Goal: Task Accomplishment & Management: Manage account settings

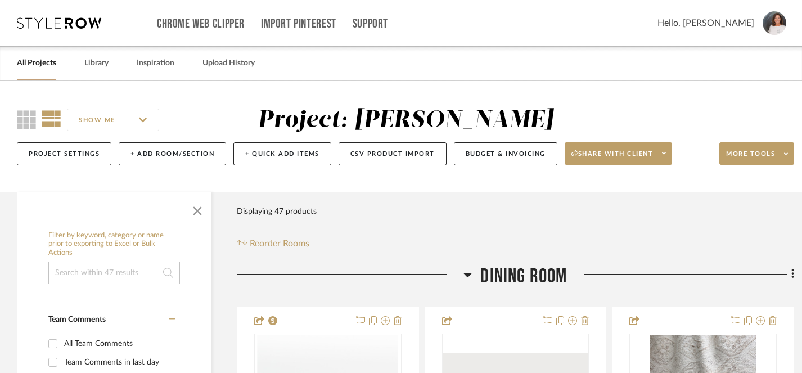
click at [33, 65] on link "All Projects" at bounding box center [36, 63] width 39 height 15
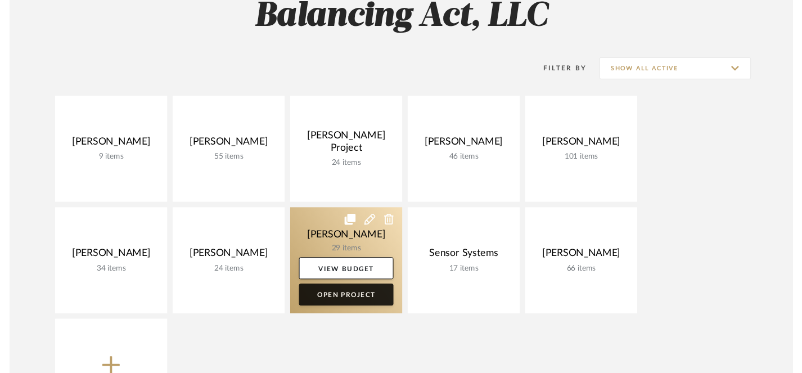
scroll to position [122, 0]
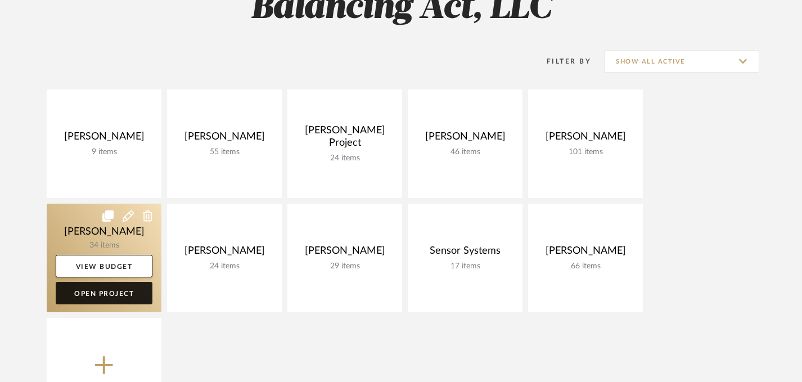
click at [121, 293] on link "Open Project" at bounding box center [104, 293] width 97 height 22
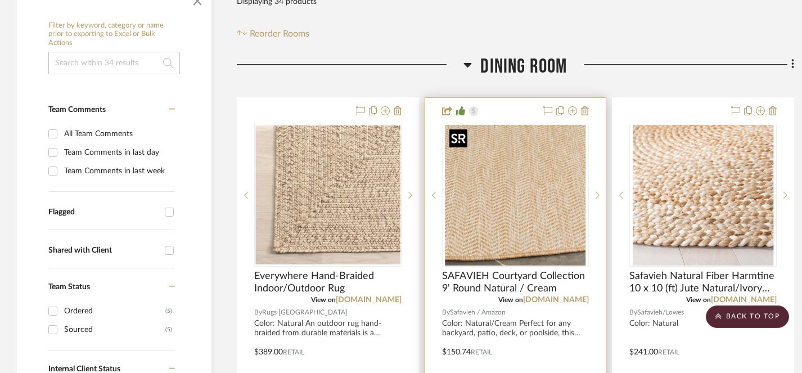
scroll to position [206, 0]
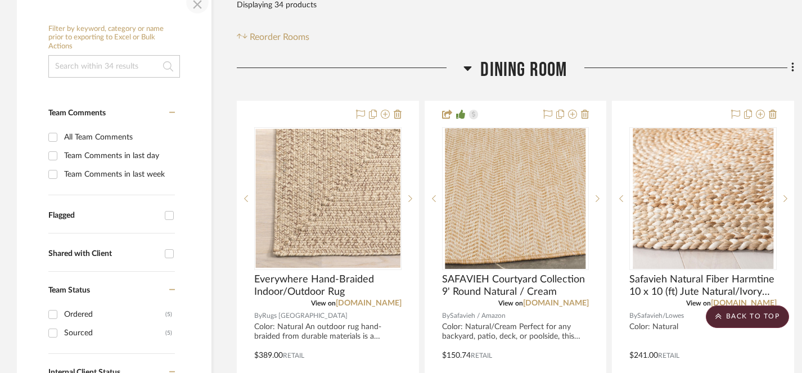
click at [195, 5] on span "button" at bounding box center [197, 2] width 27 height 27
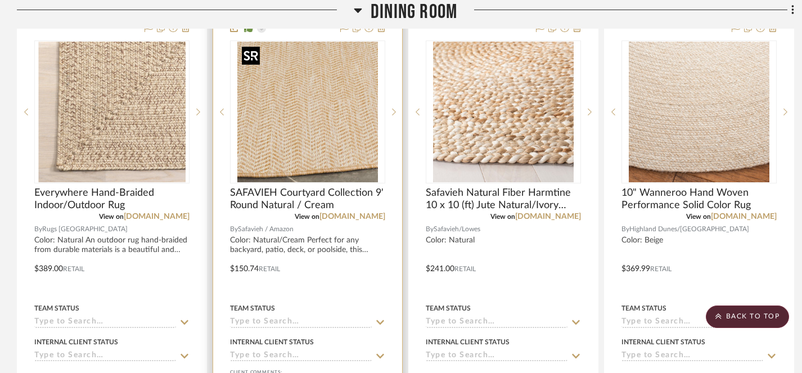
scroll to position [295, 0]
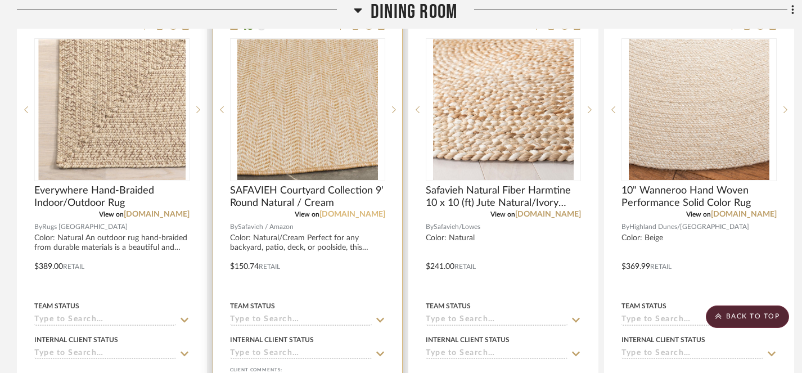
click at [352, 214] on link "amazon.com" at bounding box center [352, 214] width 66 height 8
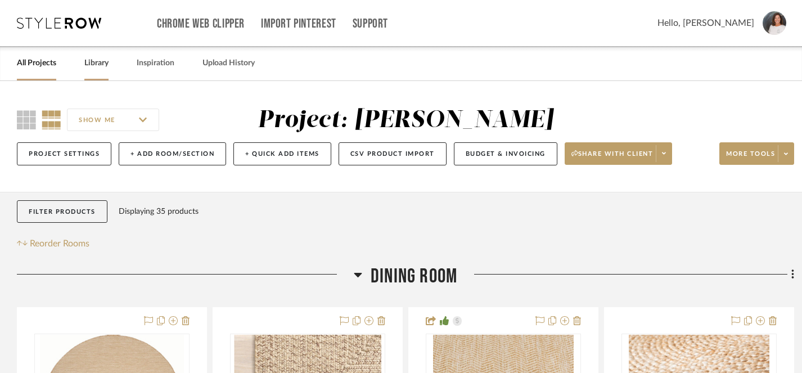
click at [97, 64] on link "Library" at bounding box center [96, 63] width 24 height 15
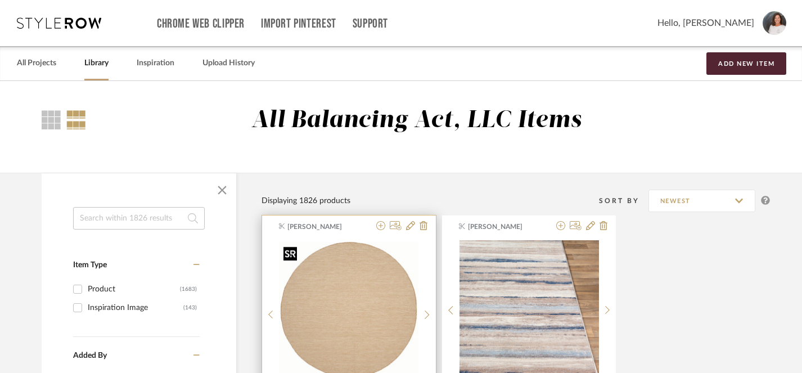
click at [355, 324] on img "0" at bounding box center [348, 310] width 139 height 136
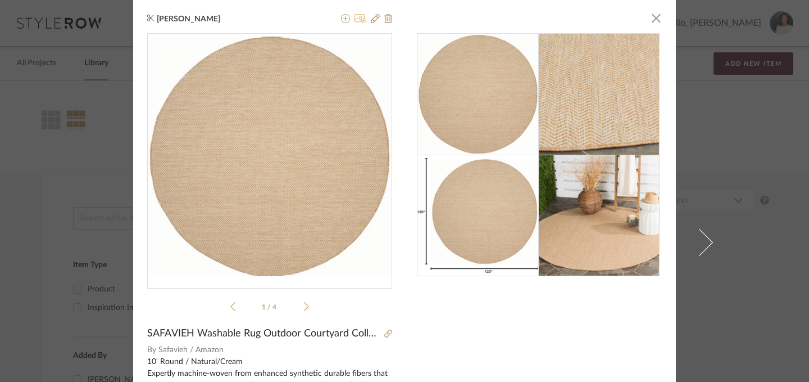
click at [356, 21] on icon at bounding box center [361, 18] width 12 height 9
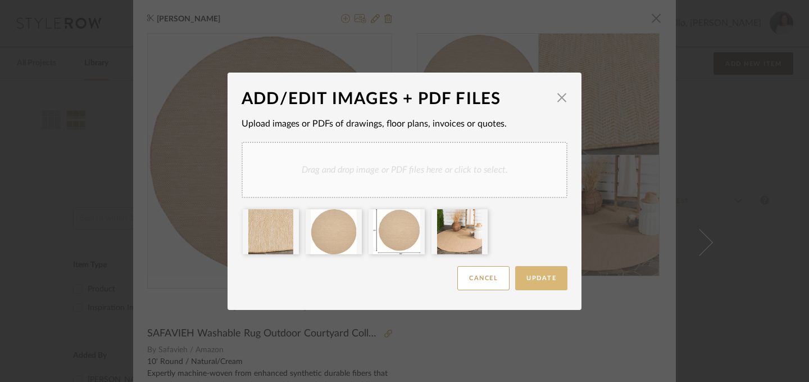
click at [545, 272] on button "Update" at bounding box center [541, 278] width 52 height 24
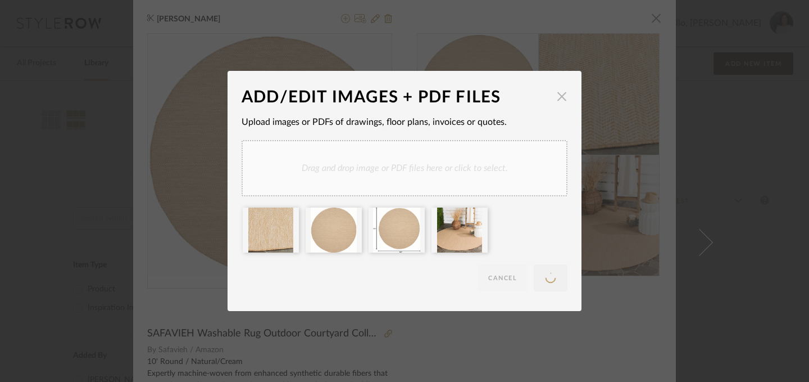
click at [559, 98] on span "button" at bounding box center [562, 96] width 22 height 22
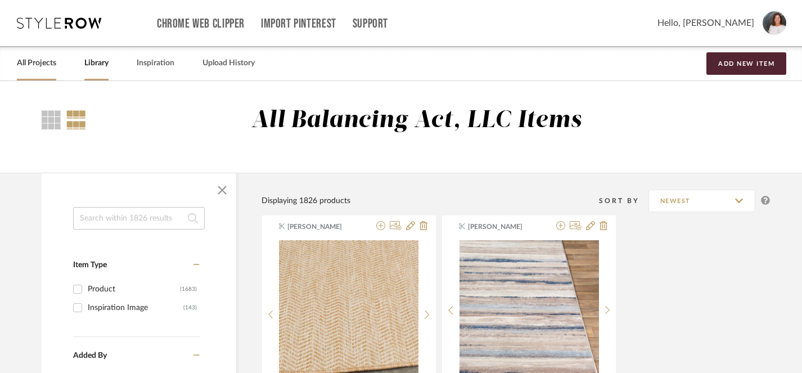
click at [40, 61] on link "All Projects" at bounding box center [36, 63] width 39 height 15
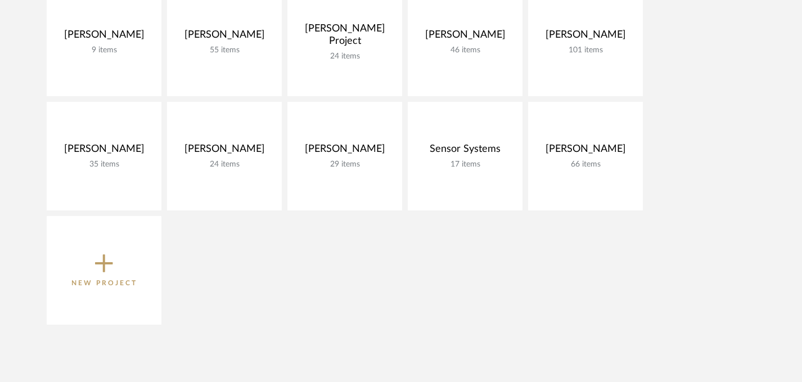
scroll to position [219, 0]
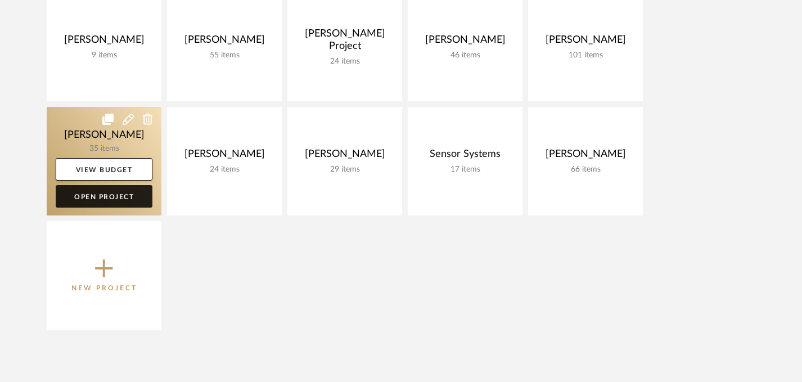
click at [112, 199] on link "Open Project" at bounding box center [104, 196] width 97 height 22
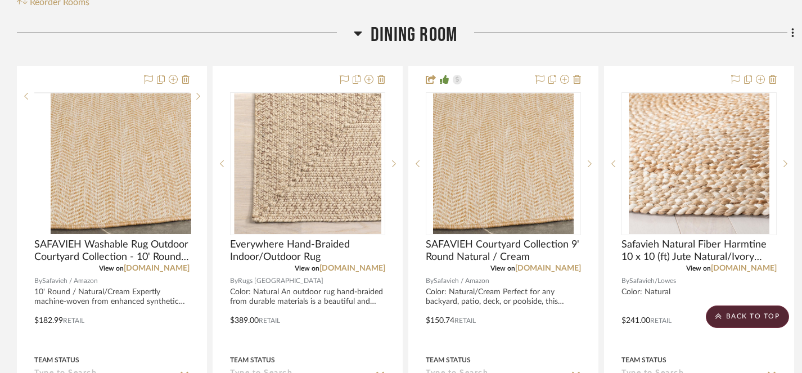
scroll to position [242, 0]
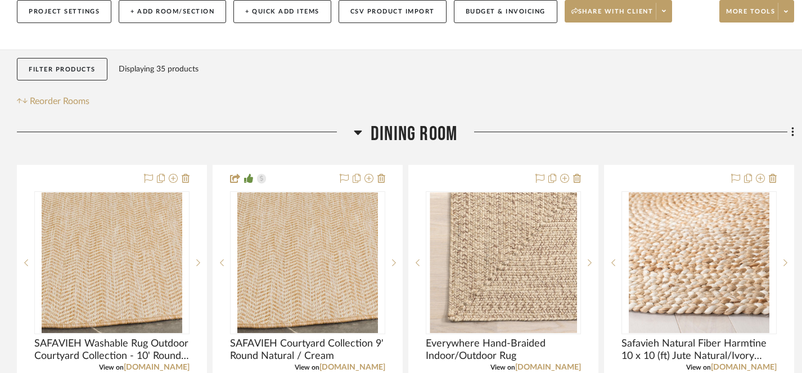
drag, startPoint x: 491, startPoint y: 76, endPoint x: 328, endPoint y: 77, distance: 163.0
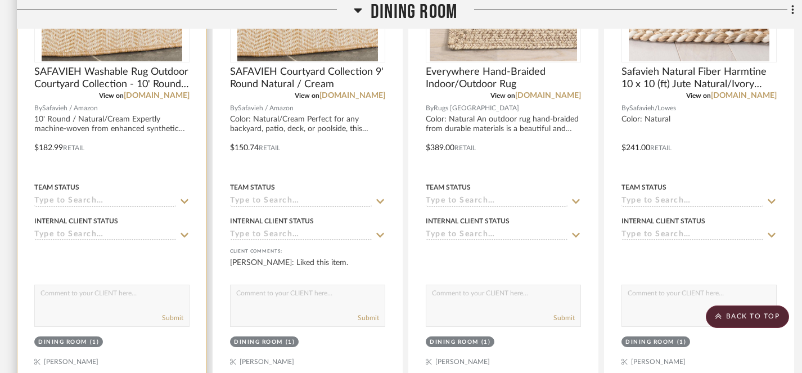
scroll to position [411, 0]
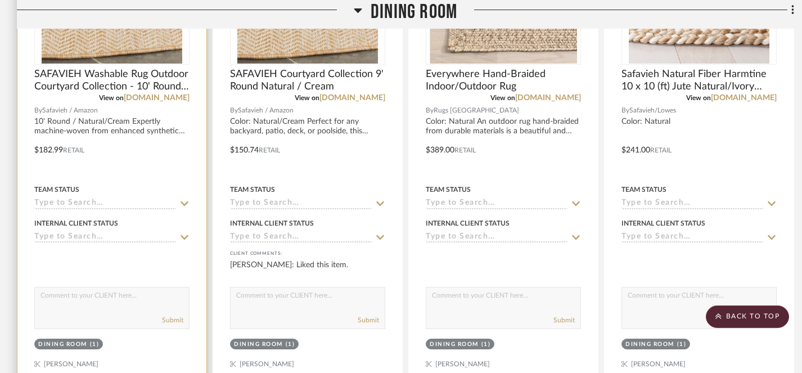
click at [183, 206] on icon at bounding box center [184, 203] width 10 height 9
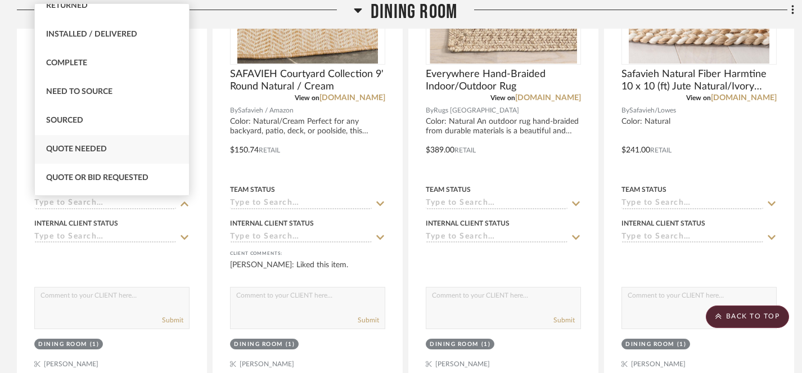
scroll to position [273, 0]
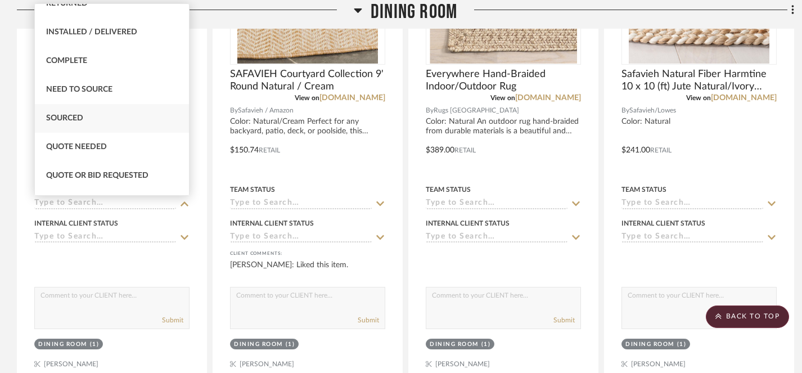
click at [94, 119] on div "Sourced" at bounding box center [112, 118] width 154 height 29
type input "[DATE]"
type input "Sourced"
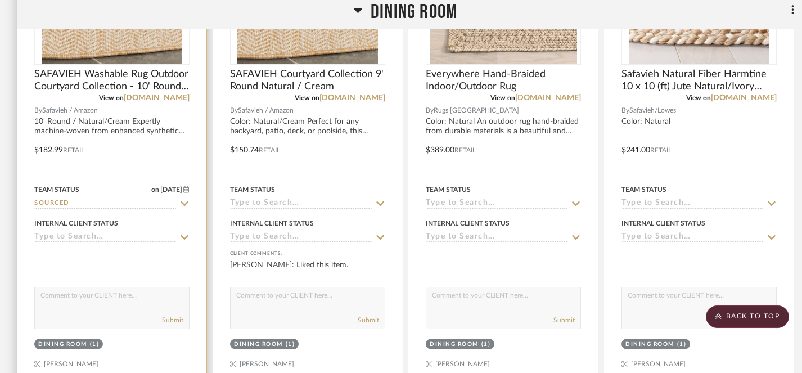
click at [183, 237] on icon at bounding box center [184, 237] width 10 height 9
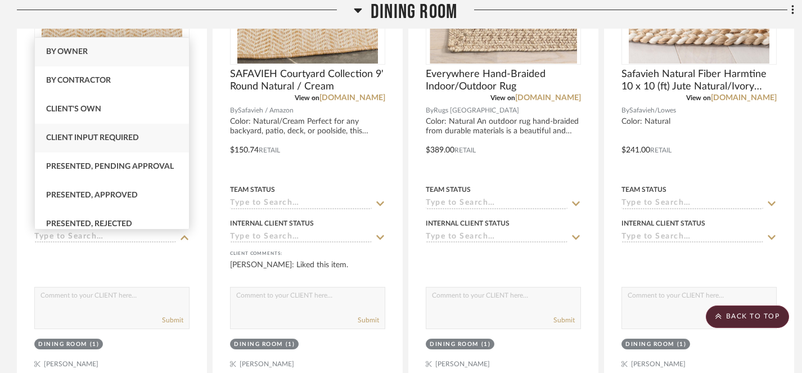
click at [147, 142] on div "Client Input Required" at bounding box center [112, 138] width 154 height 29
type input "[DATE]"
type input "Client Input Required"
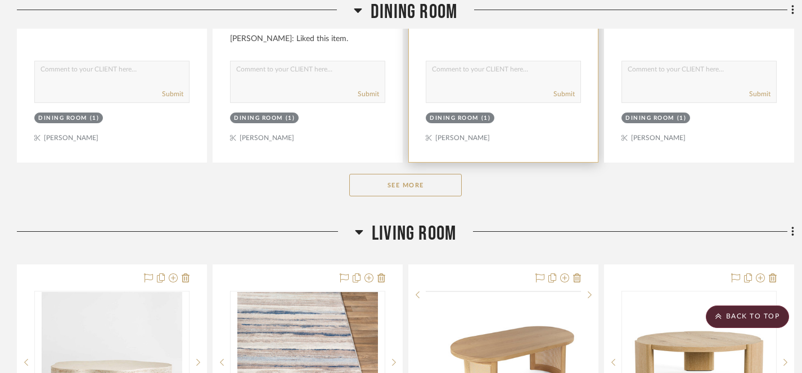
scroll to position [720, 0]
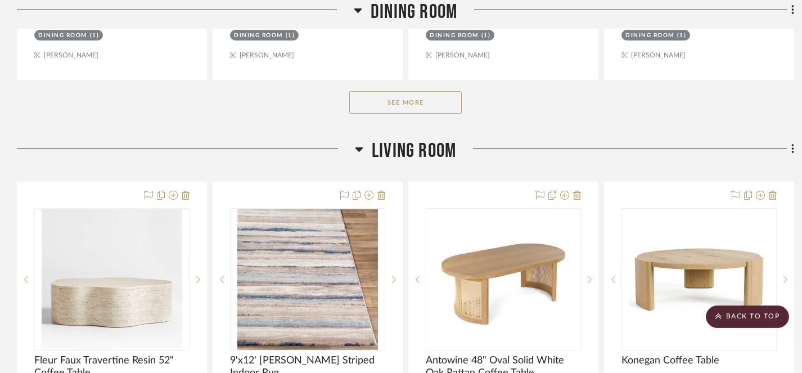
click at [402, 104] on button "See More" at bounding box center [405, 102] width 112 height 22
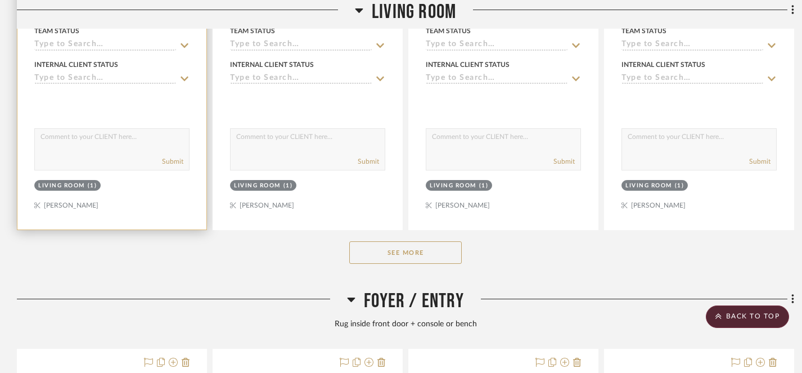
scroll to position [2164, 0]
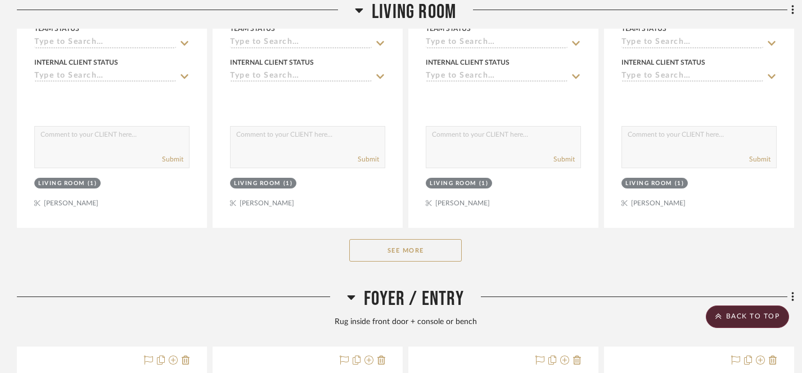
click at [401, 253] on button "See More" at bounding box center [405, 250] width 112 height 22
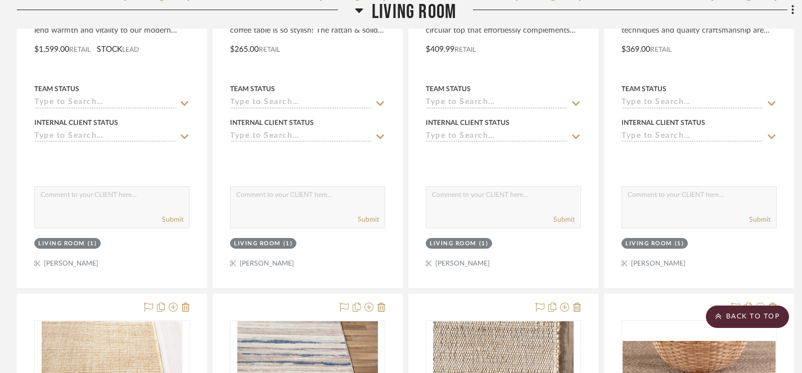
scroll to position [2115, 0]
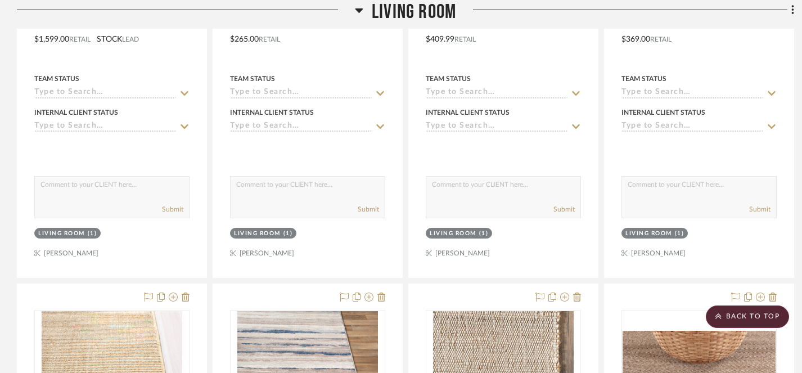
drag, startPoint x: 316, startPoint y: 207, endPoint x: 229, endPoint y: 356, distance: 172.9
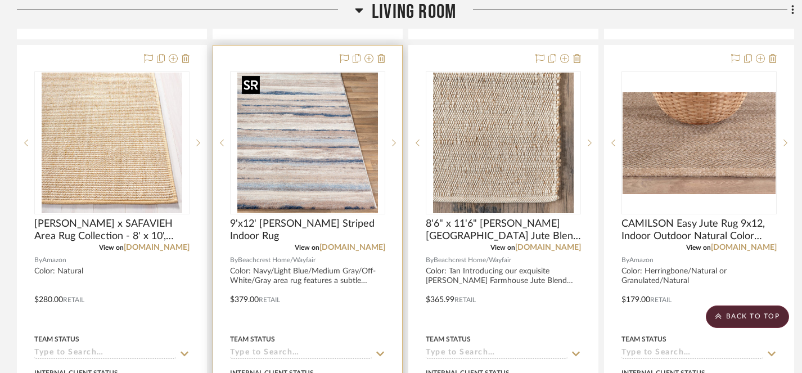
scroll to position [2343, 0]
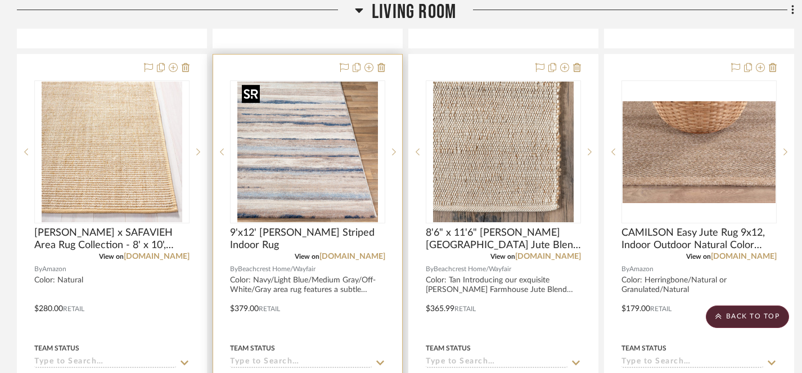
click at [312, 185] on img "0" at bounding box center [307, 152] width 141 height 141
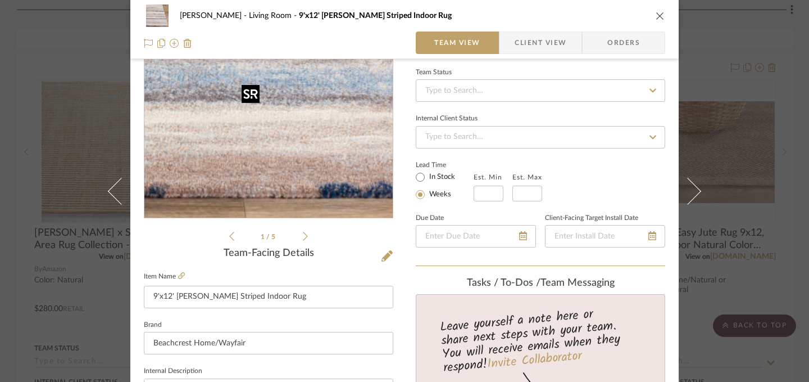
scroll to position [102, 0]
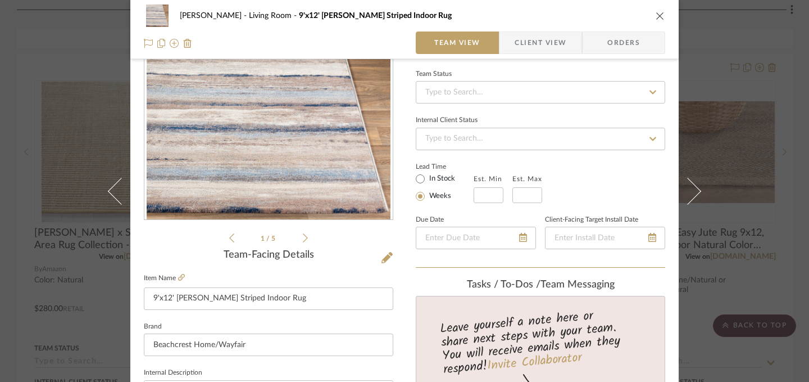
click at [303, 235] on icon at bounding box center [305, 237] width 5 height 9
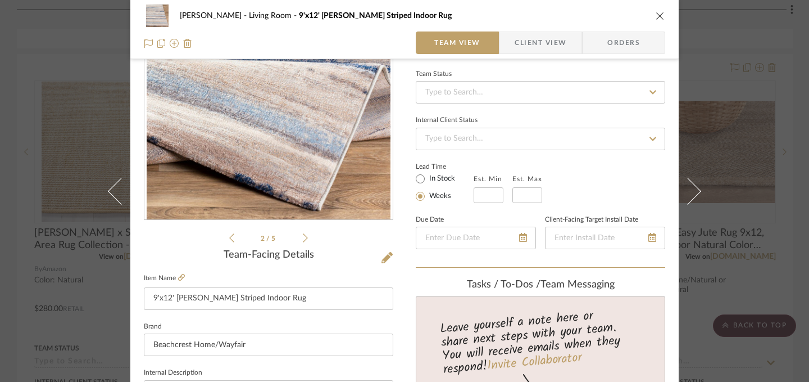
click at [303, 235] on icon at bounding box center [305, 237] width 5 height 9
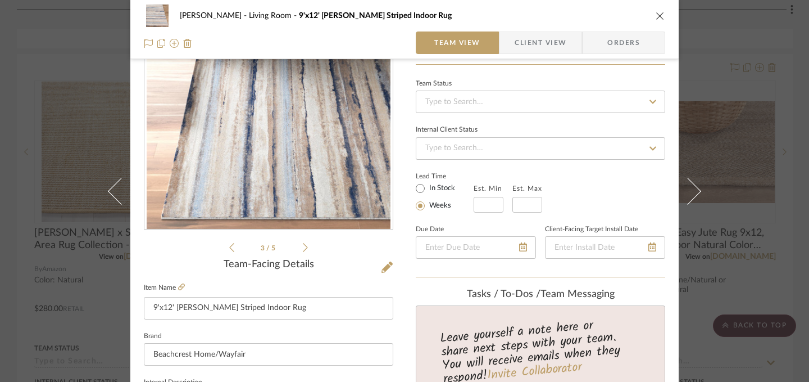
scroll to position [87, 0]
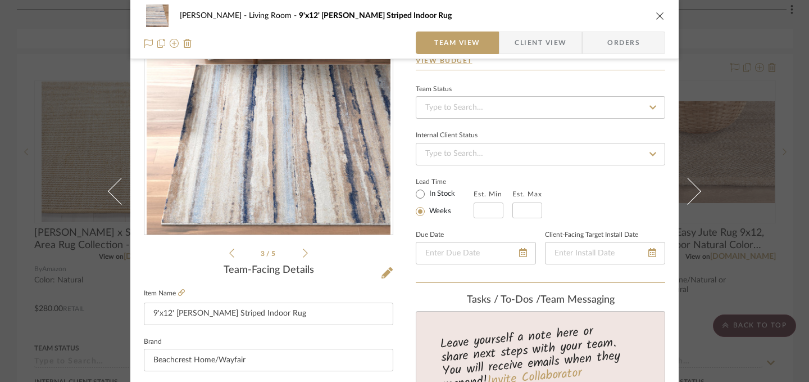
click at [303, 252] on icon at bounding box center [305, 253] width 5 height 10
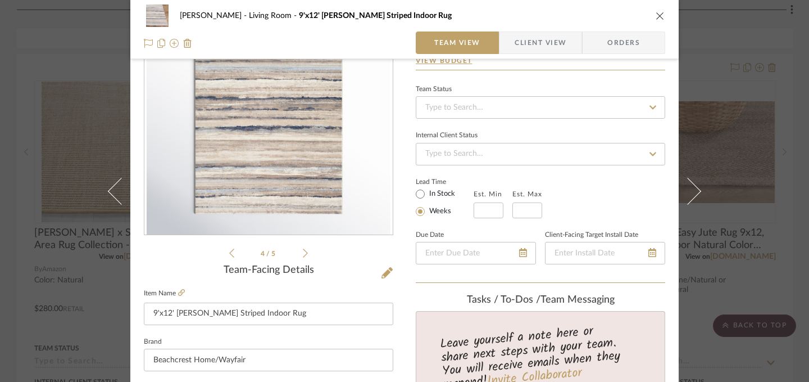
click at [303, 252] on icon at bounding box center [305, 253] width 5 height 10
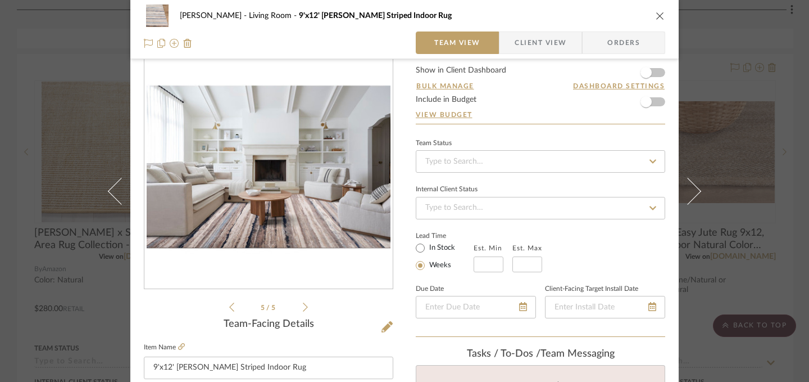
scroll to position [0, 0]
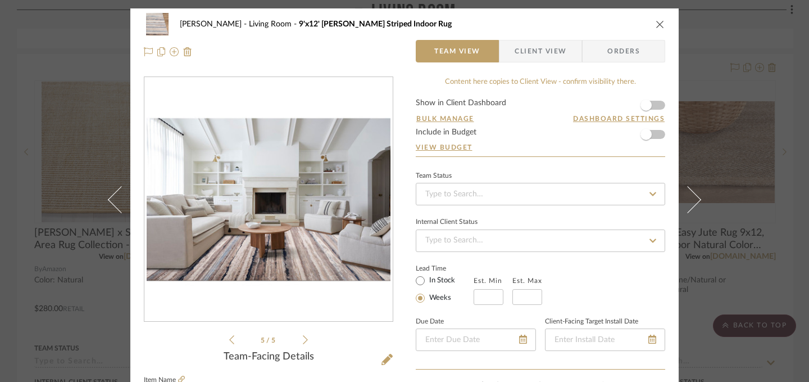
click at [658, 24] on icon "close" at bounding box center [660, 24] width 9 height 9
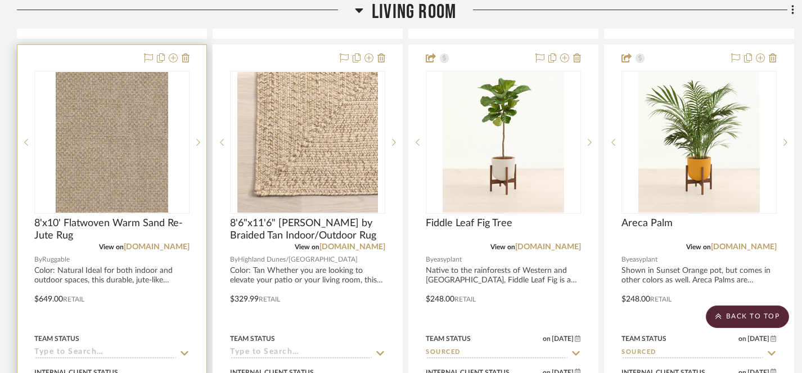
scroll to position [2849, 0]
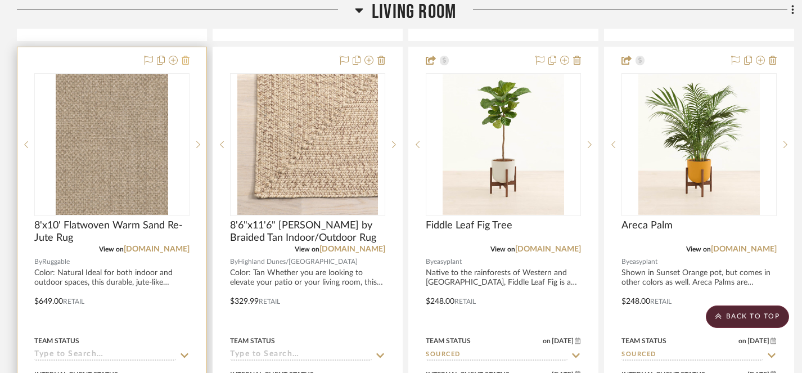
click at [186, 60] on icon at bounding box center [186, 60] width 8 height 9
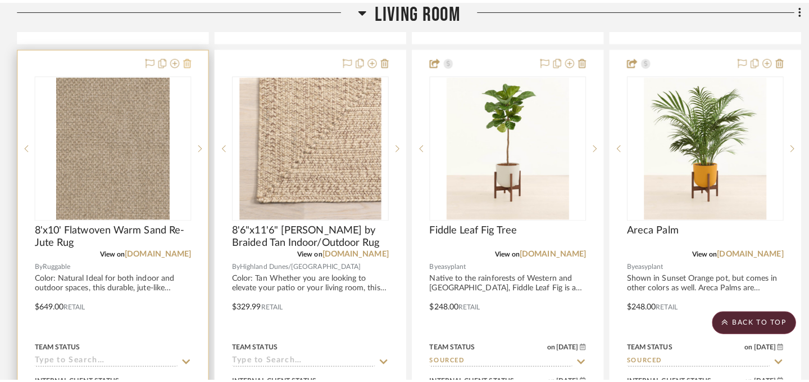
scroll to position [0, 0]
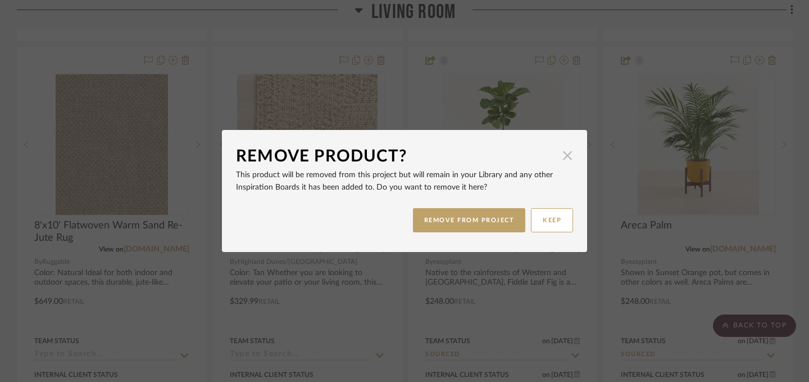
click at [565, 154] on span "button" at bounding box center [567, 155] width 22 height 22
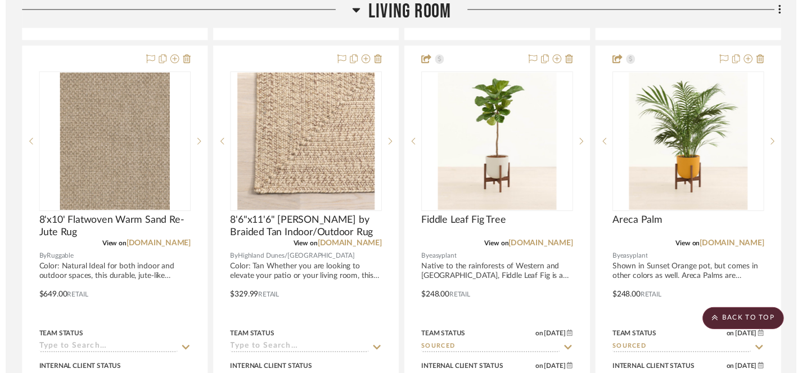
scroll to position [2849, 0]
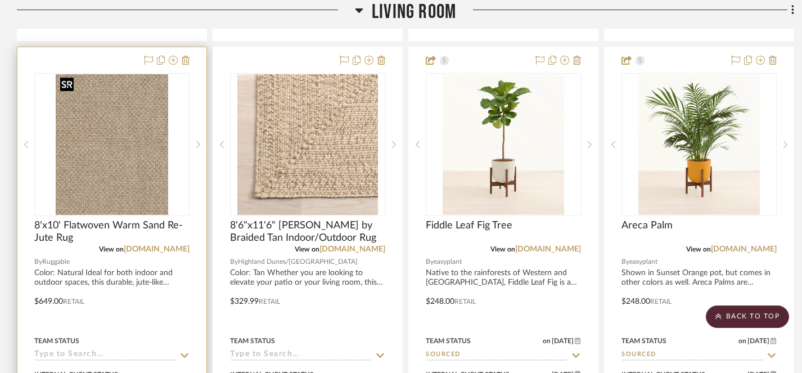
click at [114, 199] on img "0" at bounding box center [112, 144] width 112 height 141
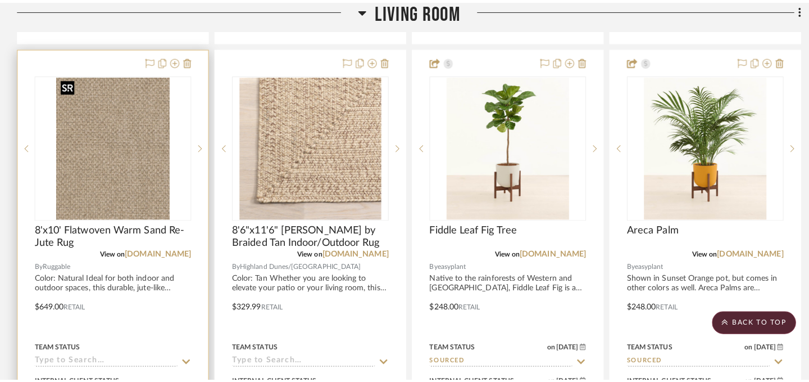
scroll to position [0, 0]
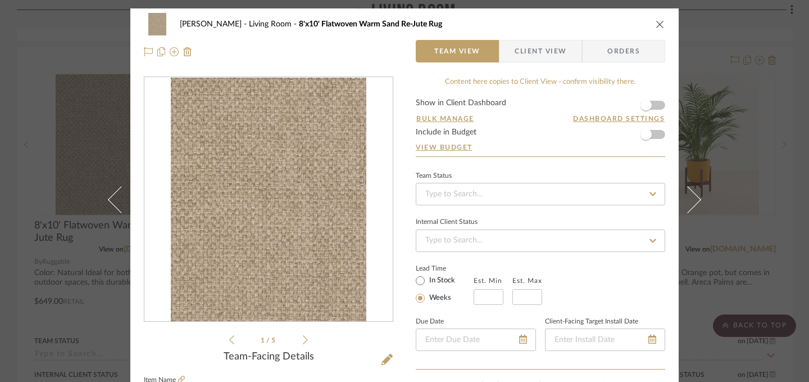
click at [656, 19] on div "Lois Londe Living Room 8'x10' Flatwoven Warm Sand Re-Jute Rug" at bounding box center [405, 24] width 522 height 22
click at [656, 26] on icon "close" at bounding box center [660, 24] width 9 height 9
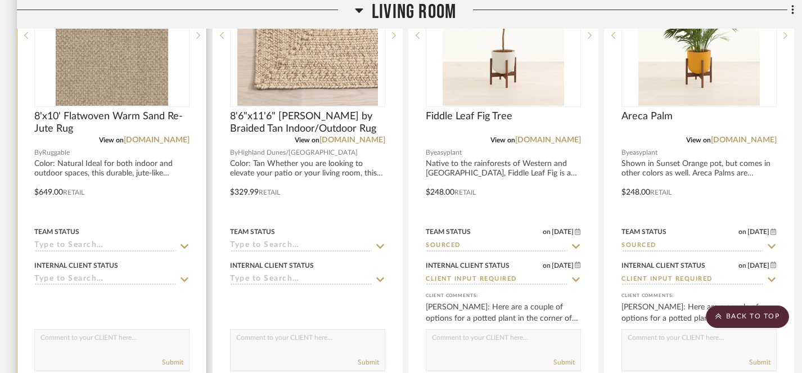
scroll to position [2960, 0]
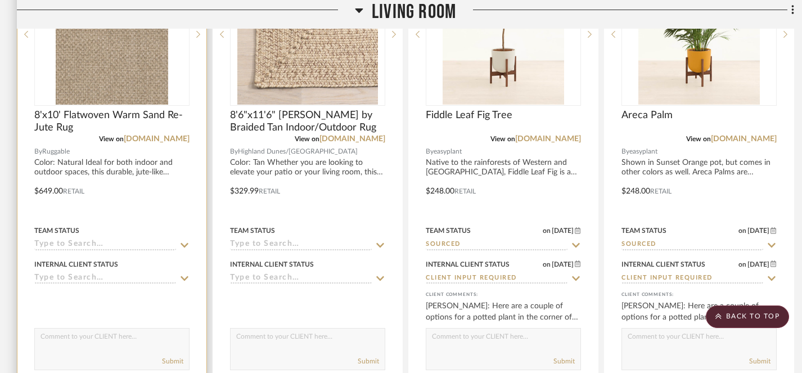
click at [135, 340] on textarea at bounding box center [112, 338] width 154 height 21
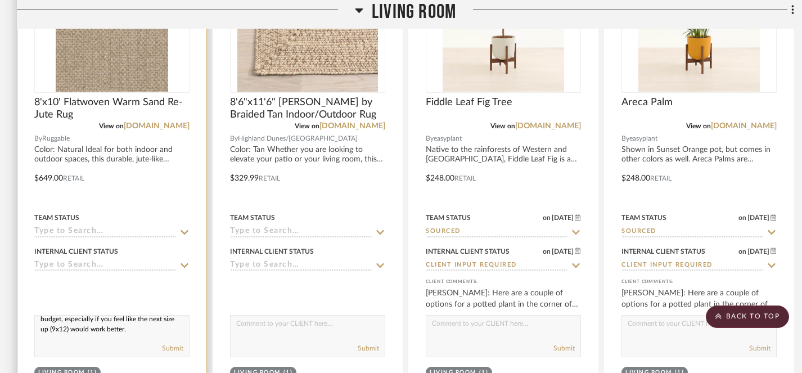
scroll to position [2983, 0]
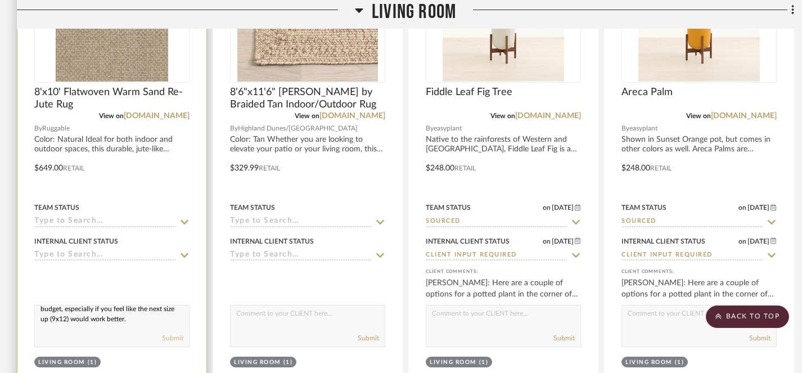
type textarea "Hi, I love this rug, but it's too pricey for her budget, especially if you feel…"
click at [175, 337] on button "Submit" at bounding box center [172, 338] width 21 height 10
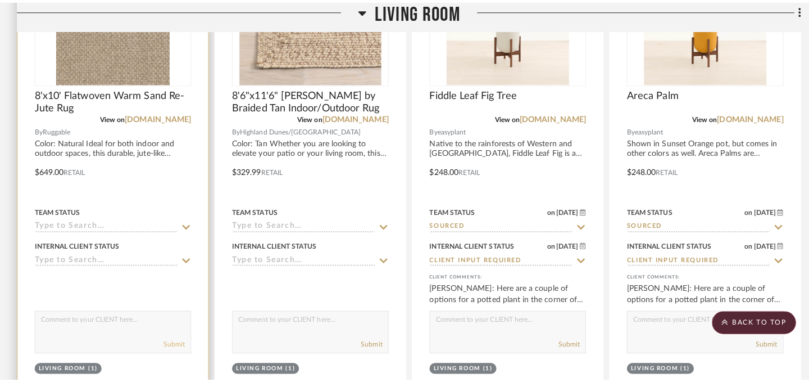
scroll to position [0, 0]
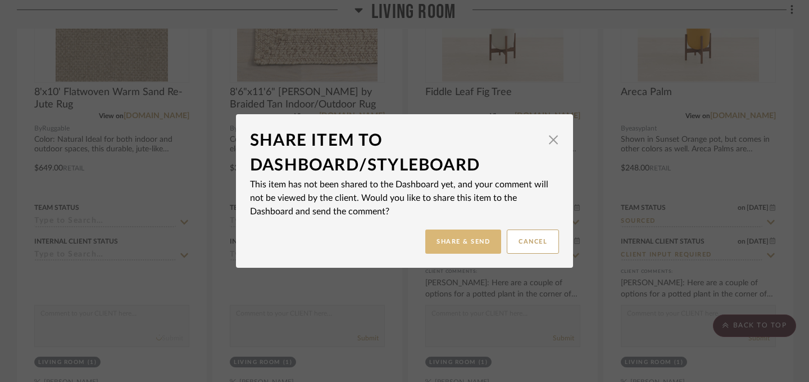
click at [461, 243] on button "Share & Send" at bounding box center [464, 241] width 76 height 24
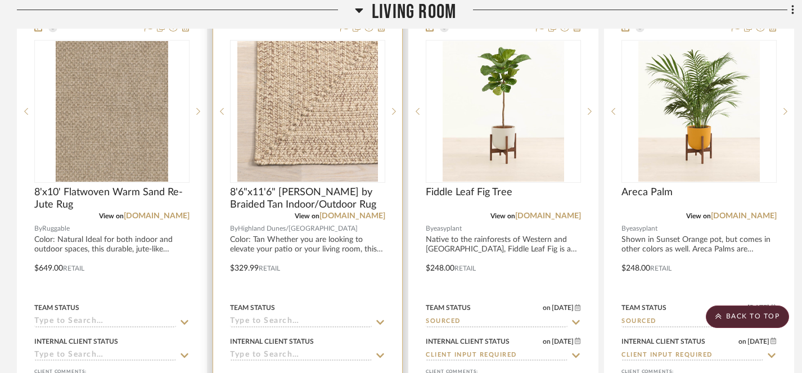
scroll to position [2872, 0]
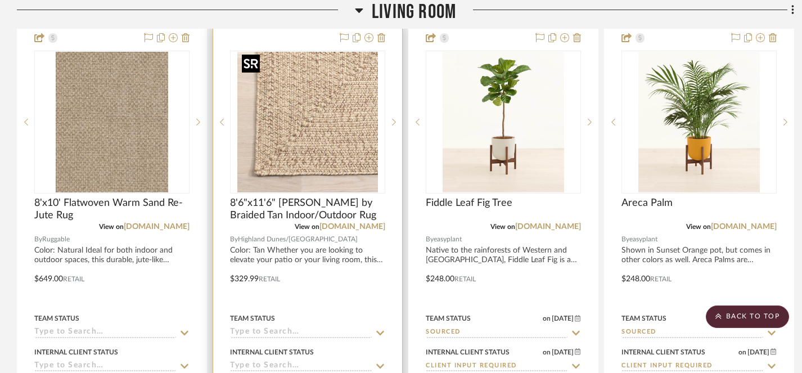
click at [315, 137] on img "0" at bounding box center [307, 122] width 141 height 141
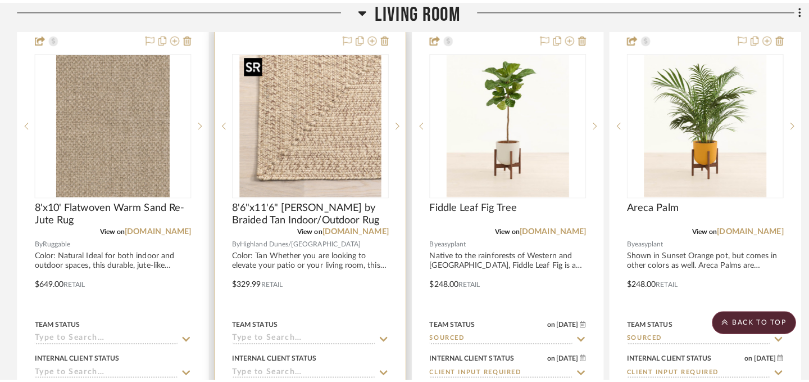
scroll to position [0, 0]
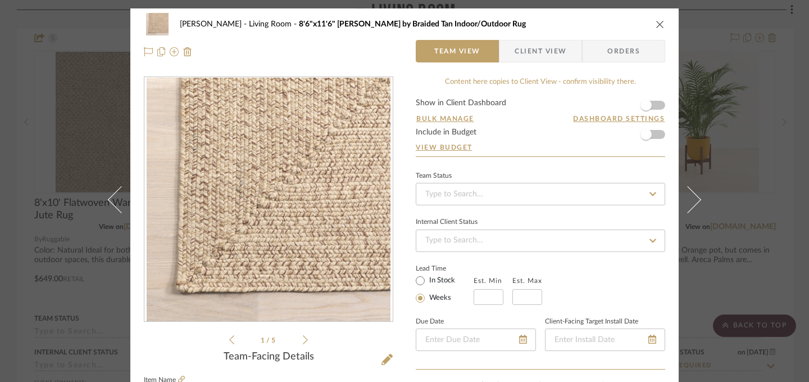
click at [304, 341] on icon at bounding box center [305, 339] width 5 height 10
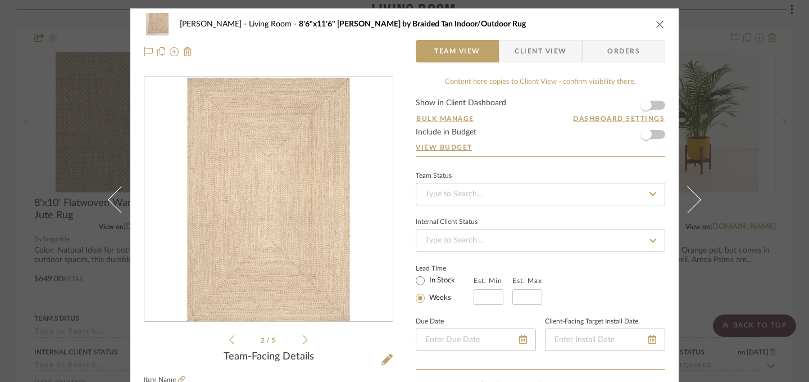
click at [304, 341] on icon at bounding box center [305, 339] width 5 height 10
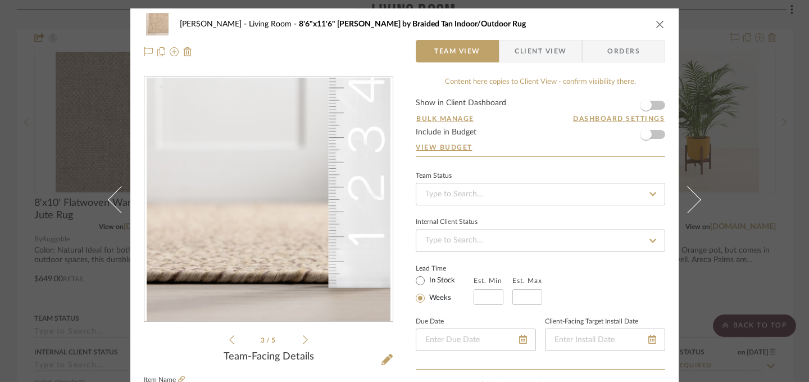
click at [304, 341] on icon at bounding box center [305, 339] width 5 height 10
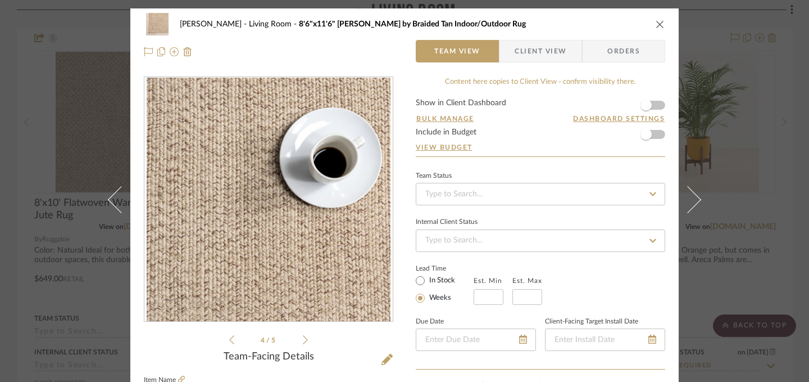
click at [304, 341] on icon at bounding box center [305, 339] width 5 height 10
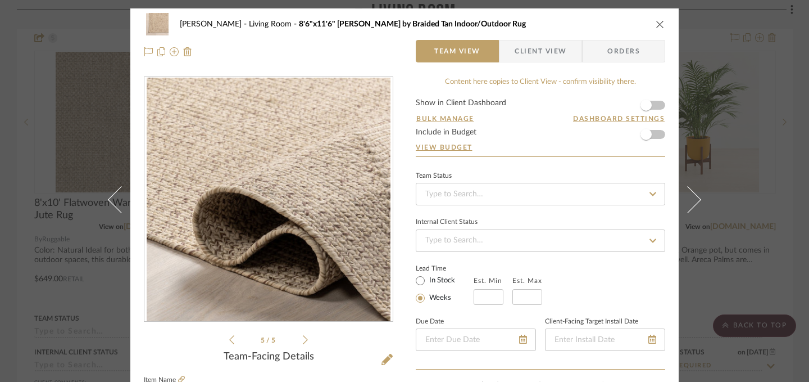
click at [304, 341] on icon at bounding box center [305, 339] width 5 height 10
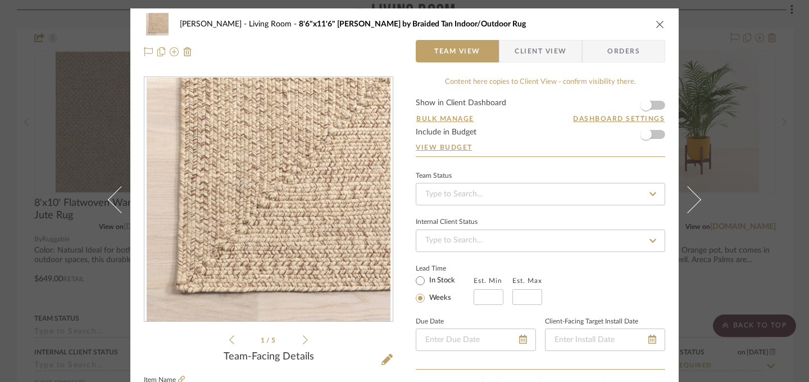
click at [304, 341] on icon at bounding box center [305, 339] width 5 height 10
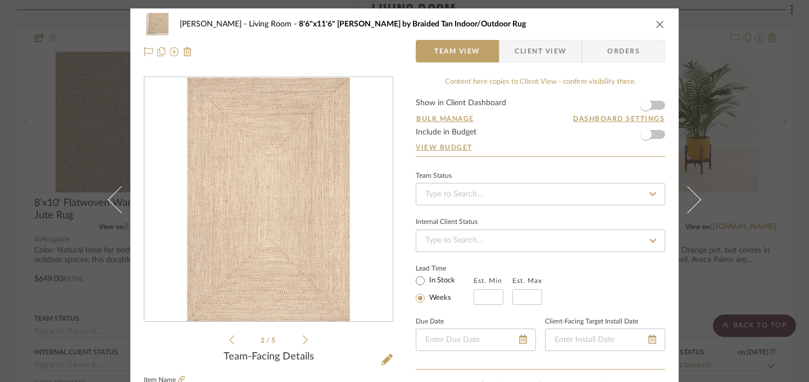
click at [658, 21] on icon "close" at bounding box center [660, 24] width 9 height 9
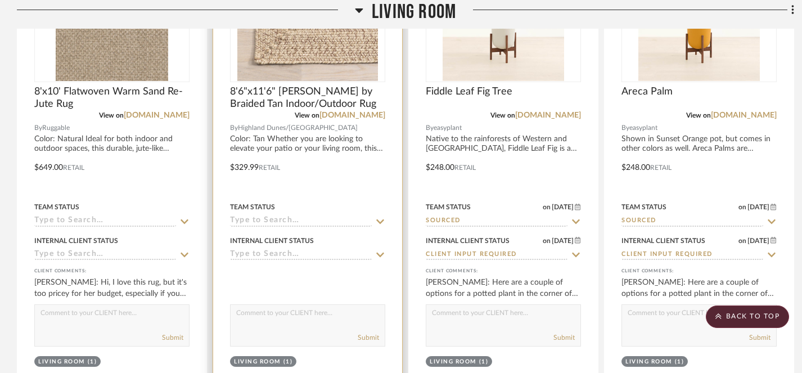
scroll to position [2984, 0]
click at [323, 311] on textarea at bounding box center [307, 314] width 154 height 21
click at [240, 311] on textarea "I like it, although I'm wondering if we couldn't use some color in the living r…" at bounding box center [307, 314] width 154 height 21
click at [259, 322] on textarea "I really like it, although I'm wondering if we couldn't use some color in the l…" at bounding box center [307, 314] width 154 height 21
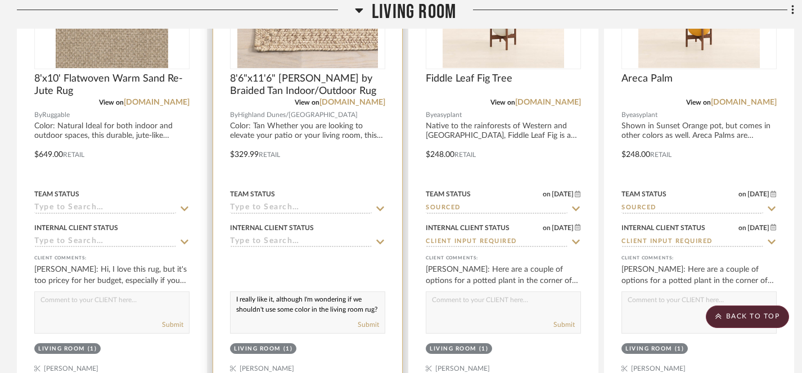
scroll to position [15, 0]
type textarea "I really like it, although I'm wondering if we shouldn't use some color in the …"
click at [367, 324] on button "Submit" at bounding box center [368, 324] width 21 height 10
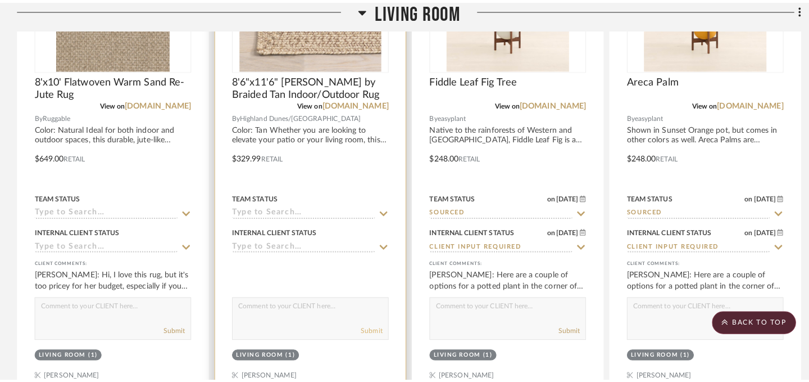
scroll to position [0, 0]
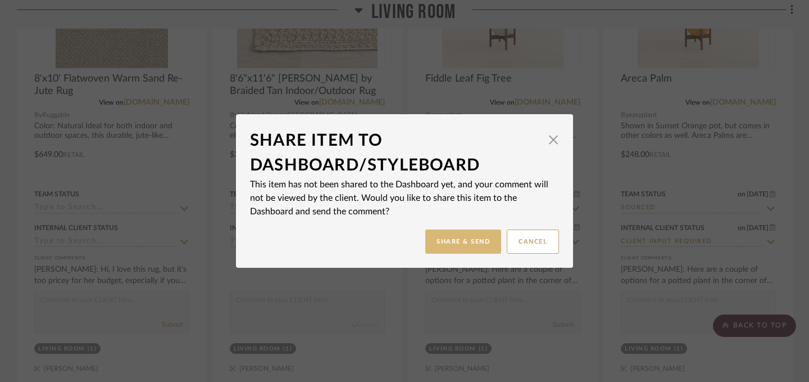
click at [458, 242] on button "Share & Send" at bounding box center [464, 241] width 76 height 24
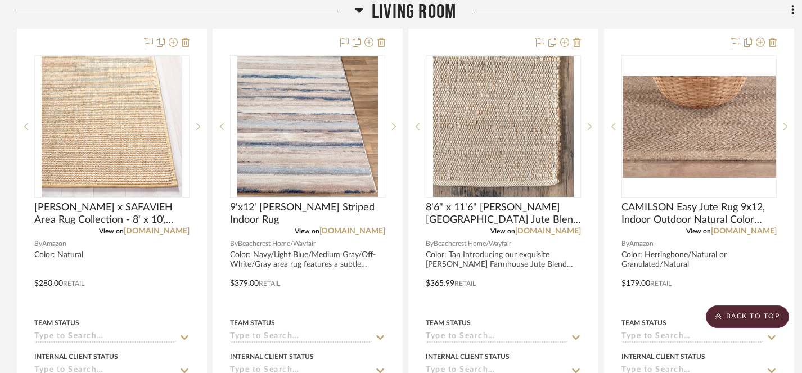
scroll to position [2366, 0]
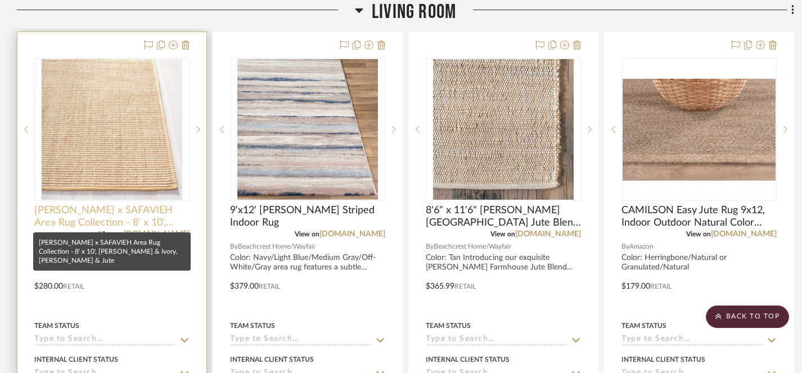
click at [148, 214] on span "Martha Stewart x SAFAVIEH Area Rug Collection - 8' x 10', Beige & Ivory, Sisal …" at bounding box center [111, 216] width 155 height 25
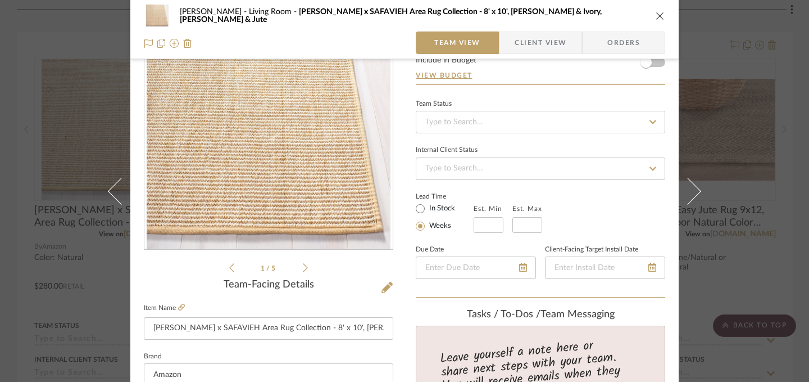
scroll to position [55, 0]
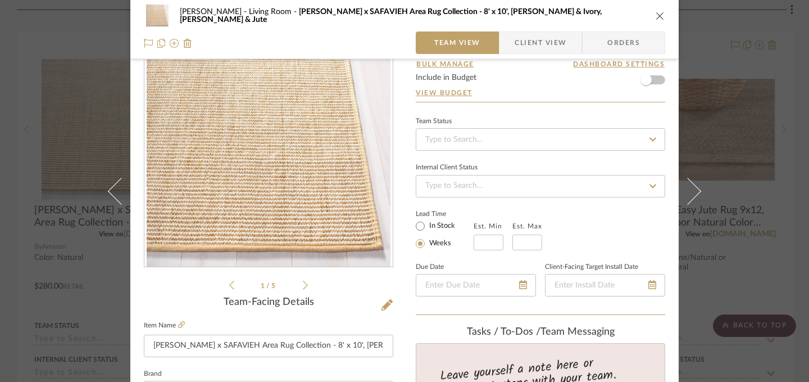
click at [303, 284] on icon at bounding box center [305, 285] width 5 height 10
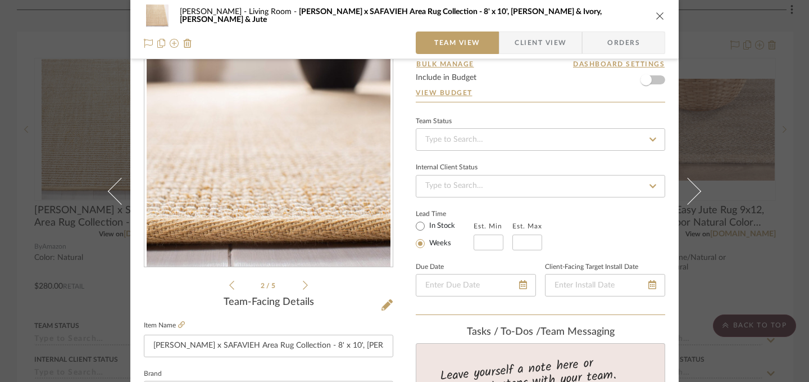
click at [303, 284] on icon at bounding box center [305, 285] width 5 height 10
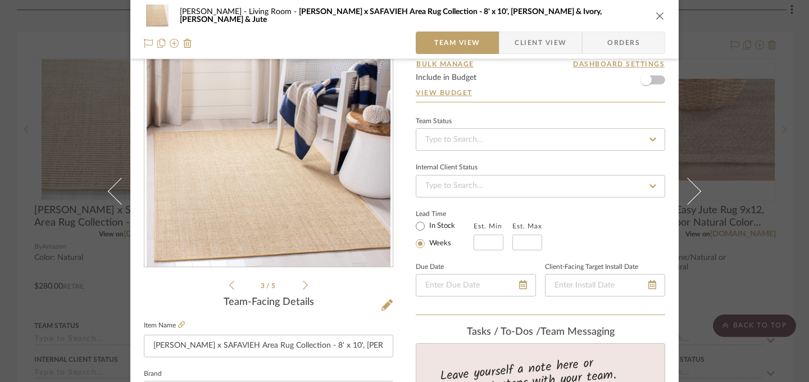
click at [303, 284] on icon at bounding box center [305, 285] width 5 height 10
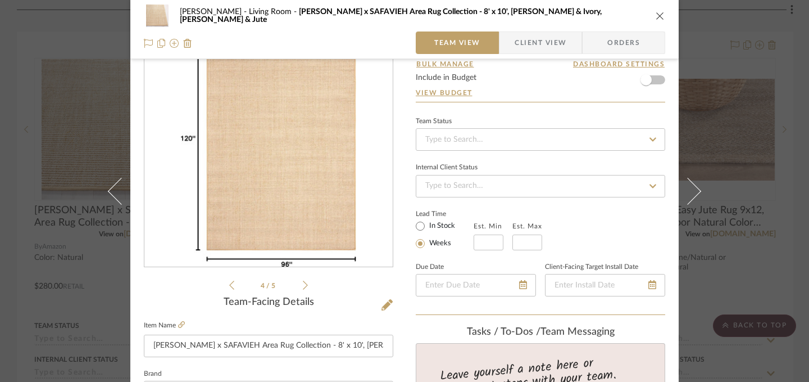
click at [303, 284] on icon at bounding box center [305, 285] width 5 height 10
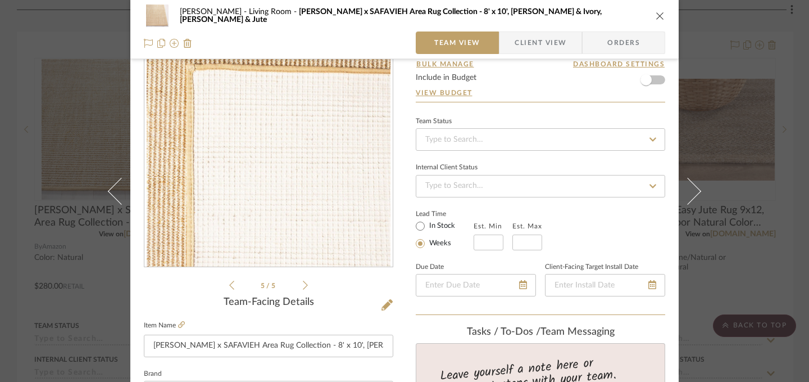
click at [303, 284] on icon at bounding box center [305, 285] width 5 height 10
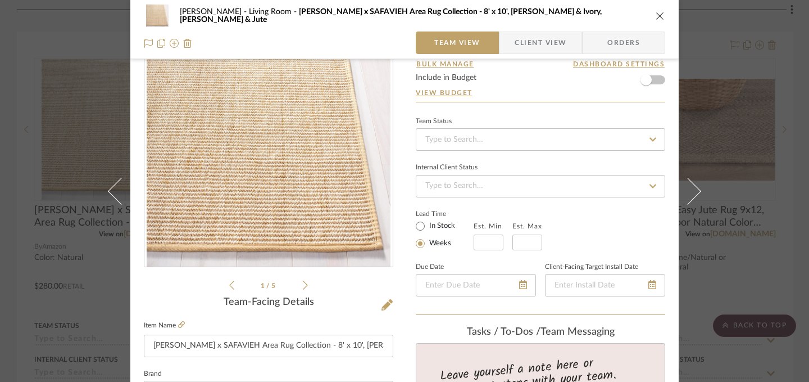
click at [303, 284] on icon at bounding box center [305, 285] width 5 height 10
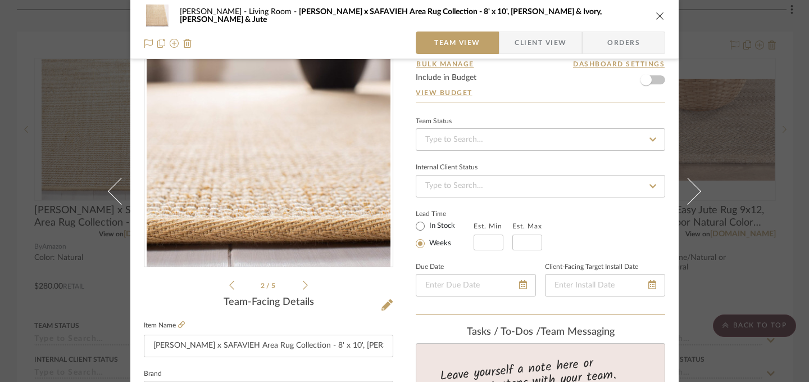
click at [303, 284] on icon at bounding box center [305, 285] width 5 height 10
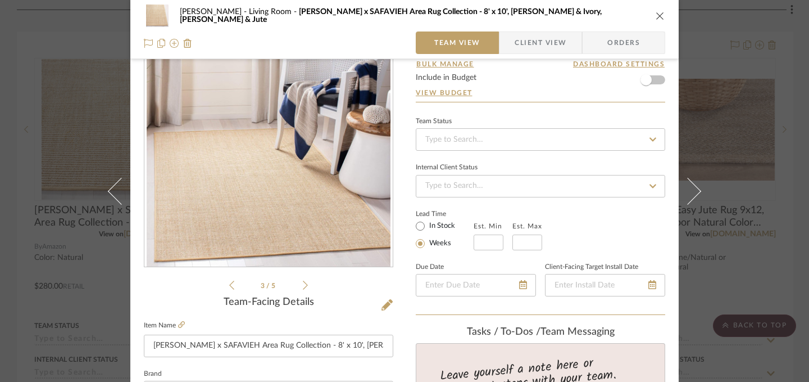
click at [657, 16] on icon "close" at bounding box center [660, 15] width 9 height 9
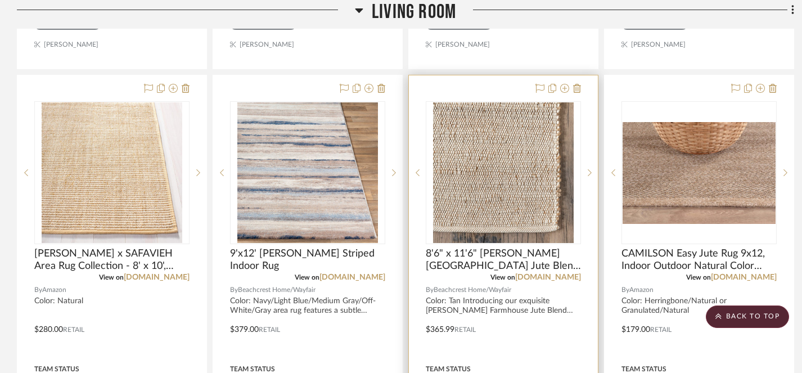
scroll to position [2316, 0]
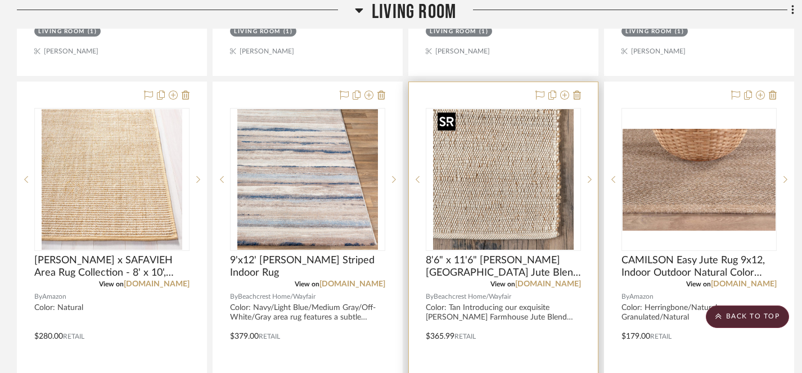
click at [505, 214] on img "0" at bounding box center [503, 179] width 141 height 141
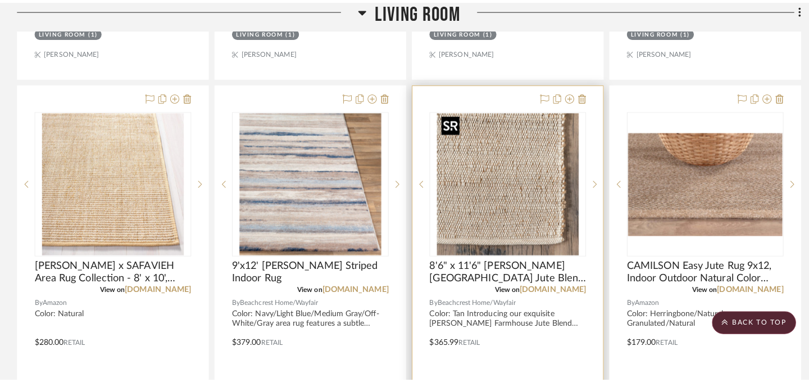
scroll to position [0, 0]
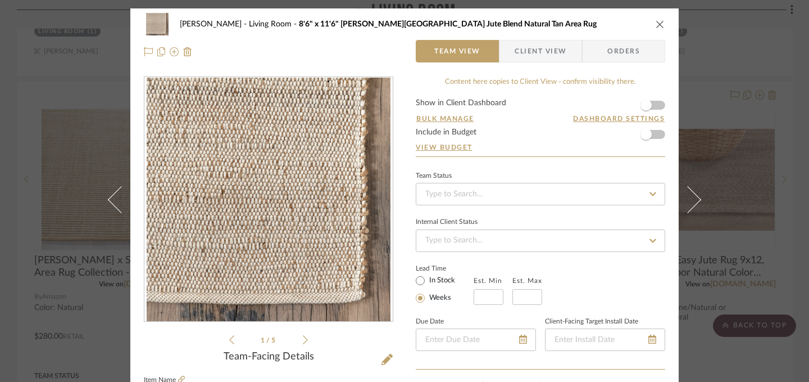
click at [303, 342] on icon at bounding box center [305, 339] width 5 height 10
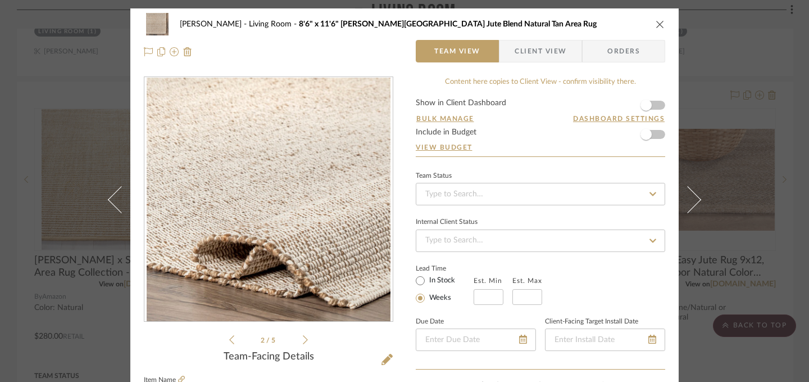
click at [303, 342] on icon at bounding box center [305, 339] width 5 height 10
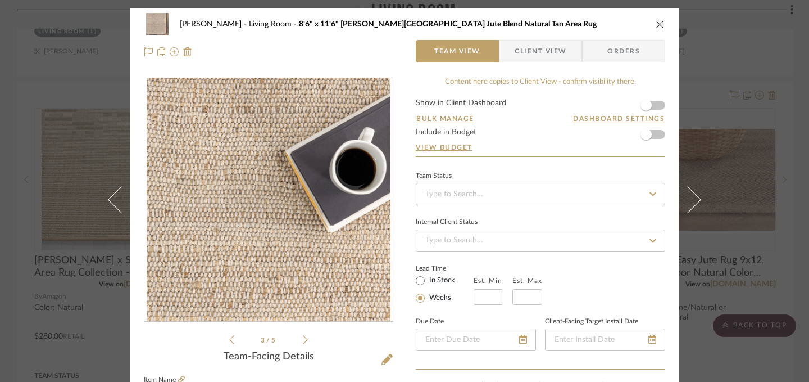
click at [303, 342] on icon at bounding box center [305, 339] width 5 height 10
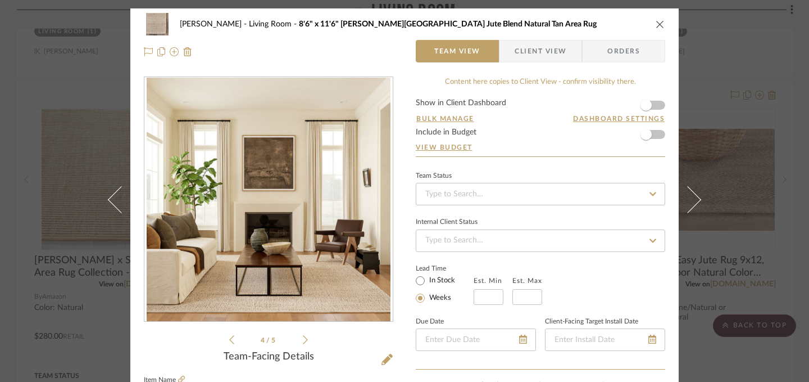
click at [303, 342] on icon at bounding box center [305, 339] width 5 height 10
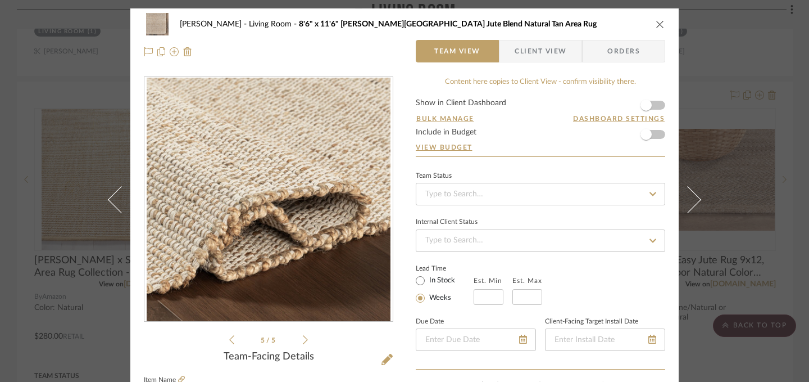
click at [657, 24] on icon "close" at bounding box center [660, 24] width 9 height 9
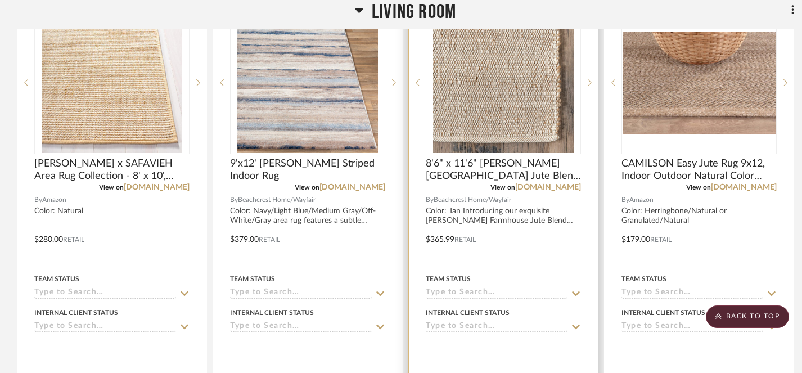
scroll to position [2442, 0]
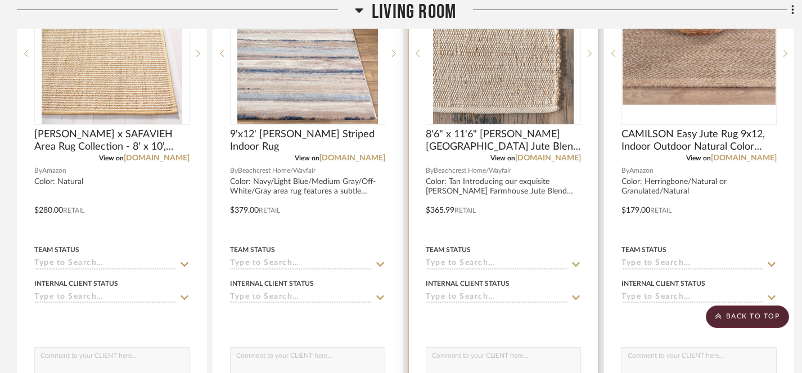
click at [488, 351] on textarea at bounding box center [503, 357] width 154 height 21
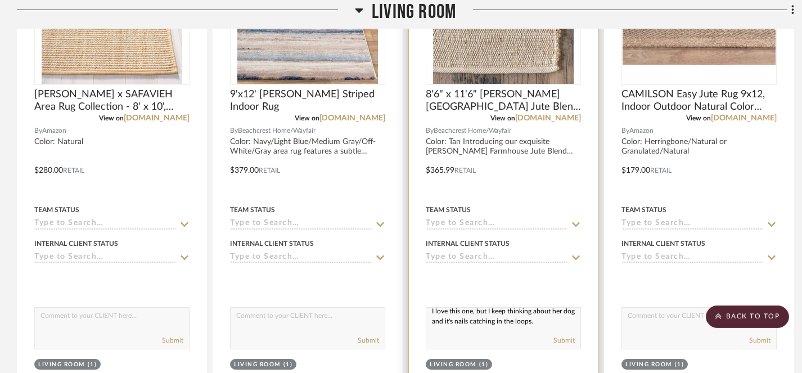
scroll to position [2481, 0]
type textarea "I love this one, but I keep thinking about her dog and it's nails catching in t…"
click at [562, 340] on button "Submit" at bounding box center [563, 341] width 21 height 10
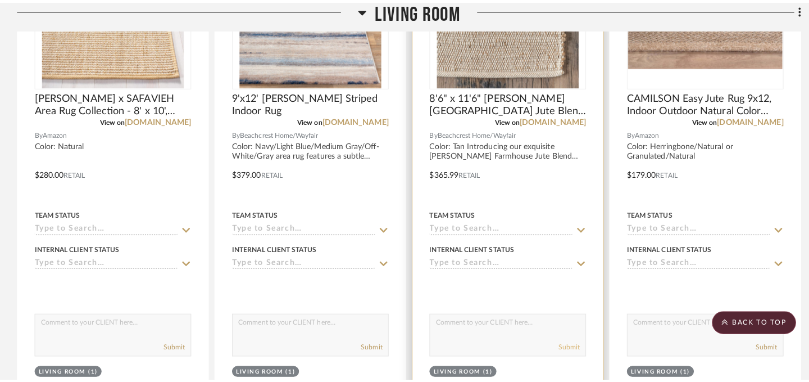
scroll to position [0, 0]
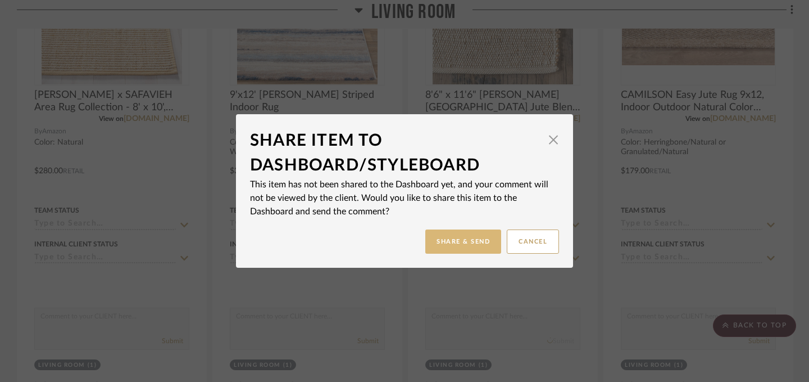
click at [441, 239] on button "Share & Send" at bounding box center [464, 241] width 76 height 24
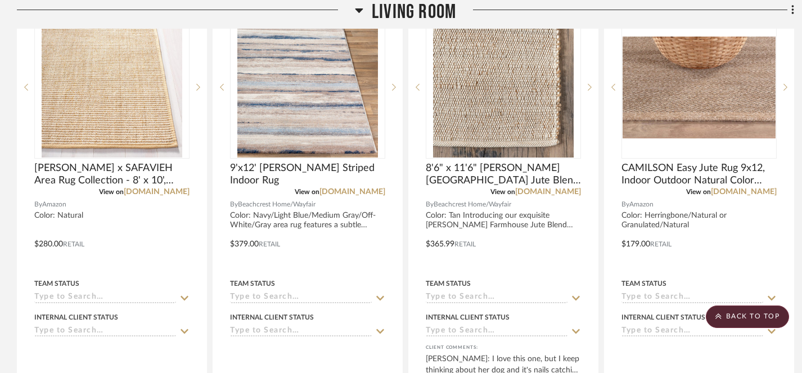
scroll to position [2410, 0]
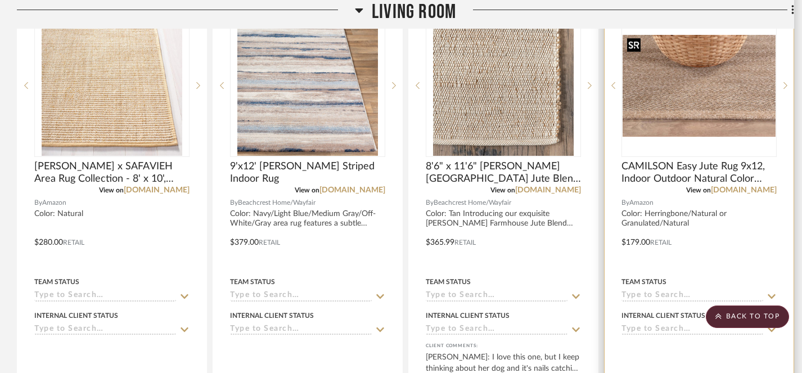
click at [689, 110] on img "0" at bounding box center [698, 86] width 153 height 102
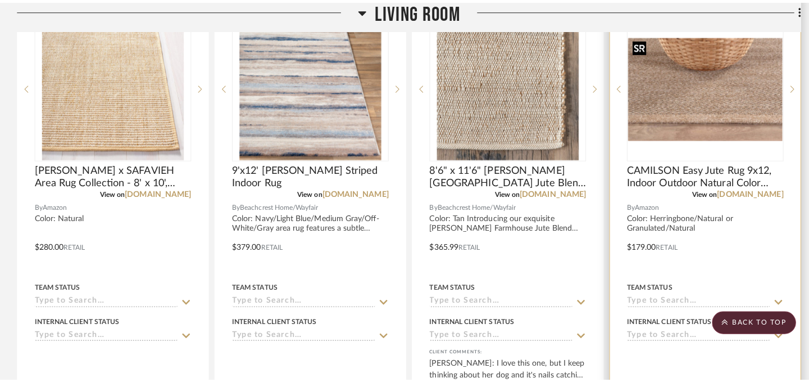
scroll to position [0, 0]
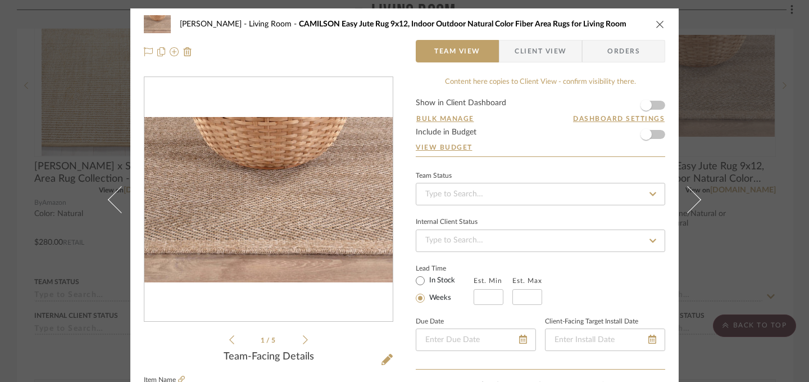
click at [306, 340] on div "1 / 5" at bounding box center [269, 211] width 250 height 270
click at [303, 341] on icon at bounding box center [305, 339] width 5 height 10
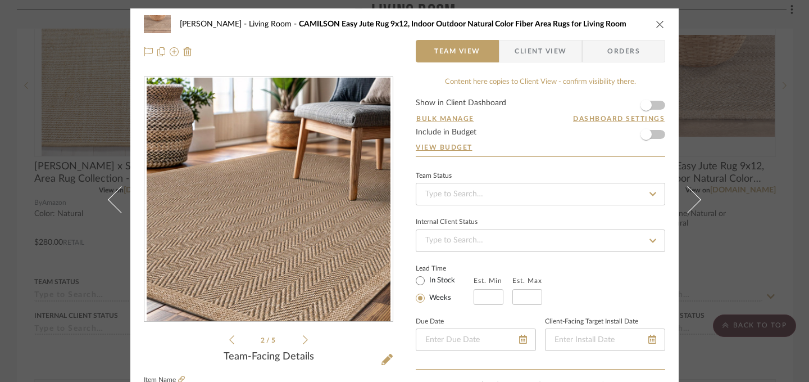
click at [303, 340] on icon at bounding box center [305, 339] width 5 height 10
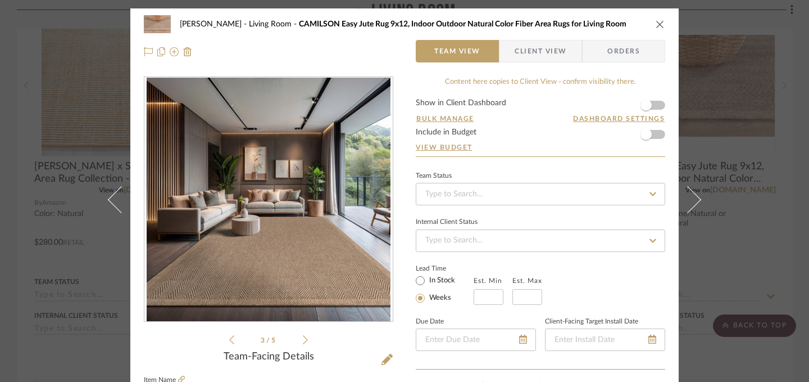
click at [303, 341] on icon at bounding box center [305, 339] width 5 height 9
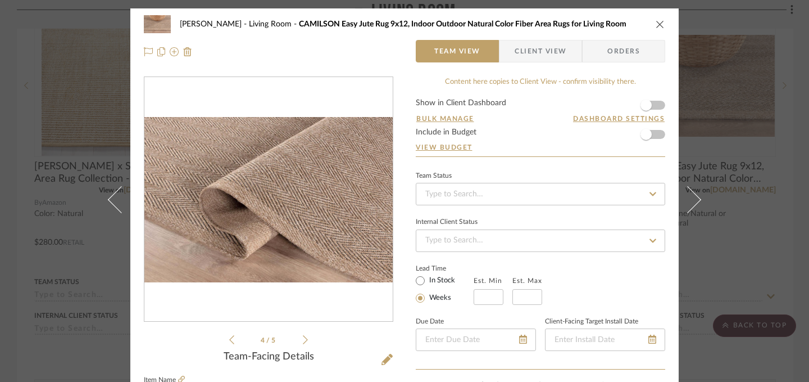
click at [656, 23] on icon "close" at bounding box center [660, 24] width 9 height 9
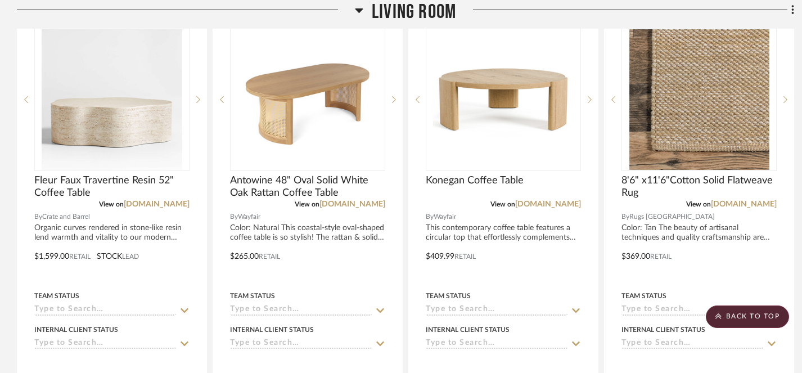
scroll to position [1894, 0]
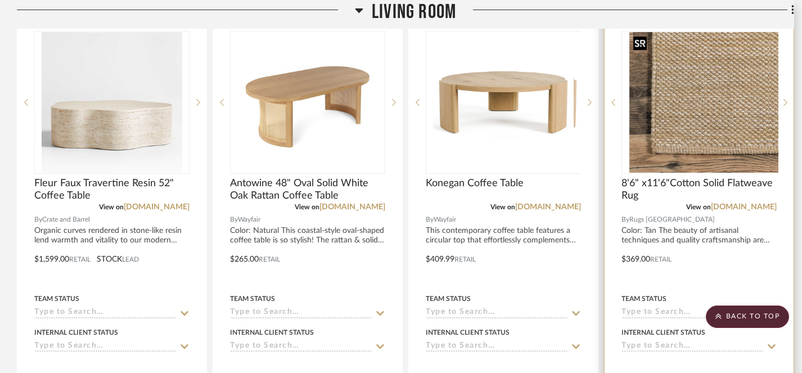
click at [701, 124] on img "0" at bounding box center [707, 102] width 141 height 141
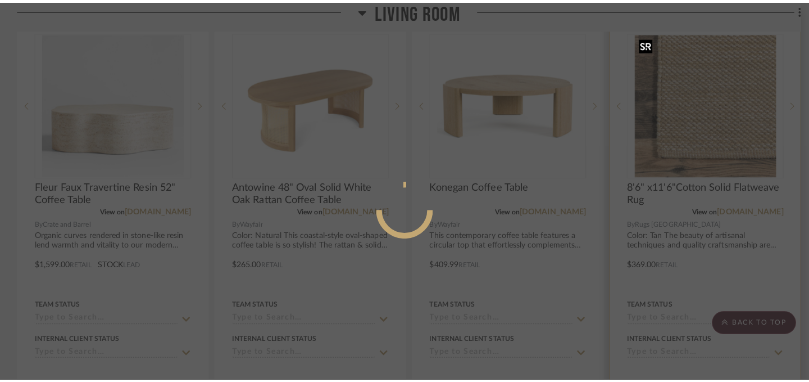
scroll to position [0, 0]
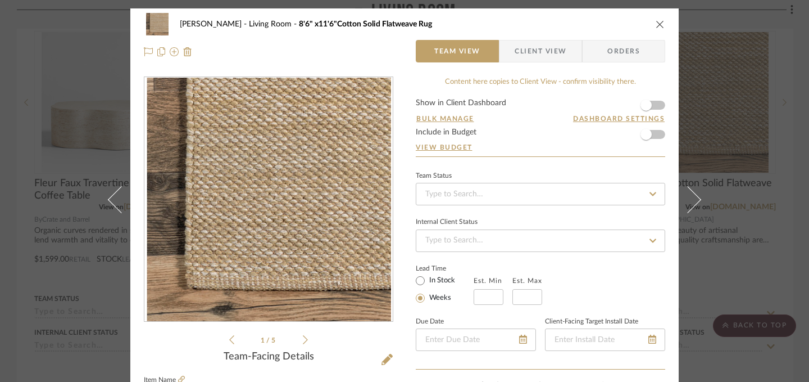
click at [303, 340] on icon at bounding box center [305, 339] width 5 height 10
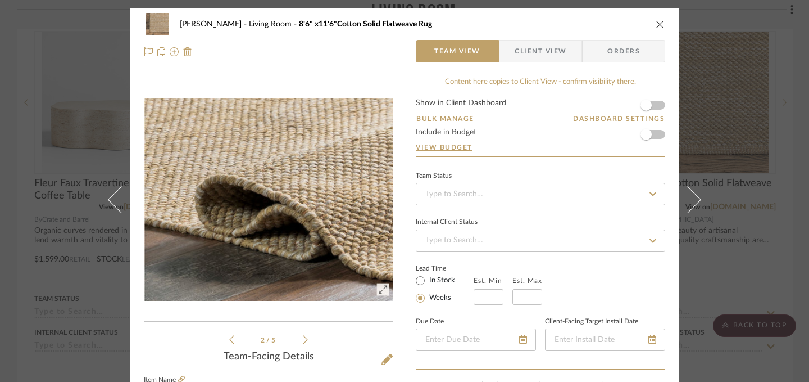
click at [303, 340] on icon at bounding box center [305, 339] width 5 height 10
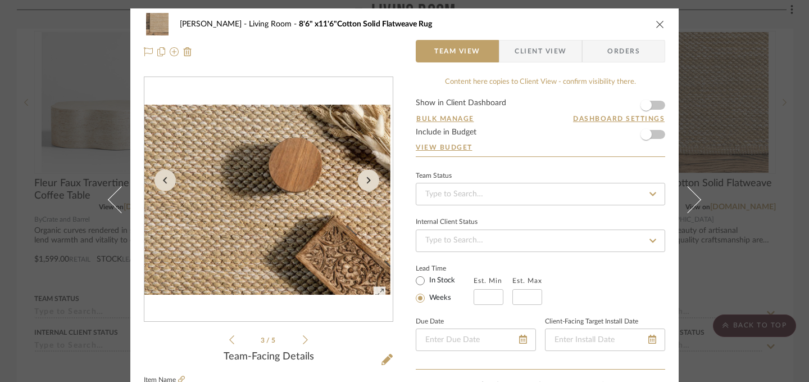
click at [303, 340] on icon at bounding box center [305, 339] width 5 height 10
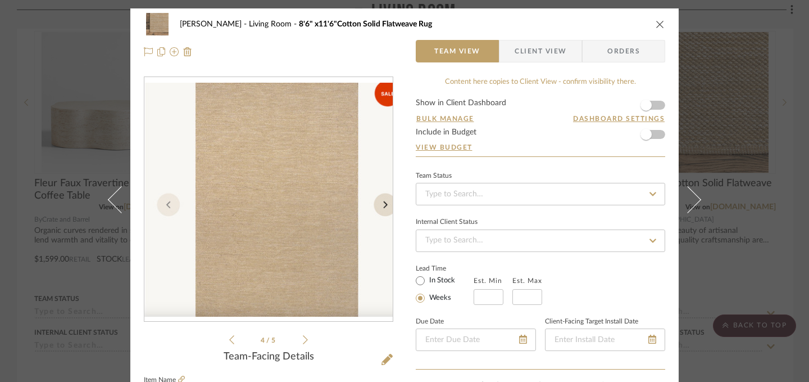
click at [303, 340] on icon at bounding box center [305, 339] width 5 height 10
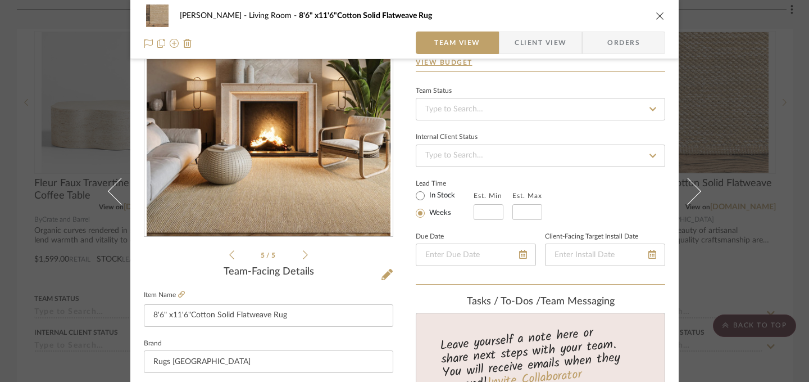
scroll to position [48, 0]
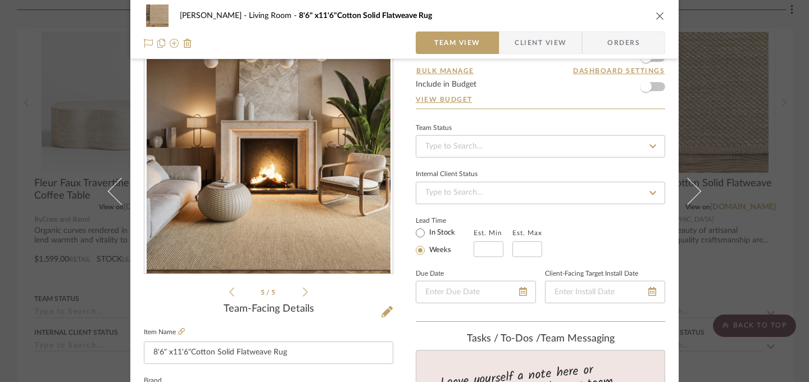
click at [658, 15] on icon "close" at bounding box center [660, 15] width 9 height 9
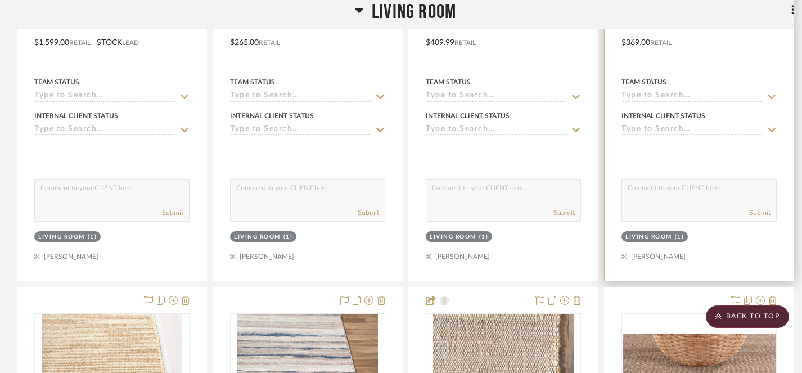
scroll to position [2110, 0]
click at [706, 189] on textarea at bounding box center [699, 190] width 154 height 21
click at [680, 190] on textarea "Cute, but cotton--especially 100%) isn't durable. Any spills would just get suc…" at bounding box center [699, 190] width 154 height 21
click at [732, 190] on textarea "Cute, but cotton⎯especially 100%) isn't durable. Any spills would just get suck…" at bounding box center [699, 190] width 154 height 21
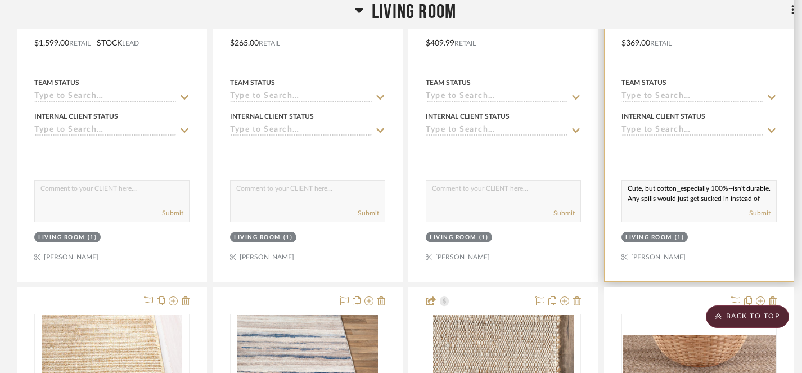
click at [681, 187] on textarea "Cute, but cotton⎯especially 100%--isn't durable. Any spills would just get suck…" at bounding box center [699, 190] width 154 height 21
click at [735, 188] on textarea "Cute, but cotton⎯especially 100%--isn't durable. Any spills would just get suck…" at bounding box center [699, 190] width 154 height 21
drag, startPoint x: 731, startPoint y: 188, endPoint x: 725, endPoint y: 188, distance: 6.2
click at [725, 188] on textarea "Cute, but cotton⎯especially 100%--isn't durable. Any spills would just get suck…" at bounding box center [699, 190] width 154 height 21
click at [731, 196] on textarea "Cute, but cotton⎯especially 100%--isn't durable. Any spills would just get suck…" at bounding box center [699, 190] width 154 height 21
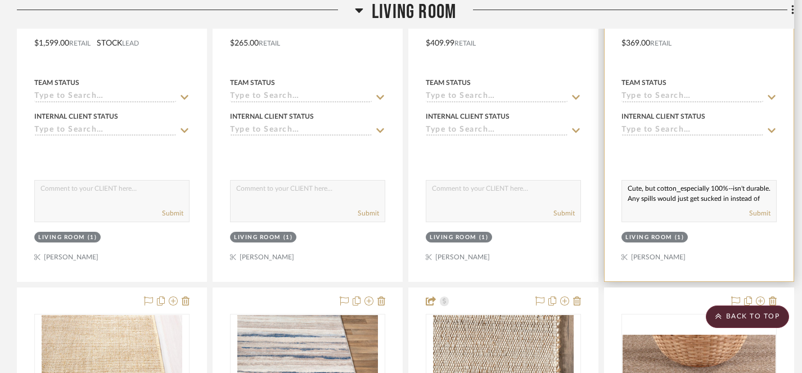
click at [734, 191] on textarea "Cute, but cotton⎯especially 100%--isn't durable. Any spills would just get suck…" at bounding box center [699, 190] width 154 height 21
paste textarea "⎯"
click at [649, 198] on textarea "Cute, but cotton⎯especially 100% ⎯isn't durable. Any spills would just get suck…" at bounding box center [699, 190] width 154 height 21
click at [668, 200] on textarea "Cute, but cotton⎯especially 100% ⎯isn't durable at all. Any spills would just g…" at bounding box center [699, 190] width 154 height 21
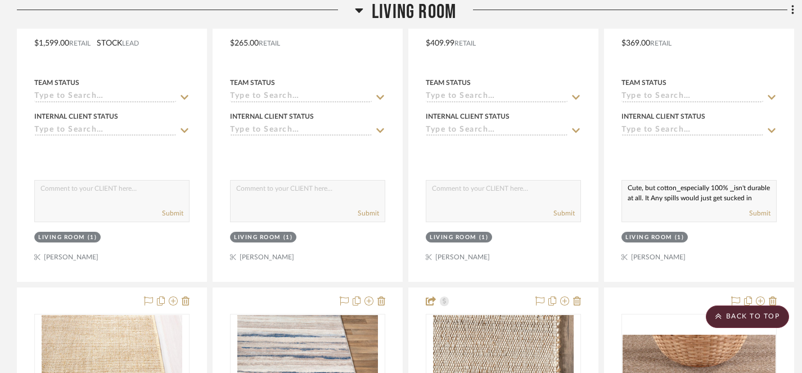
type textarea "Cute, but cotton⎯especially 100% ⎯isn't durable at all. It Any spills would jus…"
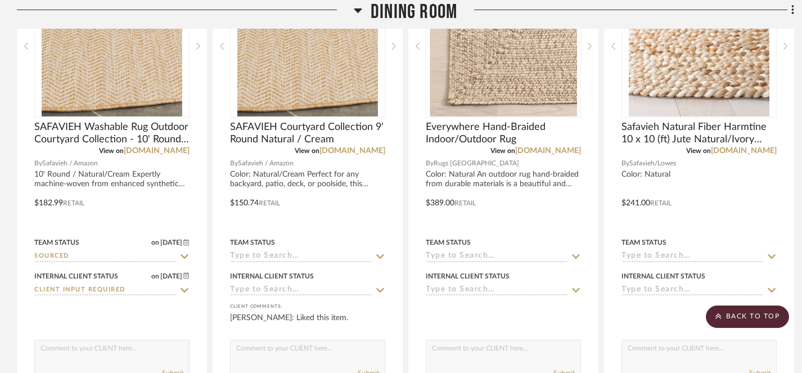
scroll to position [366, 0]
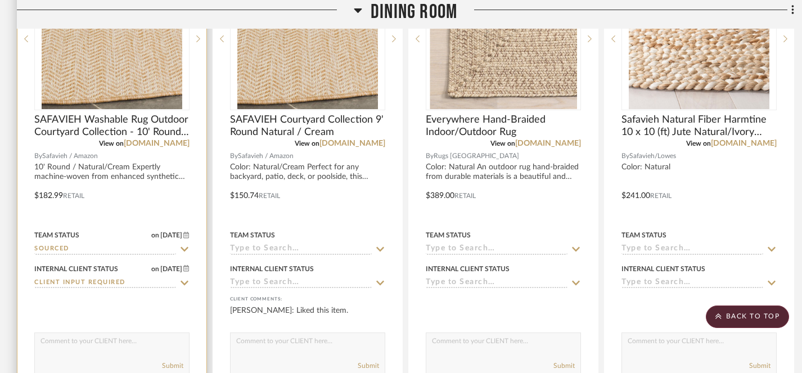
click at [56, 348] on textarea at bounding box center [112, 343] width 154 height 21
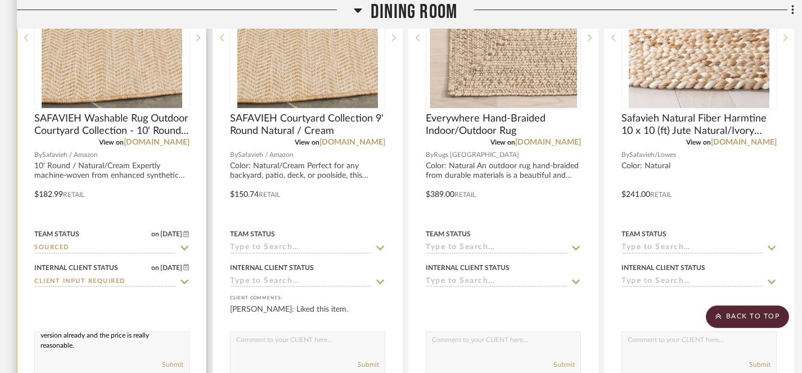
scroll to position [0, 0]
click at [111, 345] on textarea "I'd still consider this one, since she like the 9' version already and the pric…" at bounding box center [112, 342] width 154 height 21
click at [152, 343] on textarea "I'd still consider this one, since she like the 9' version already and the pric…" at bounding box center [112, 342] width 154 height 21
click at [142, 341] on textarea "I'd still consider this one, since she liked the 9' version already and the pri…" at bounding box center [112, 342] width 154 height 21
click at [143, 341] on textarea "I'd still consider this one, since she liked the 9' version already and the pri…" at bounding box center [112, 342] width 154 height 21
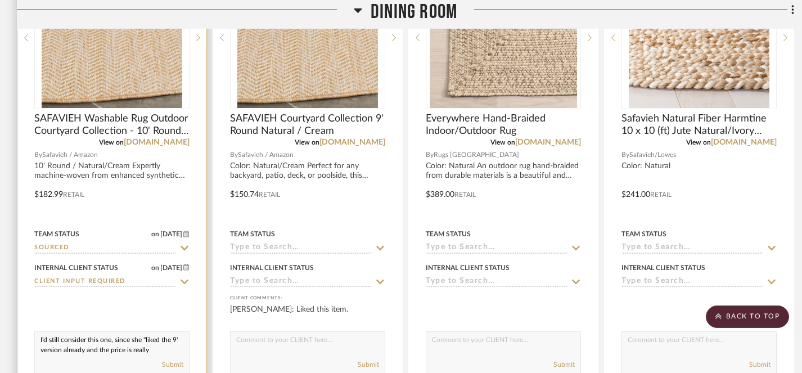
click at [158, 343] on textarea "I'd still consider this one, since she "liked the 9' version already and the pr…" at bounding box center [112, 342] width 154 height 21
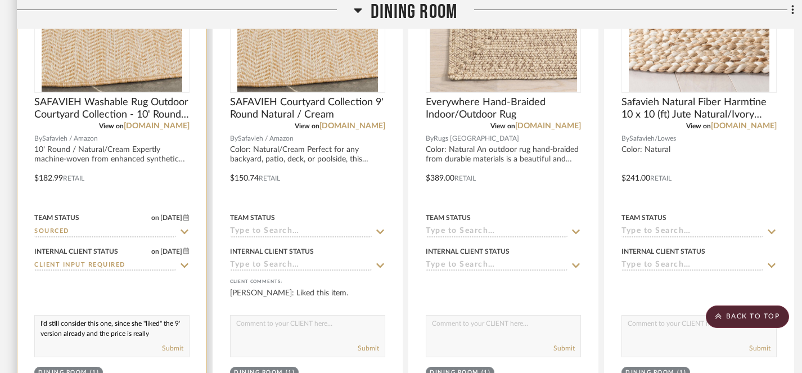
scroll to position [15, 0]
type textarea "I'd still consider this one, since she "liked" the 9' version already and the p…"
click at [171, 347] on button "Submit" at bounding box center [172, 348] width 21 height 10
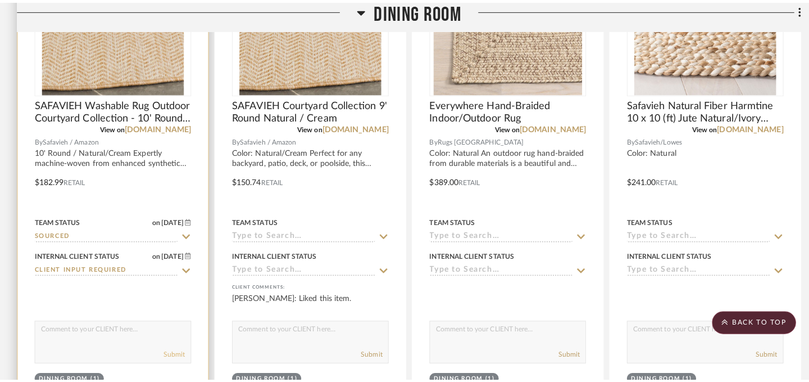
scroll to position [0, 0]
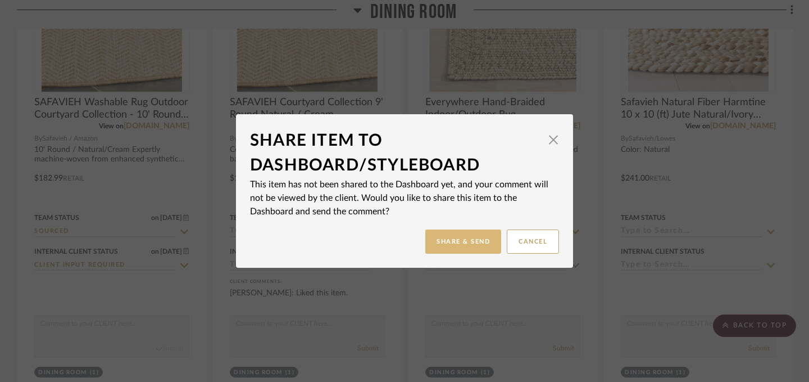
click at [471, 245] on button "Share & Send" at bounding box center [464, 241] width 76 height 24
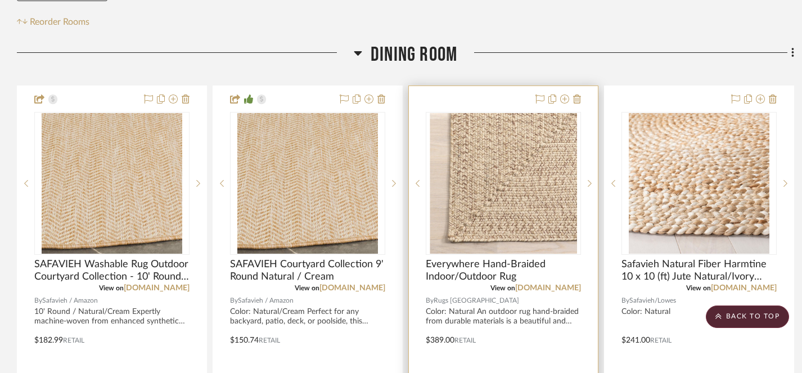
scroll to position [213, 0]
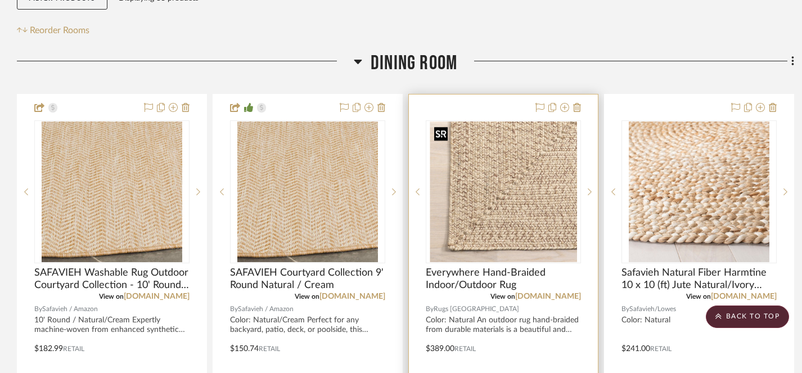
click at [515, 188] on img "0" at bounding box center [502, 191] width 147 height 141
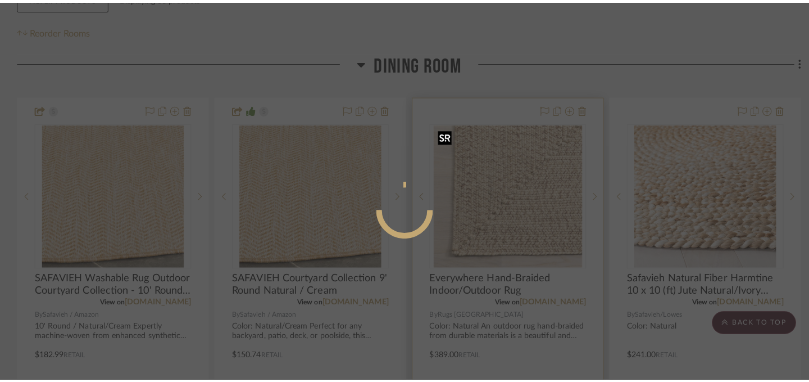
scroll to position [0, 0]
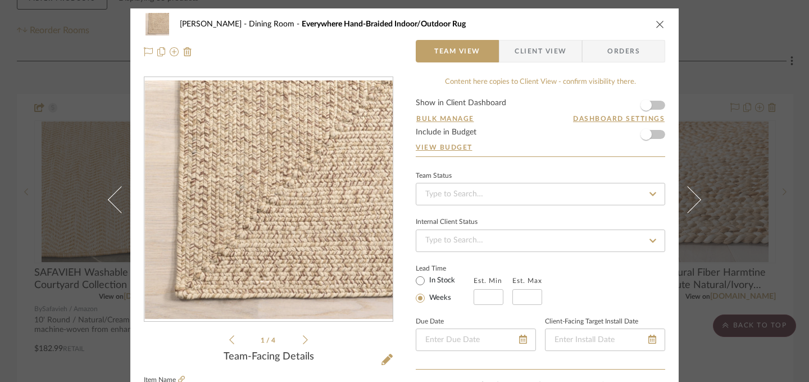
click at [656, 28] on icon "close" at bounding box center [660, 24] width 9 height 9
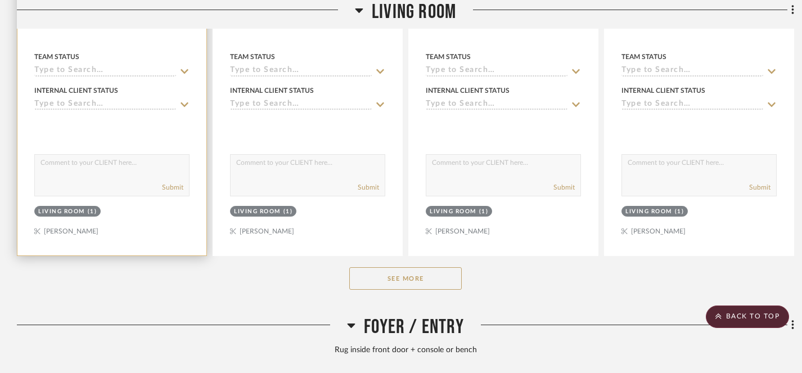
scroll to position [1190, 0]
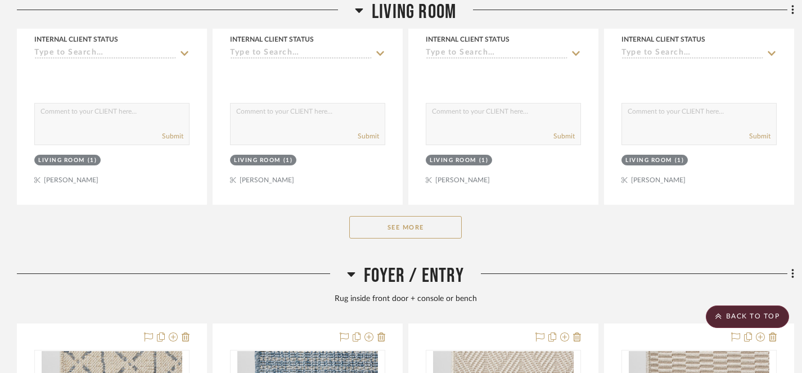
click at [413, 224] on button "See More" at bounding box center [405, 227] width 112 height 22
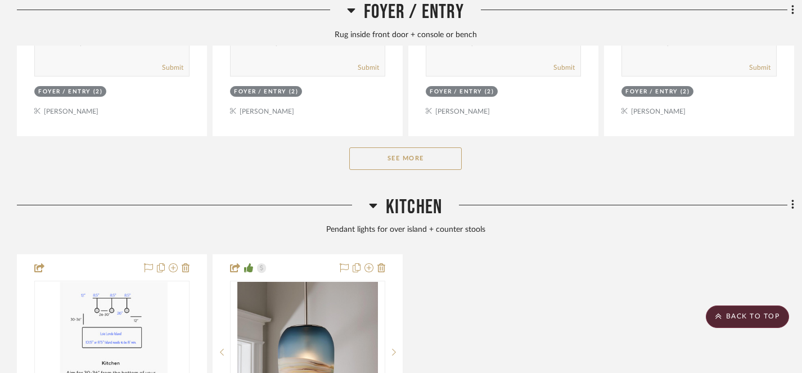
scroll to position [3369, 0]
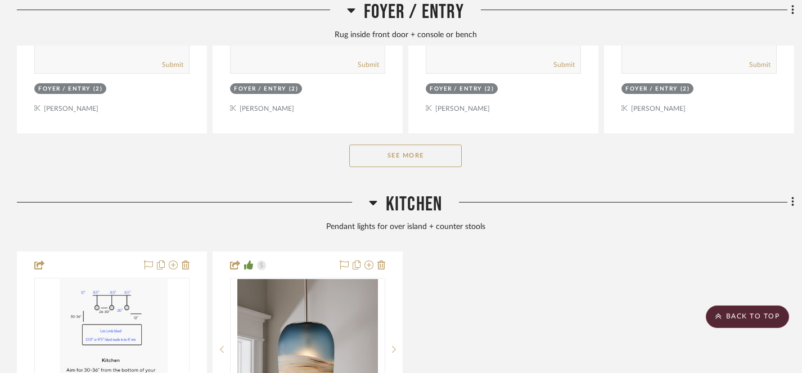
click at [405, 156] on button "See More" at bounding box center [405, 155] width 112 height 22
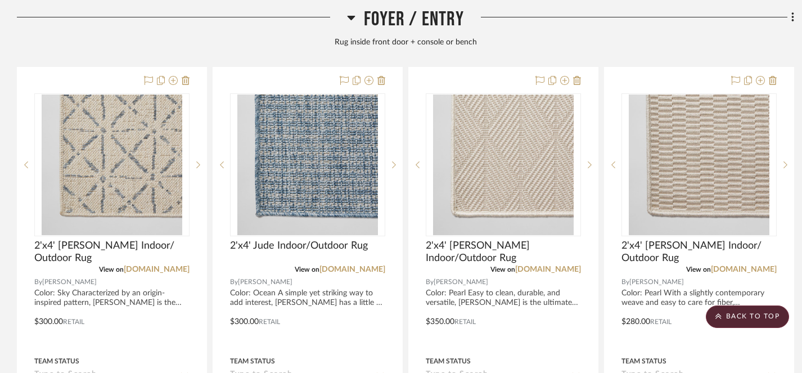
scroll to position [2933, 0]
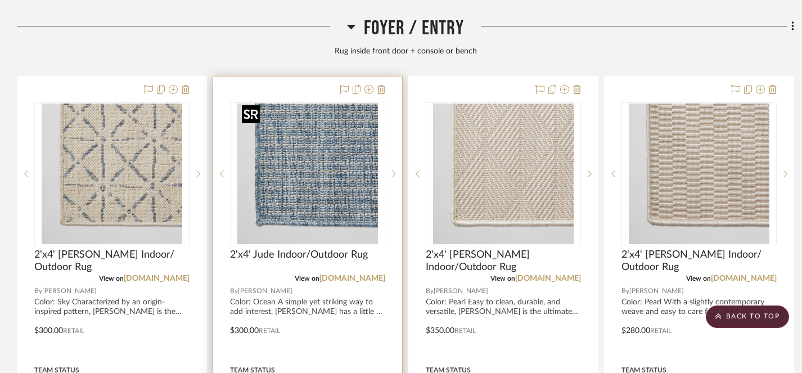
click at [0, 0] on img at bounding box center [0, 0] width 0 height 0
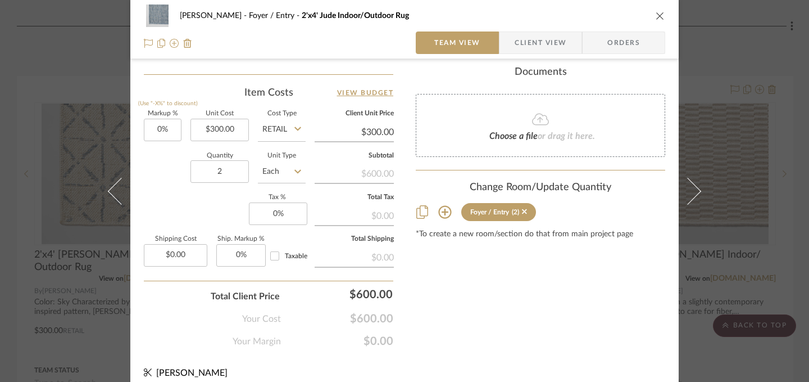
scroll to position [657, 0]
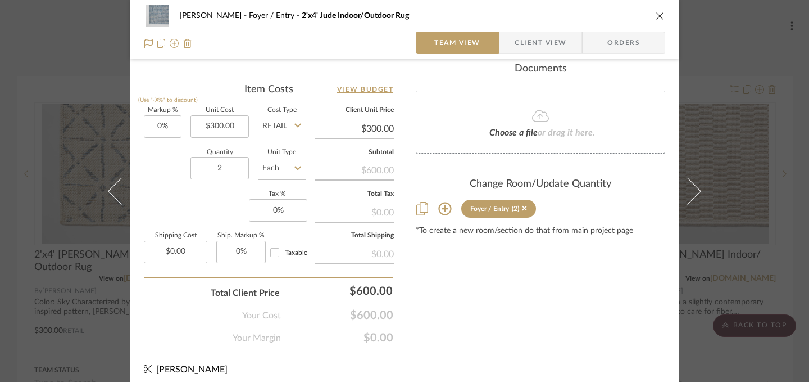
click at [658, 17] on icon "close" at bounding box center [660, 15] width 9 height 9
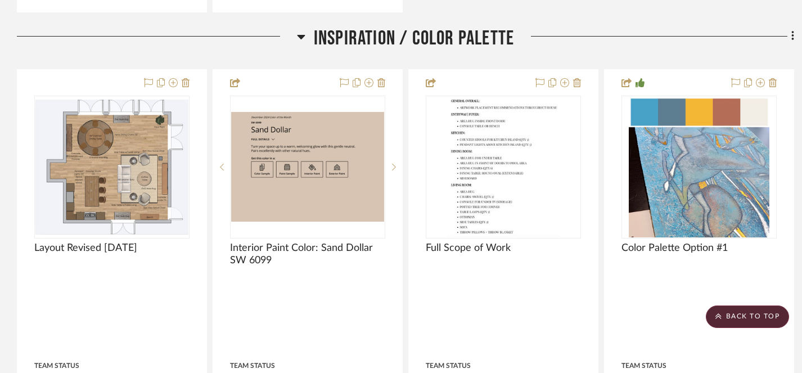
scroll to position [4602, 0]
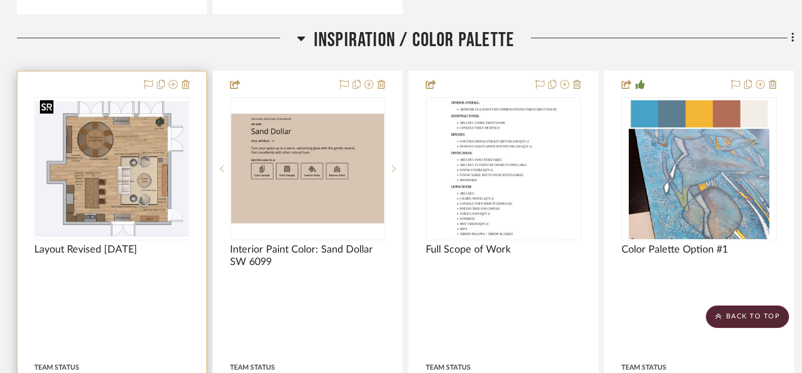
click at [136, 135] on img "0" at bounding box center [111, 168] width 153 height 135
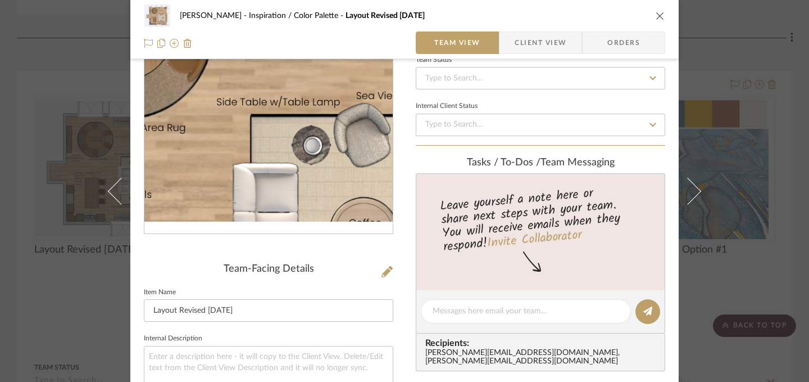
scroll to position [129, 0]
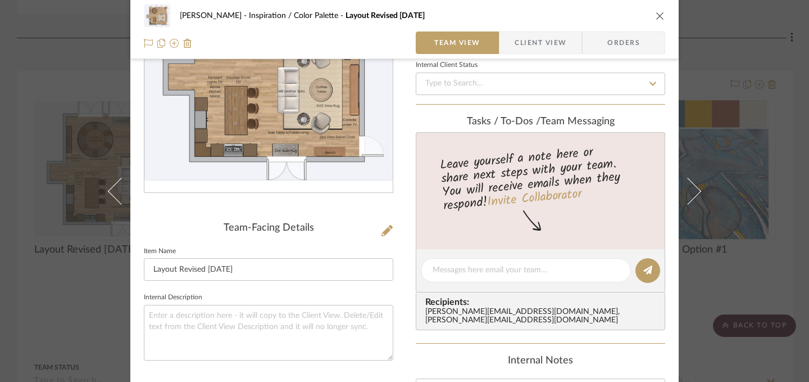
click at [657, 18] on icon "close" at bounding box center [660, 15] width 9 height 9
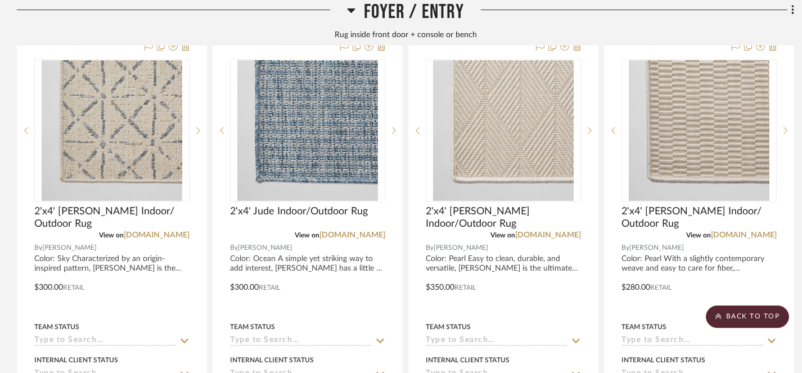
scroll to position [2976, 0]
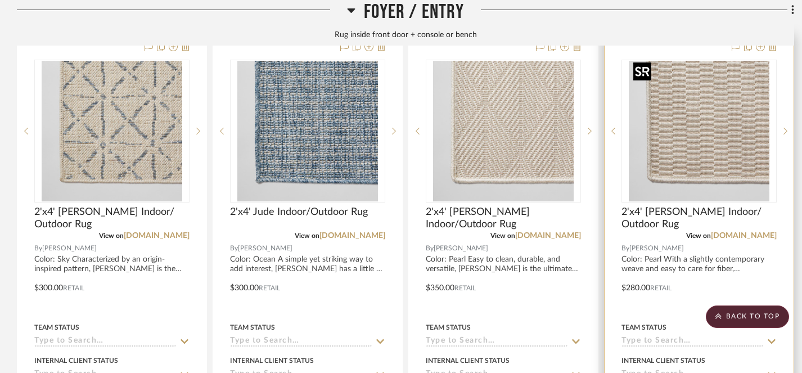
click at [693, 148] on img "0" at bounding box center [698, 131] width 141 height 141
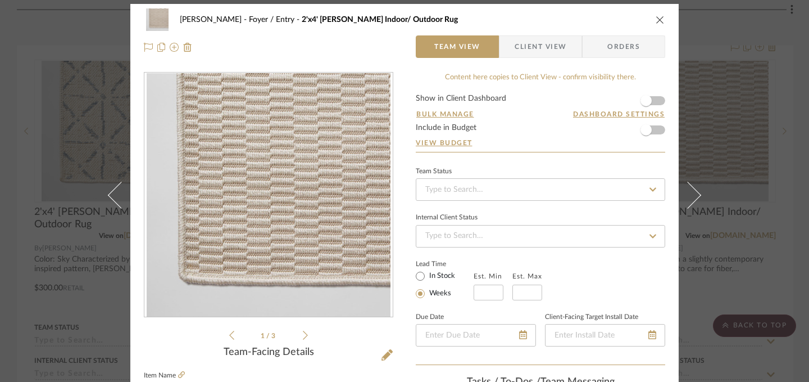
scroll to position [0, 0]
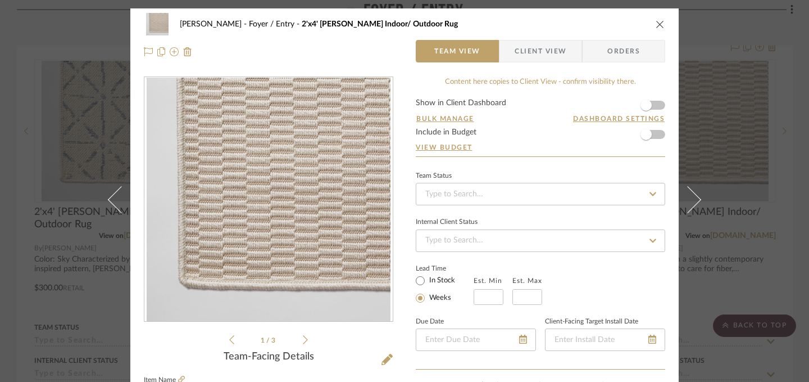
click at [657, 27] on icon "close" at bounding box center [660, 24] width 9 height 9
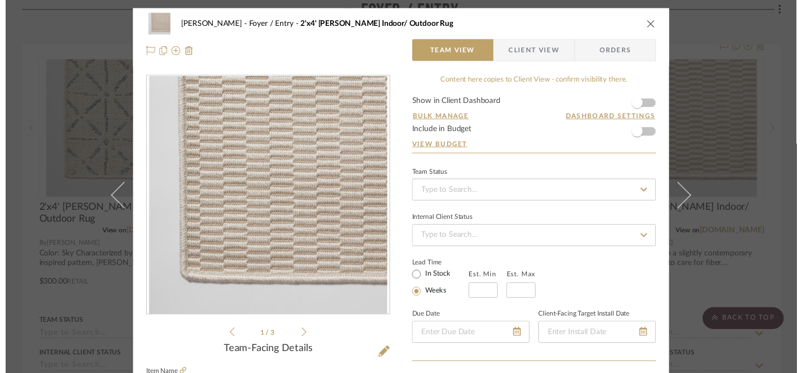
scroll to position [2976, 0]
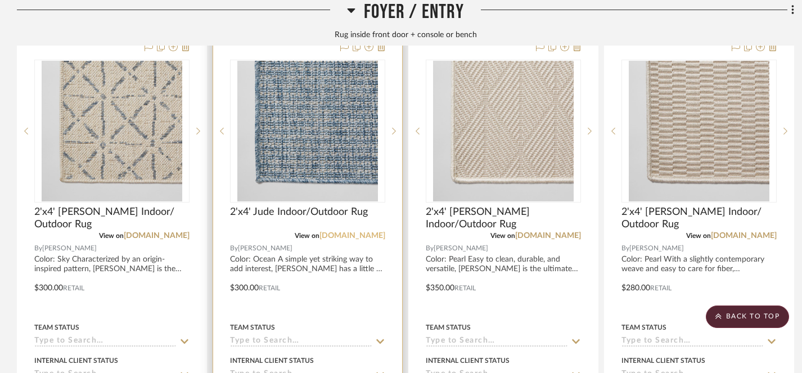
click at [343, 232] on link "ernestarugs.com" at bounding box center [352, 236] width 66 height 8
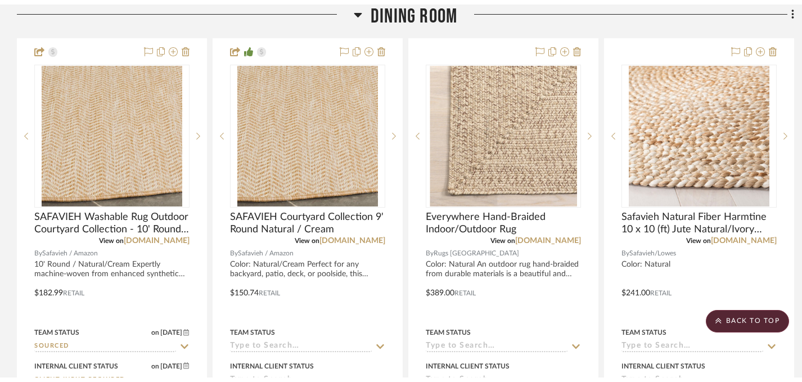
scroll to position [0, 0]
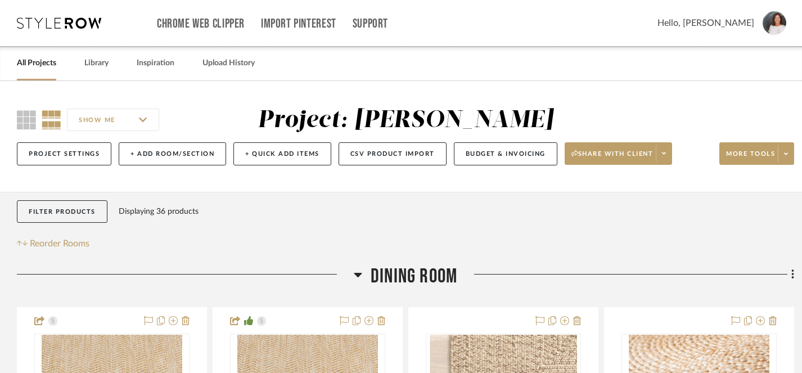
click at [39, 71] on div "All Projects" at bounding box center [36, 63] width 39 height 34
click at [46, 66] on link "All Projects" at bounding box center [36, 63] width 39 height 15
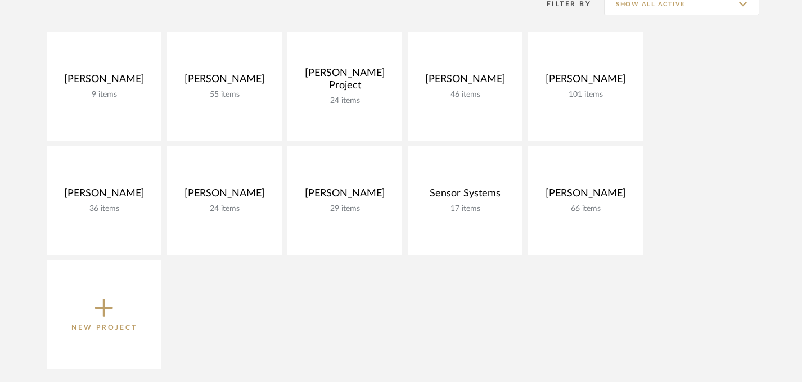
scroll to position [180, 0]
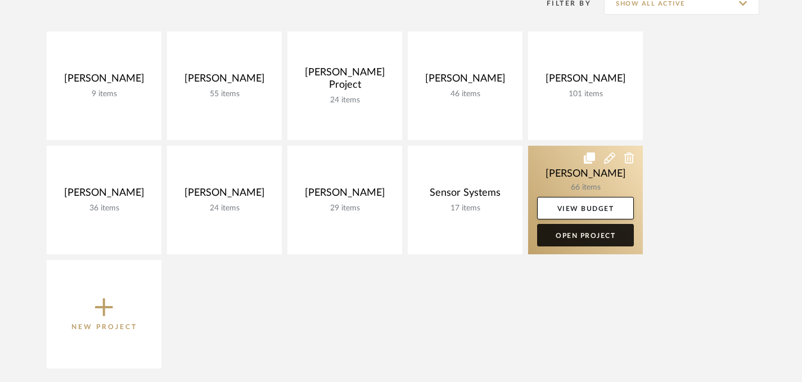
click at [584, 236] on link "Open Project" at bounding box center [585, 235] width 97 height 22
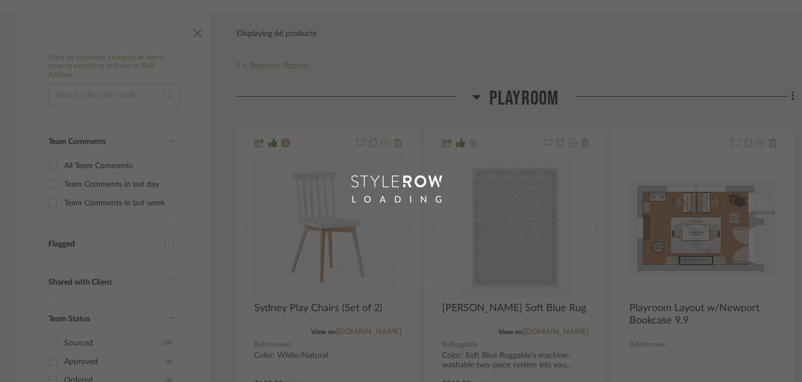
scroll to position [180, 0]
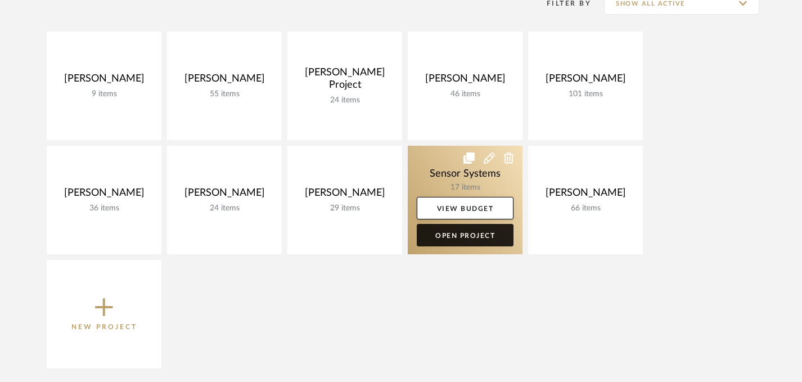
click at [468, 236] on link "Open Project" at bounding box center [465, 235] width 97 height 22
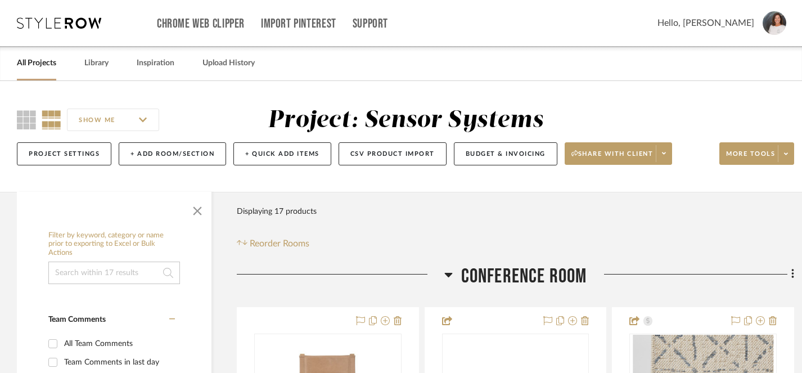
click at [34, 63] on link "All Projects" at bounding box center [36, 63] width 39 height 15
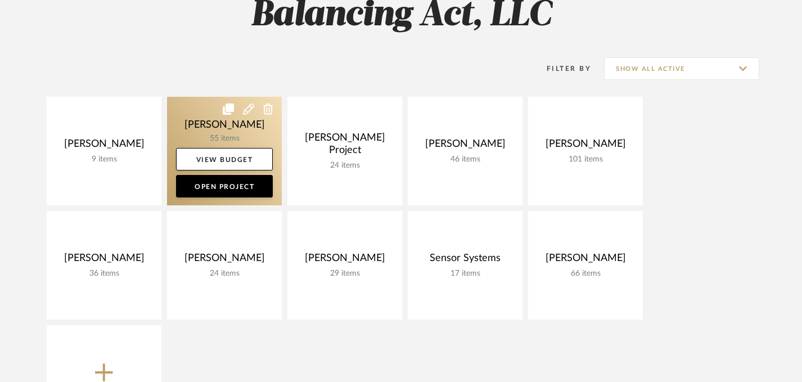
scroll to position [119, 0]
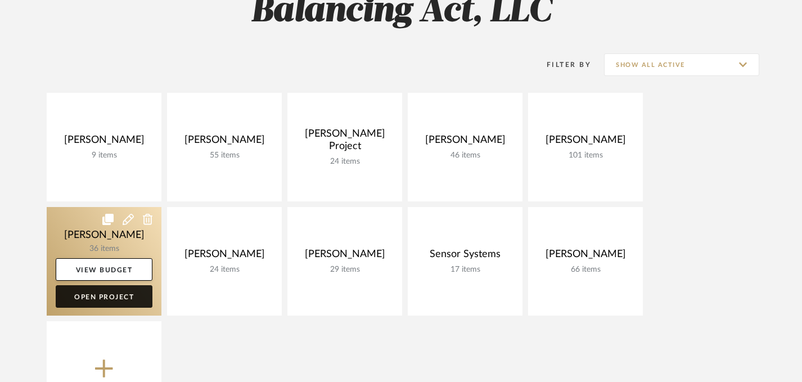
click at [106, 294] on link "Open Project" at bounding box center [104, 296] width 97 height 22
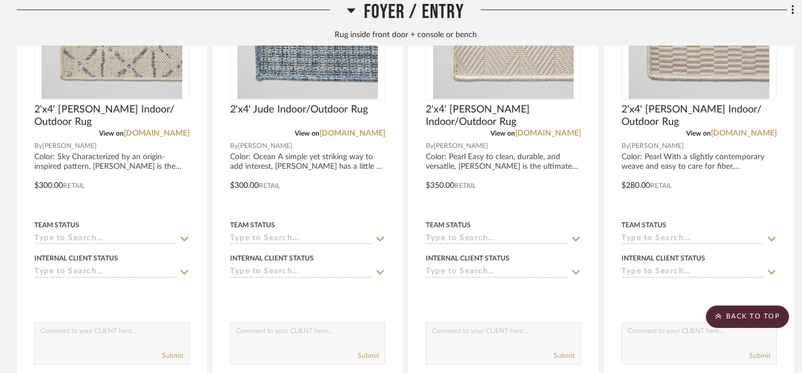
scroll to position [1586, 0]
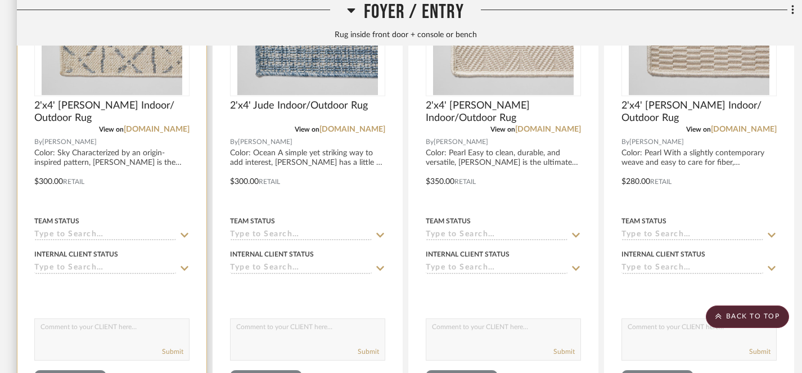
click at [160, 328] on textarea at bounding box center [112, 329] width 154 height 21
click at [41, 327] on textarea "Hi, Ernesta is great, however, they are known for their custom rugs and prices …" at bounding box center [112, 329] width 154 height 21
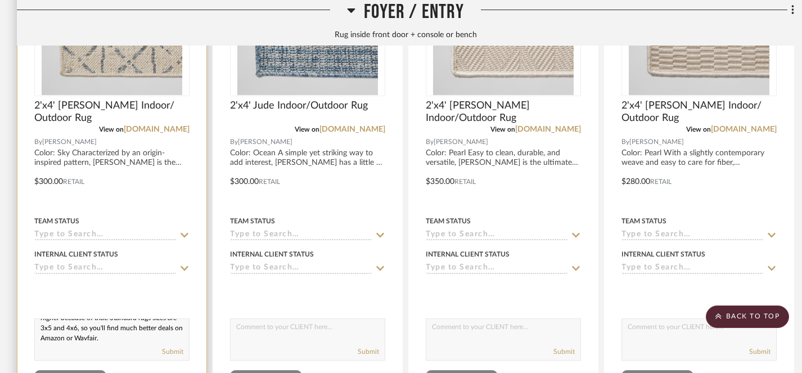
scroll to position [35, 0]
drag, startPoint x: 41, startPoint y: 327, endPoint x: 106, endPoint y: 359, distance: 72.4
click at [106, 359] on project-item-tile "2'x4' Finch Indoor/ Outdoor Rug View on ernestarugs.com By Ernesta Color: Sky C…" at bounding box center [112, 173] width 190 height 493
paste textarea "; however, they’re known for their custom rugs, and prices tend to be higher be…"
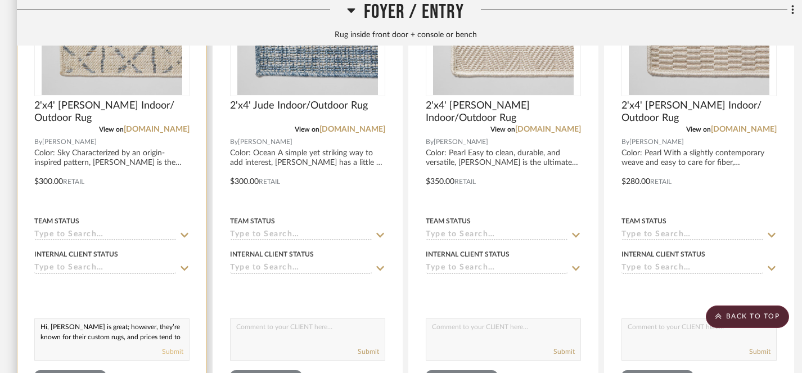
type textarea "Hi, Ernesta is great; however, they’re known for their custom rugs, and prices …"
click at [171, 349] on button "Submit" at bounding box center [172, 351] width 21 height 10
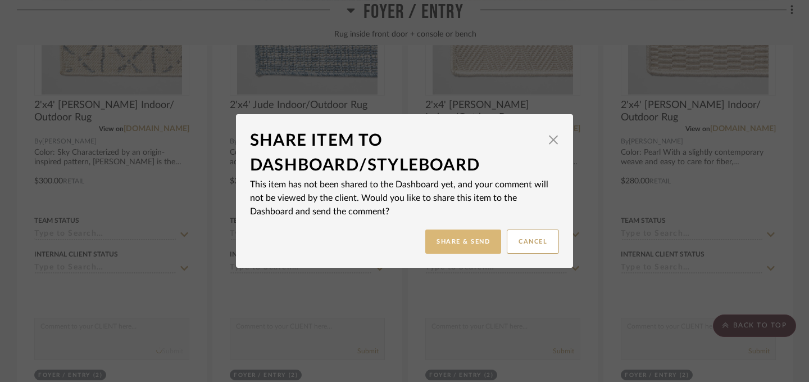
click at [451, 239] on button "Share & Send" at bounding box center [464, 241] width 76 height 24
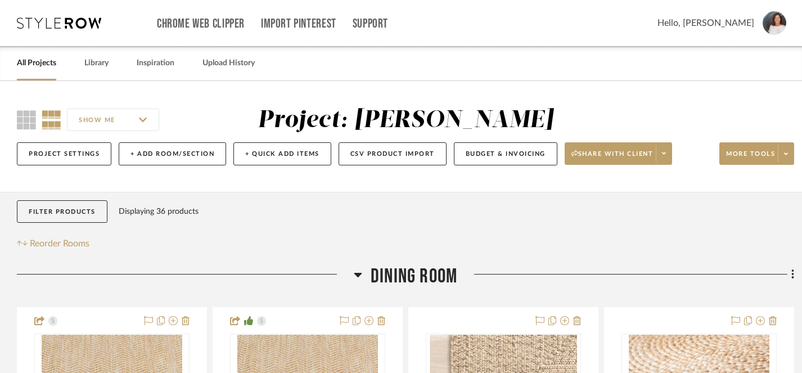
click at [39, 66] on link "All Projects" at bounding box center [36, 63] width 39 height 15
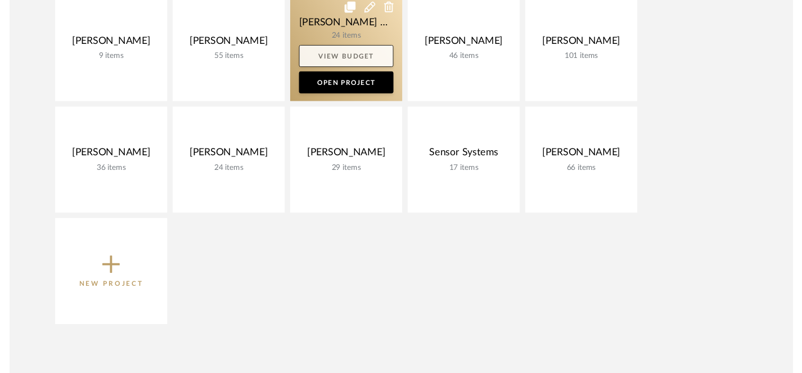
scroll to position [218, 0]
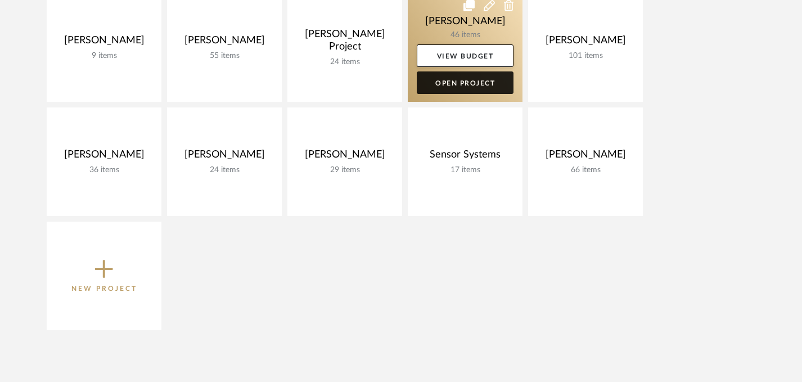
click at [473, 82] on link "Open Project" at bounding box center [465, 82] width 97 height 22
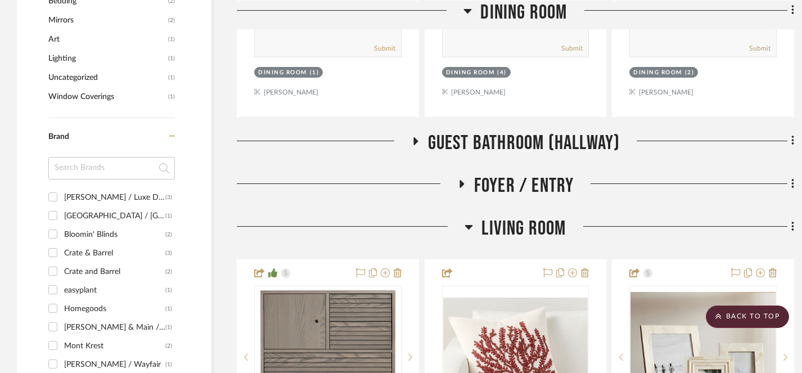
scroll to position [1152, 0]
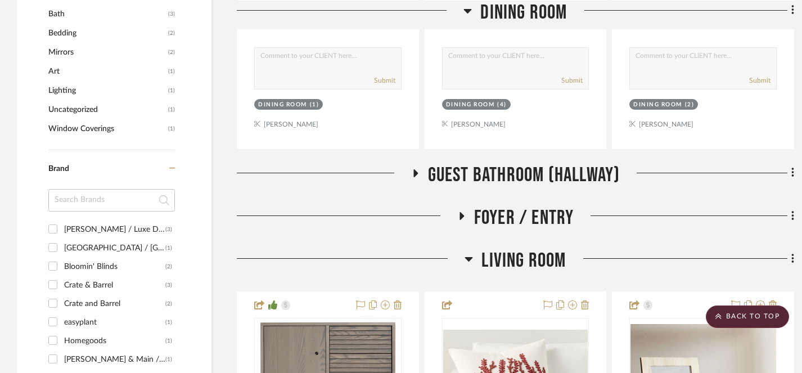
click at [467, 259] on icon at bounding box center [468, 258] width 8 height 13
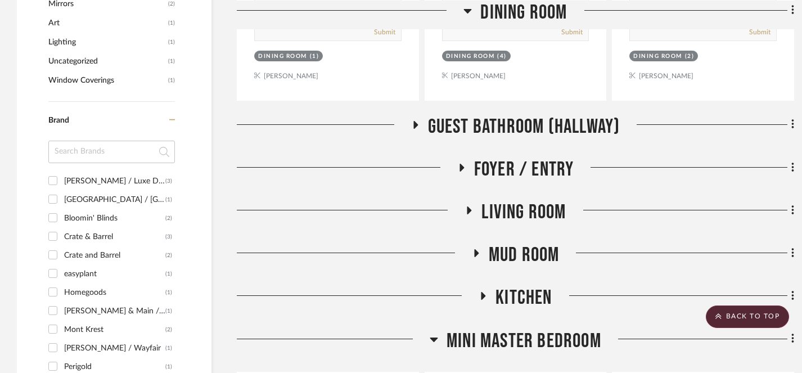
scroll to position [1219, 0]
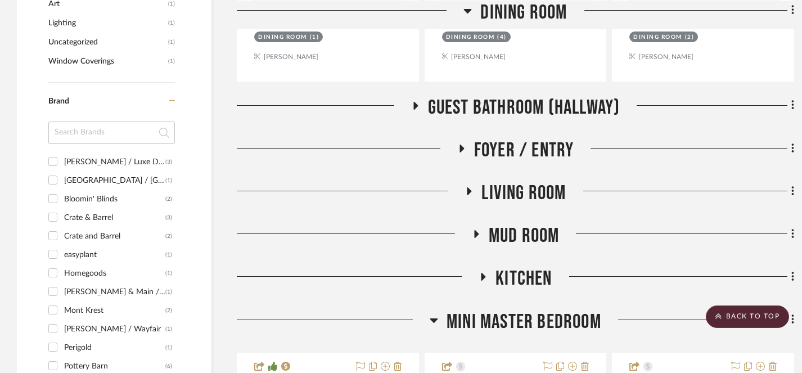
click at [481, 274] on icon at bounding box center [483, 277] width 4 height 8
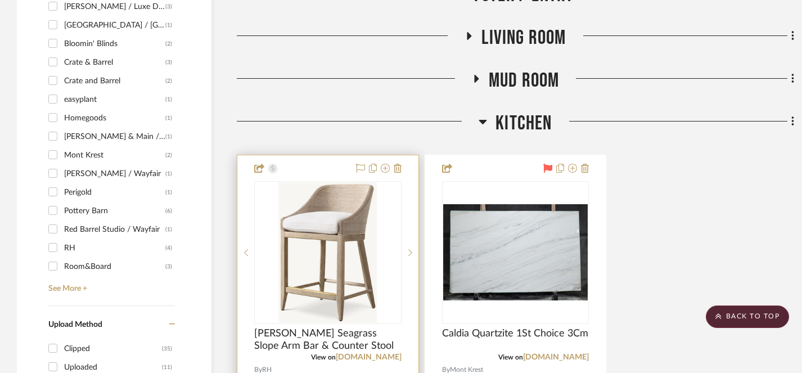
scroll to position [1372, 0]
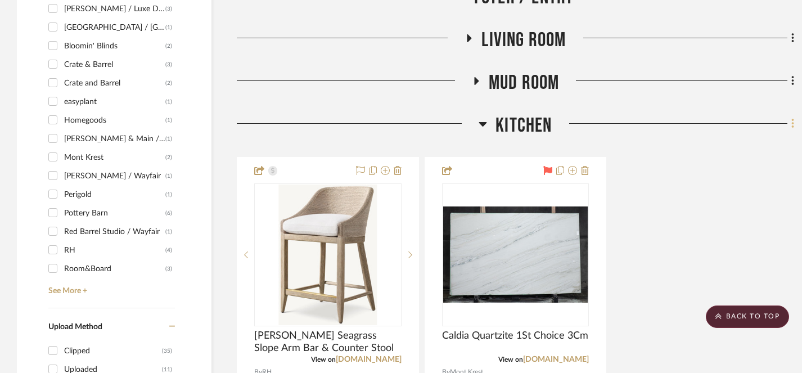
click at [793, 120] on icon at bounding box center [792, 123] width 3 height 12
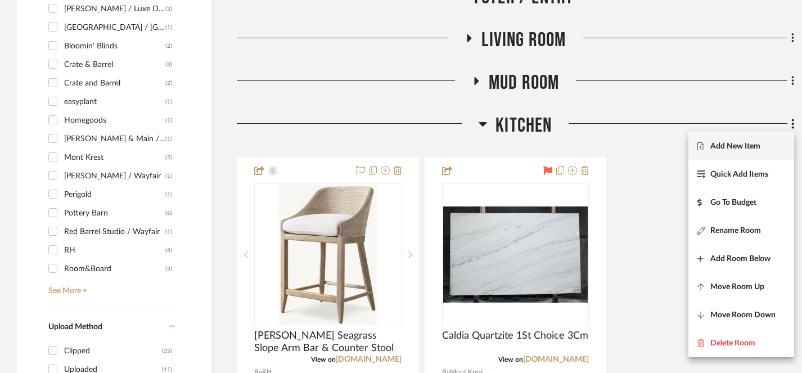
click at [749, 143] on span "Add New Item" at bounding box center [735, 147] width 50 height 10
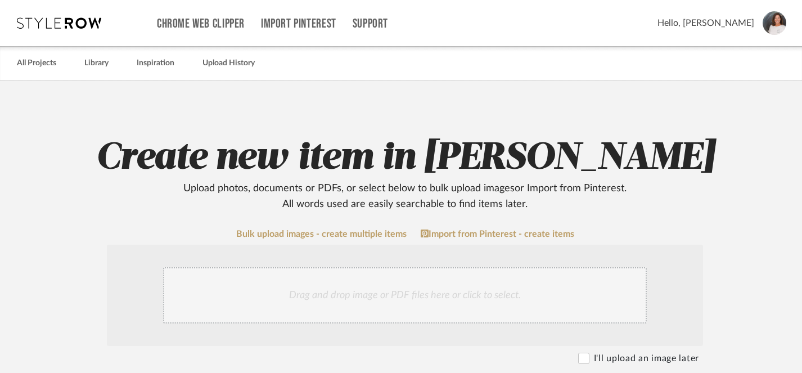
click at [436, 296] on div "Drag and drop image or PDF files here or click to select." at bounding box center [404, 295] width 483 height 56
click at [468, 292] on div "Drag and drop image or PDF files here or click to select." at bounding box center [404, 295] width 483 height 56
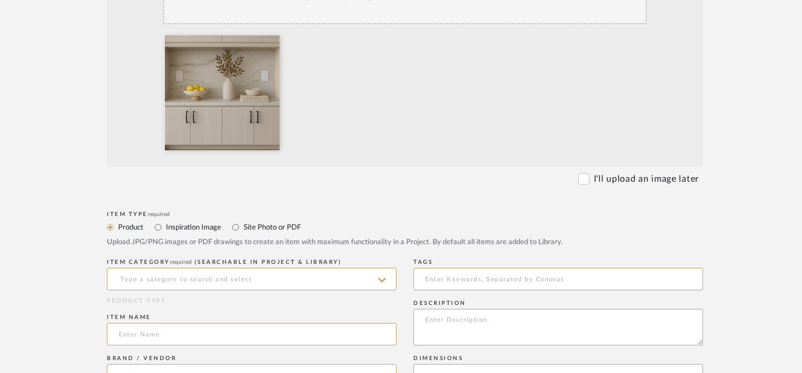
scroll to position [300, 0]
click at [161, 225] on input "Inspiration Image" at bounding box center [157, 225] width 13 height 13
radio input "true"
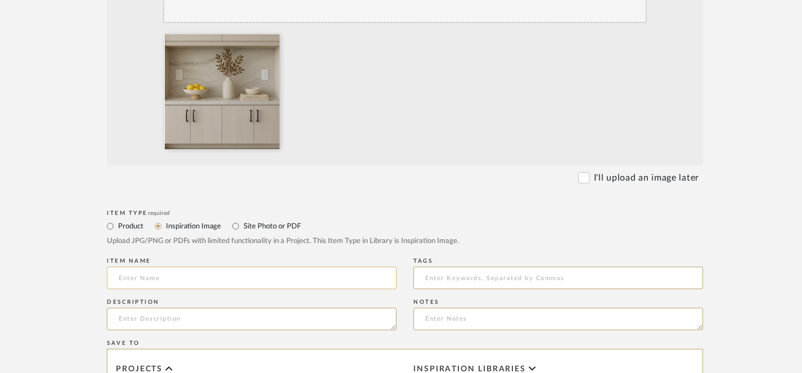
click at [192, 279] on input at bounding box center [251, 277] width 289 height 22
type input "R"
type input "r"
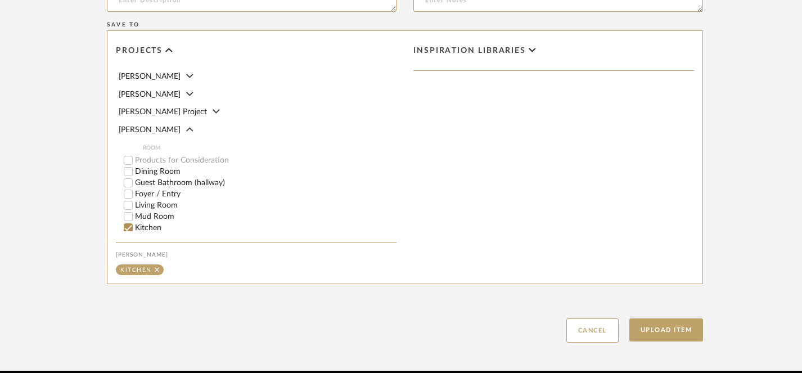
scroll to position [619, 0]
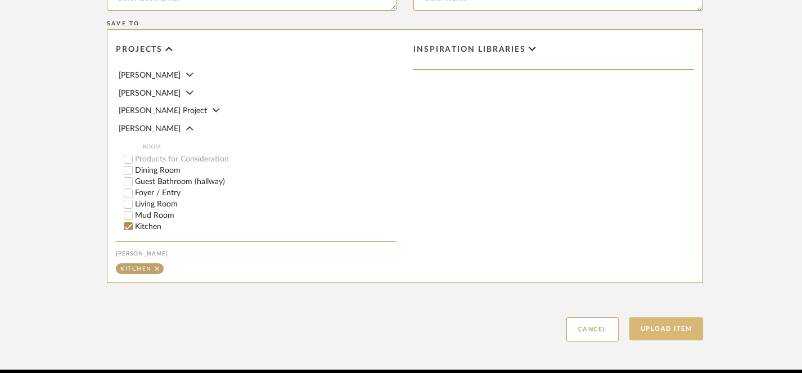
type input "Rendering Option for Kitchen Niche [DATE]"
click at [661, 330] on button "Upload Item" at bounding box center [666, 328] width 74 height 23
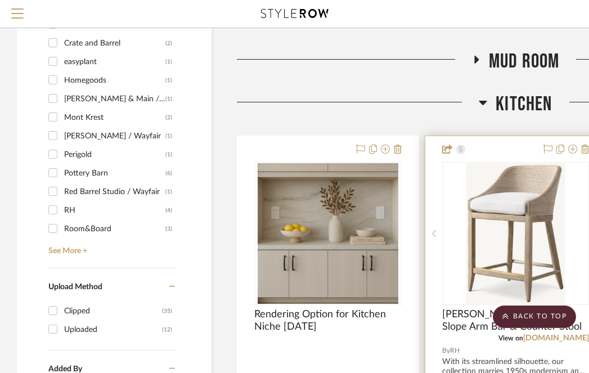
scroll to position [1332, 0]
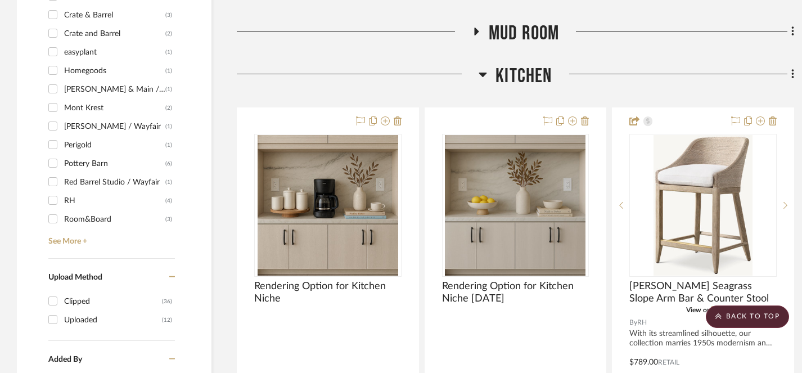
scroll to position [1431, 0]
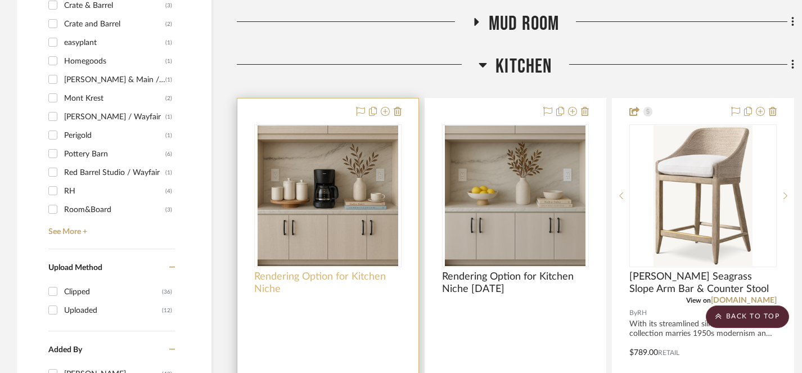
click at [311, 282] on span "Rendering Option for Kitchen Niche" at bounding box center [327, 282] width 147 height 25
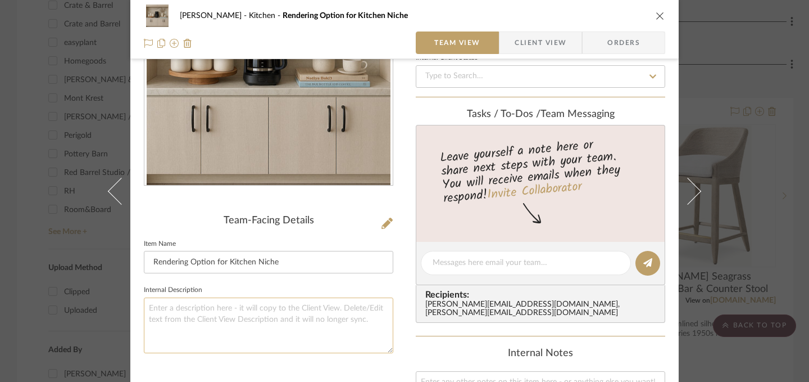
scroll to position [137, 0]
click at [314, 259] on input "Rendering Option for Kitchen Niche" at bounding box center [269, 261] width 250 height 22
type input "Rendering Option for Kitchen Niche [DATE]"
click at [596, 12] on icon "close" at bounding box center [660, 15] width 9 height 9
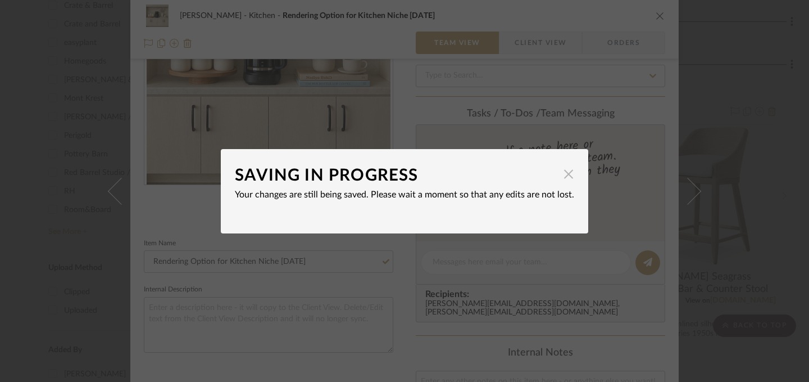
click at [562, 173] on span "button" at bounding box center [569, 174] width 22 height 22
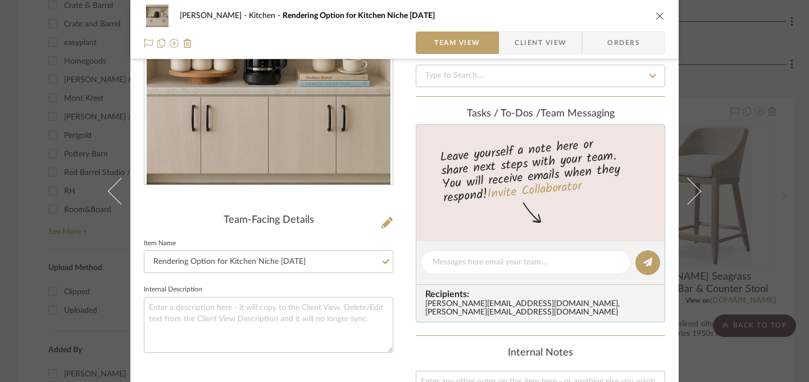
click at [596, 14] on icon "close" at bounding box center [660, 15] width 9 height 9
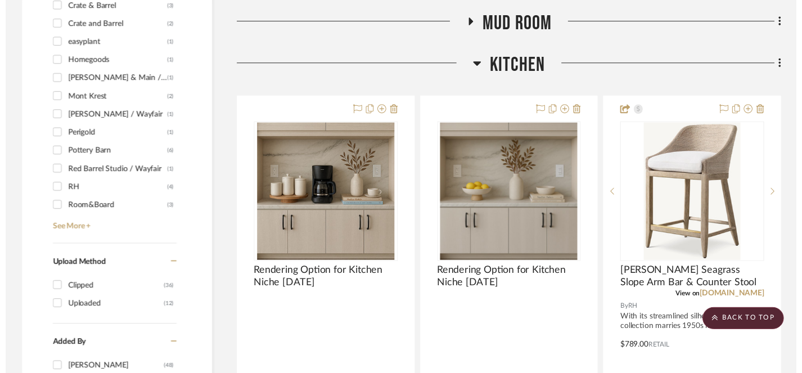
scroll to position [1431, 0]
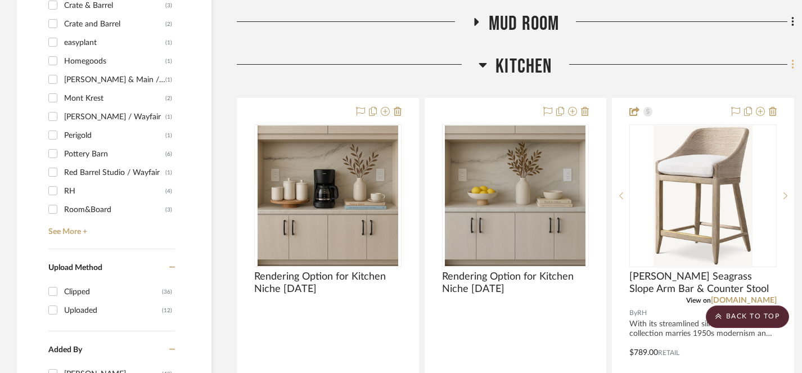
click at [596, 62] on fa-icon at bounding box center [790, 65] width 7 height 19
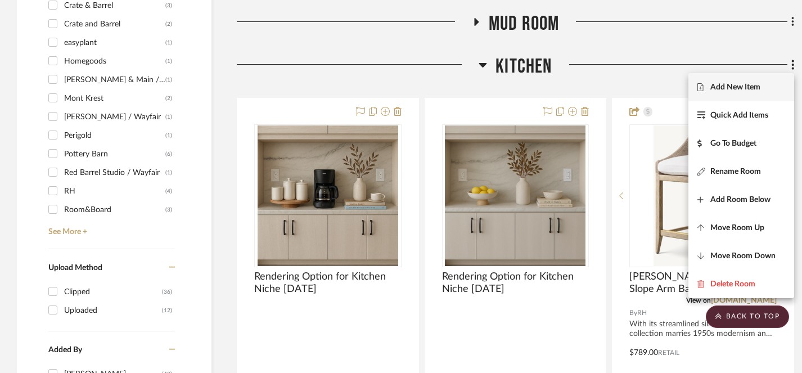
click at [596, 91] on span "Add New Item" at bounding box center [735, 88] width 50 height 10
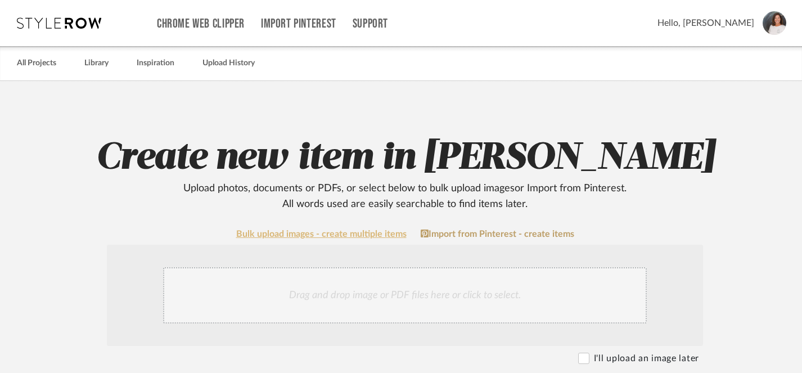
click at [361, 236] on link "Bulk upload images - create multiple items" at bounding box center [321, 234] width 170 height 10
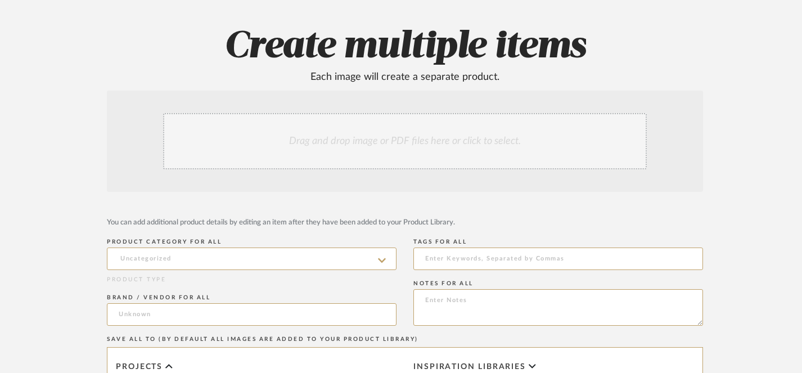
scroll to position [124, 0]
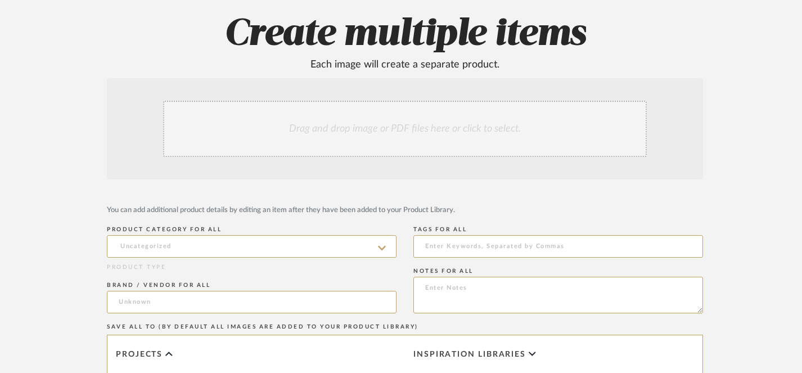
click at [391, 131] on div "Drag and drop image or PDF files here or click to select." at bounding box center [404, 129] width 483 height 56
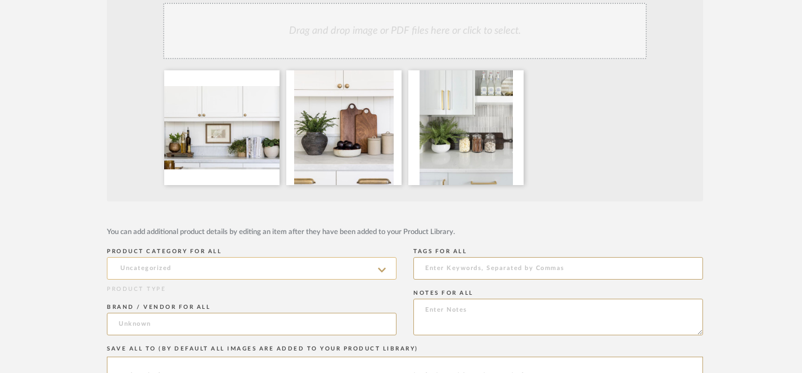
scroll to position [225, 0]
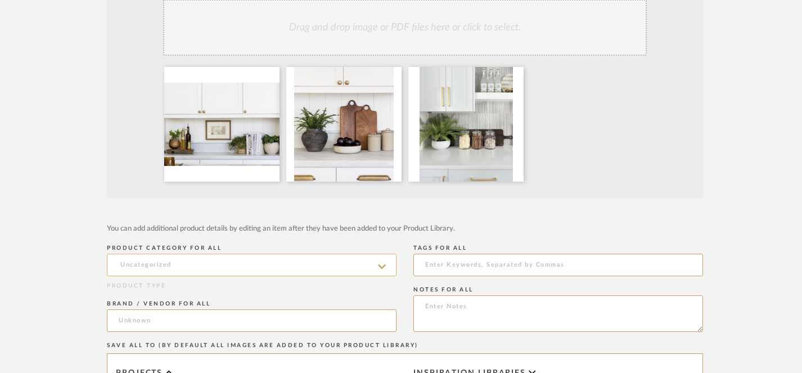
click at [314, 267] on input at bounding box center [251, 265] width 289 height 22
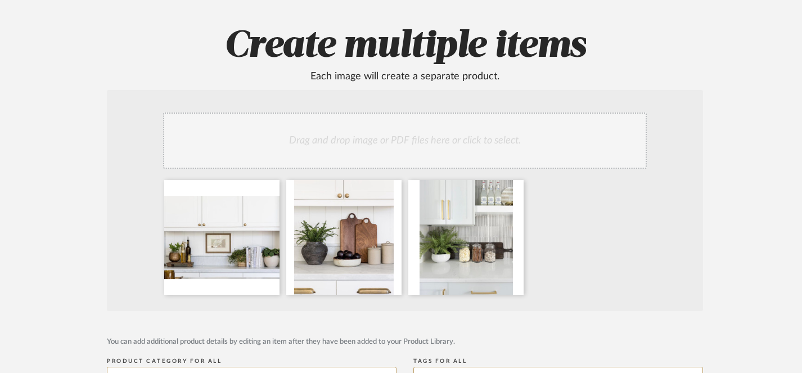
scroll to position [0, 0]
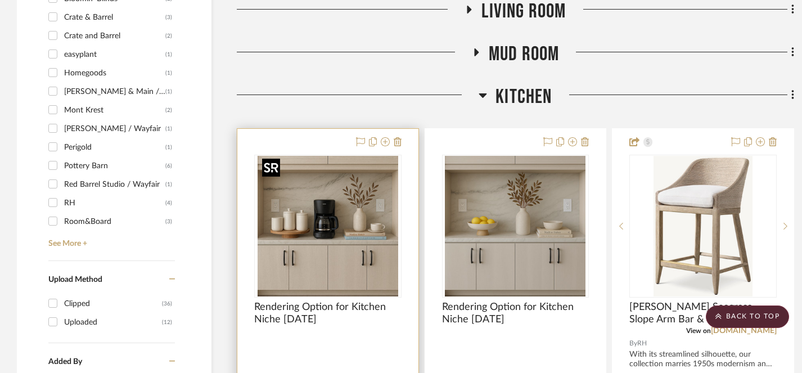
scroll to position [1395, 0]
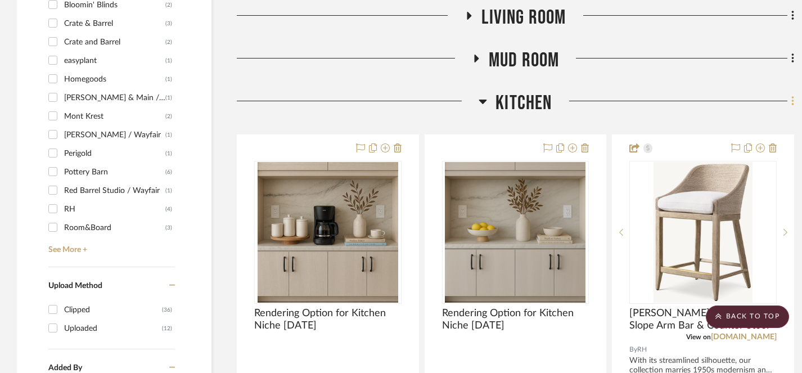
click at [596, 97] on icon at bounding box center [792, 102] width 2 height 10
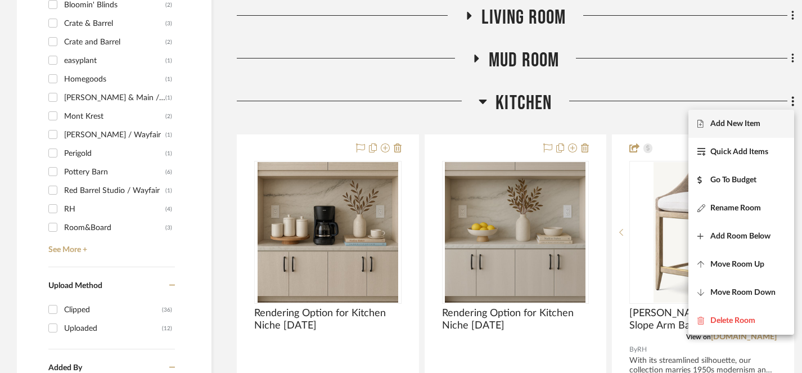
click at [596, 124] on span "Add New Item" at bounding box center [735, 124] width 50 height 10
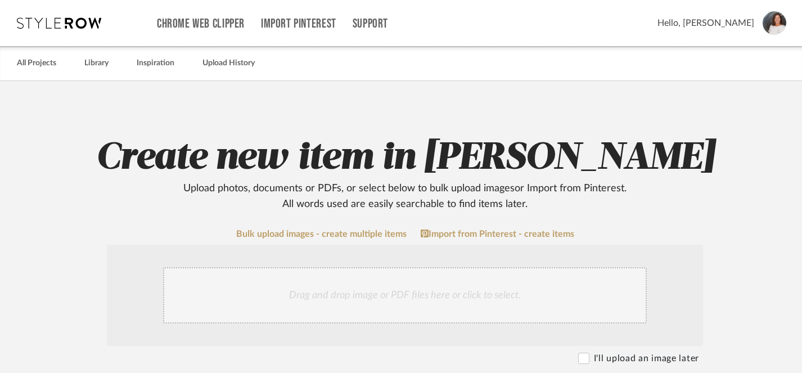
click at [459, 296] on div "Drag and drop image or PDF files here or click to select." at bounding box center [404, 295] width 483 height 56
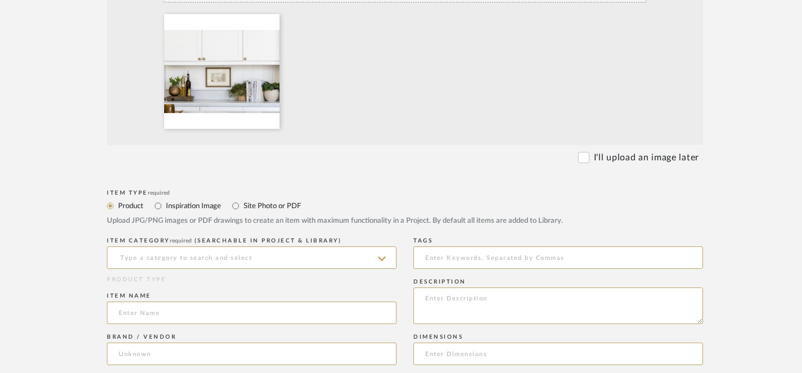
scroll to position [320, 0]
click at [158, 206] on input "Inspiration Image" at bounding box center [157, 206] width 13 height 13
radio input "true"
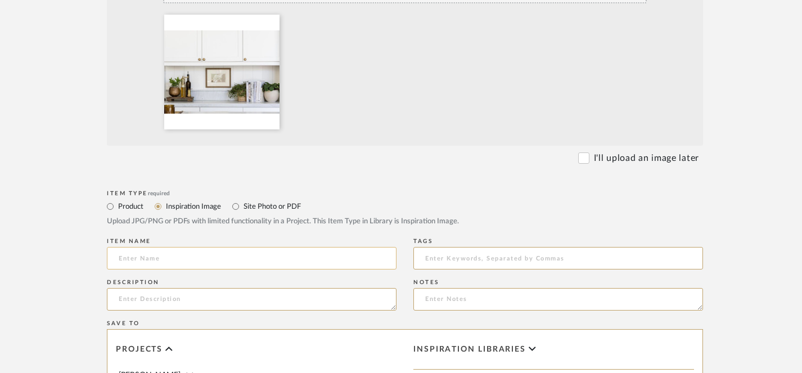
click at [173, 259] on input at bounding box center [251, 258] width 289 height 22
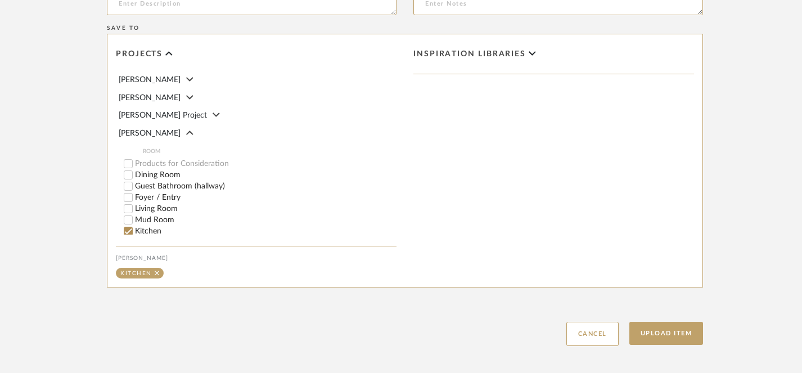
scroll to position [668, 0]
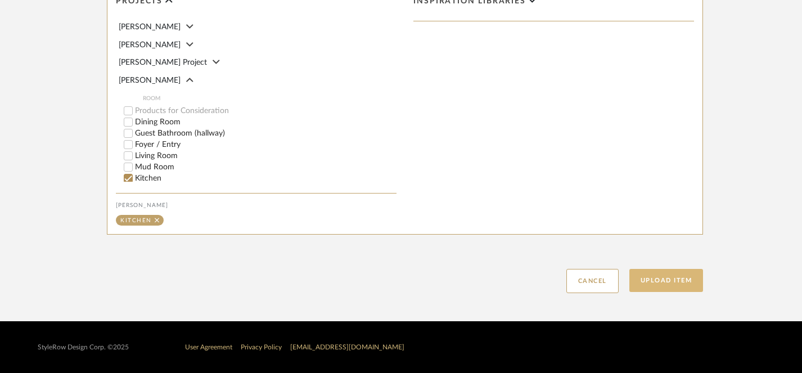
type input "Inspo"
click at [596, 283] on button "Upload Item" at bounding box center [666, 280] width 74 height 23
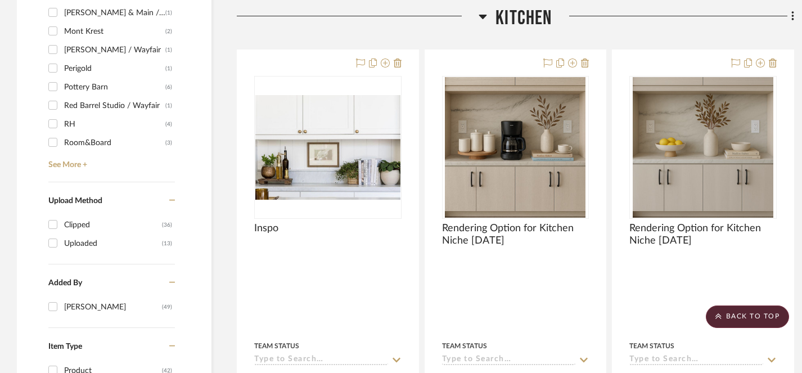
scroll to position [1484, 0]
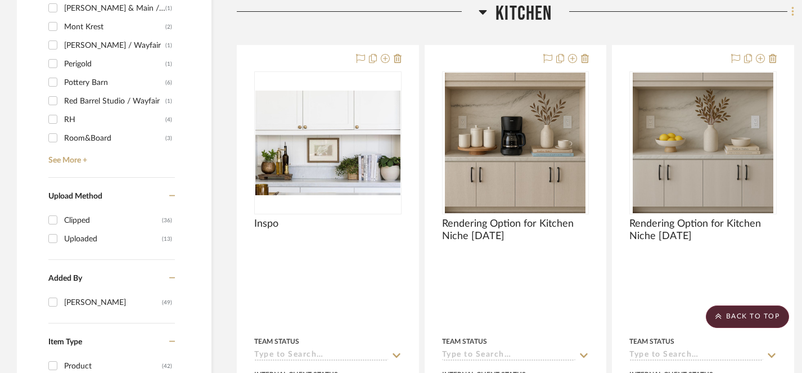
click at [596, 10] on icon at bounding box center [792, 12] width 3 height 12
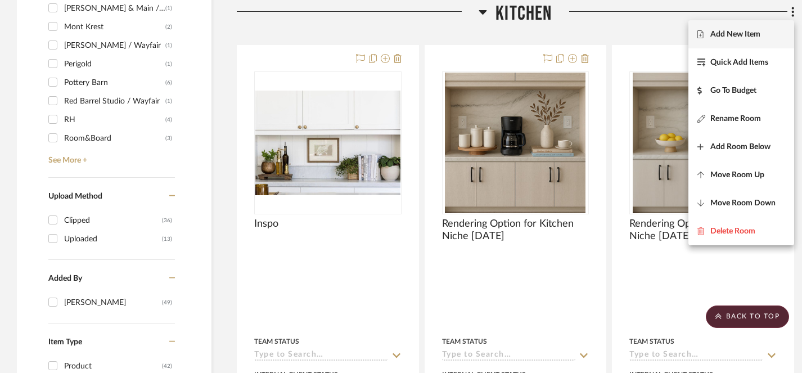
click at [596, 37] on span "Add New Item" at bounding box center [735, 35] width 50 height 10
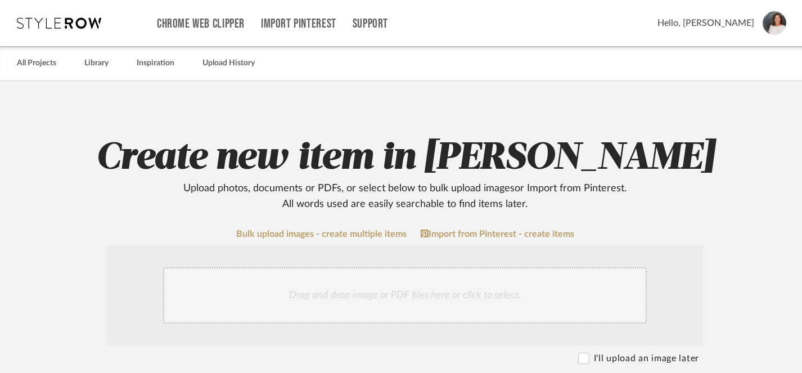
click at [354, 293] on div "Drag and drop image or PDF files here or click to select." at bounding box center [404, 295] width 483 height 56
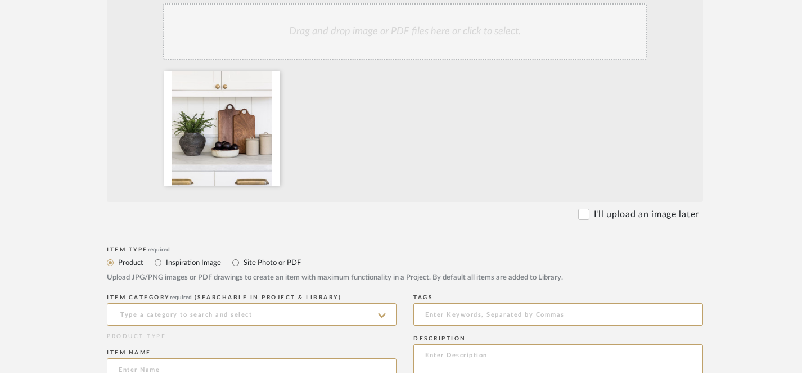
scroll to position [266, 0]
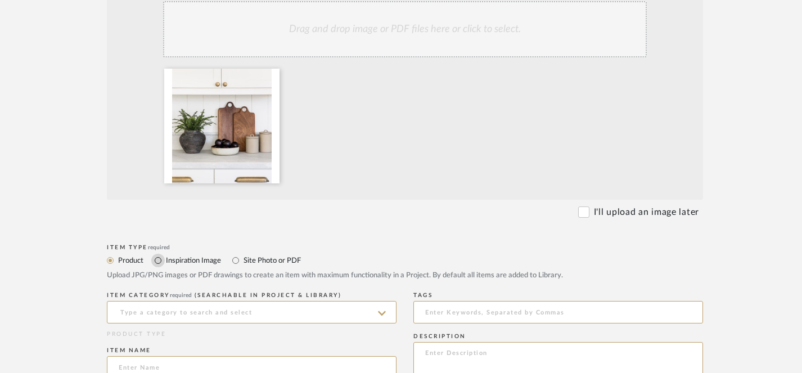
click at [159, 259] on input "Inspiration Image" at bounding box center [157, 260] width 13 height 13
radio input "true"
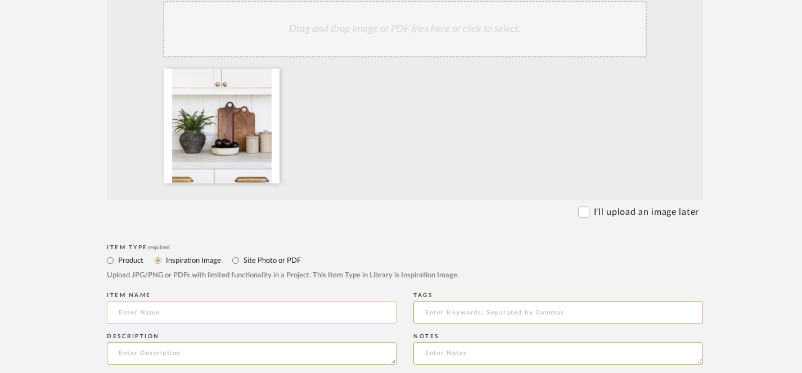
click at [187, 316] on input at bounding box center [251, 312] width 289 height 22
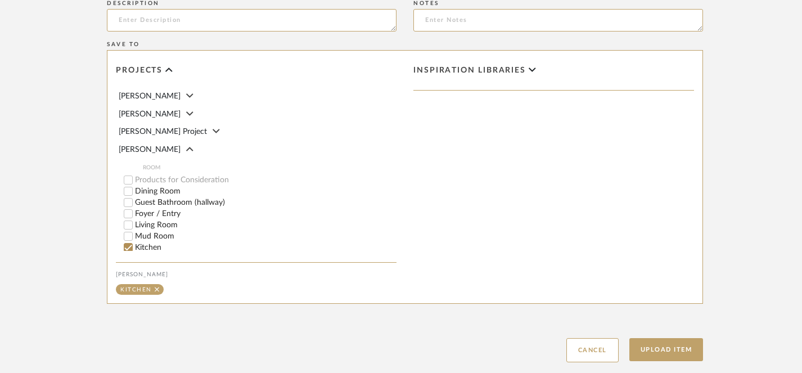
scroll to position [668, 0]
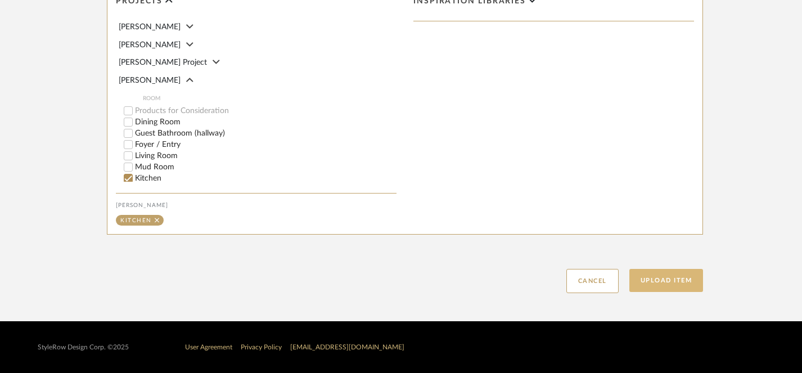
type input "Inspo"
click at [596, 280] on button "Upload Item" at bounding box center [666, 280] width 74 height 23
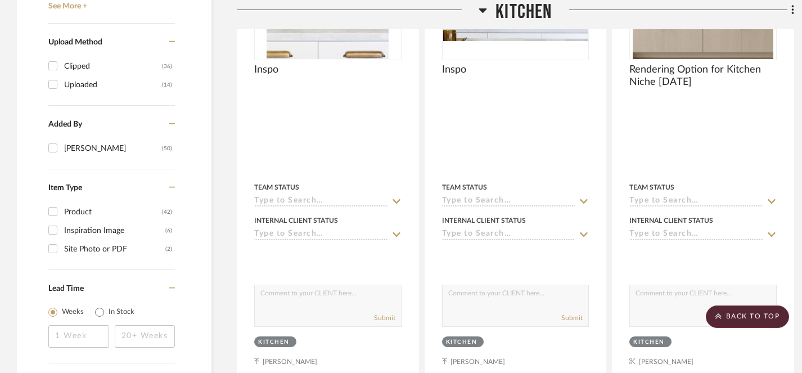
scroll to position [1639, 0]
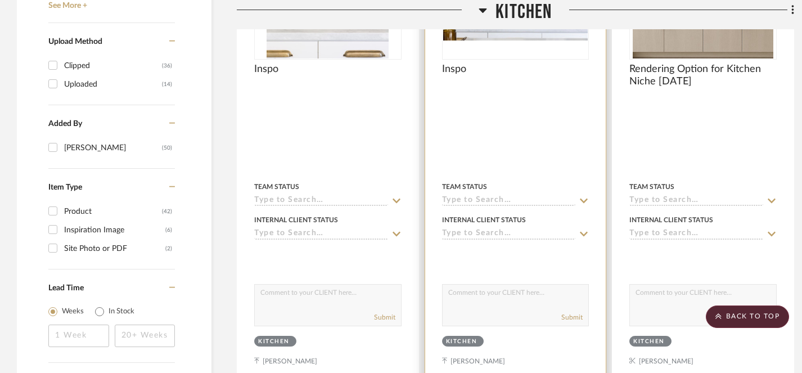
click at [506, 293] on textarea at bounding box center [515, 294] width 146 height 21
type textarea "Do you still have the book ends and recipe books?"
click at [583, 232] on icon at bounding box center [584, 234] width 8 height 4
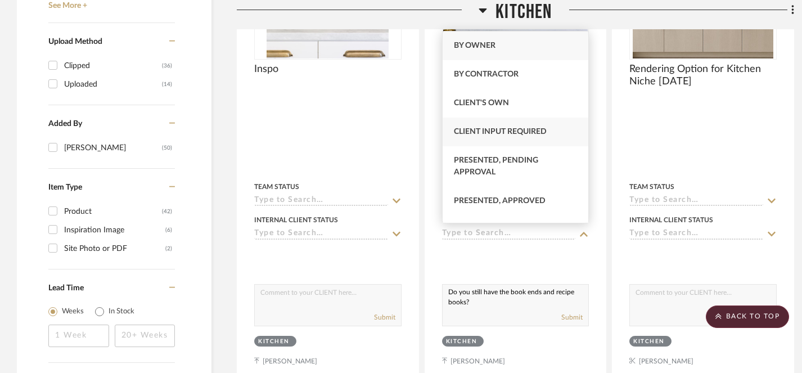
click at [518, 135] on span "Client Input Required" at bounding box center [500, 132] width 93 height 8
type input "[DATE]"
type input "Client Input Required"
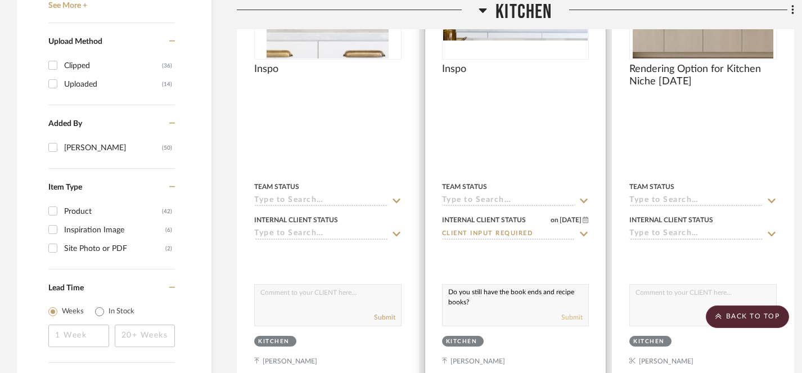
click at [574, 316] on button "Submit" at bounding box center [571, 317] width 21 height 10
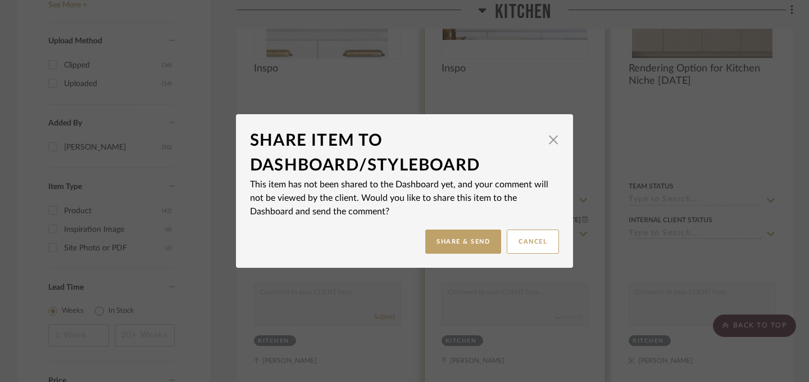
scroll to position [0, 0]
click at [463, 243] on button "Share & Send" at bounding box center [464, 241] width 76 height 24
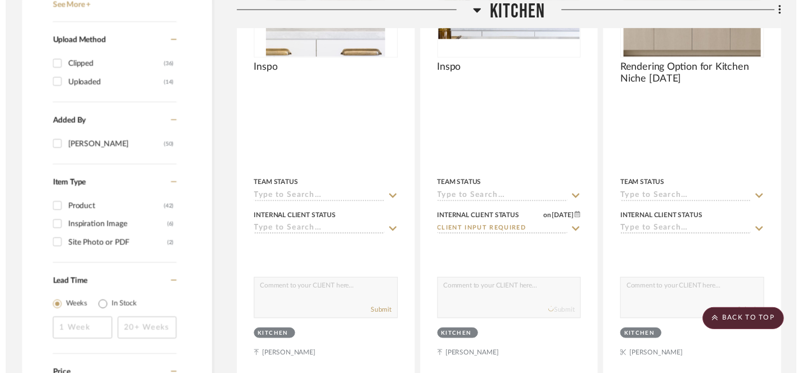
scroll to position [1639, 0]
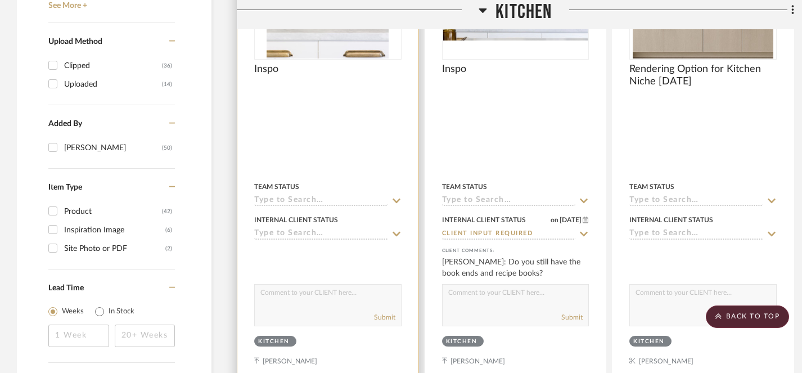
click at [393, 232] on icon at bounding box center [396, 234] width 8 height 4
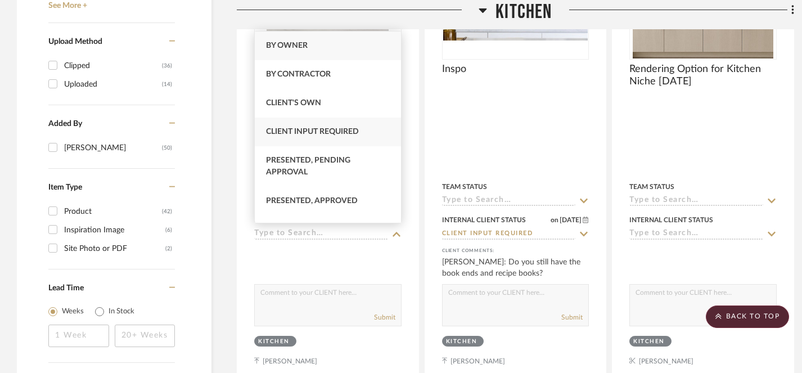
click at [343, 132] on span "Client Input Required" at bounding box center [312, 132] width 93 height 8
type input "[DATE]"
type input "Client Input Required"
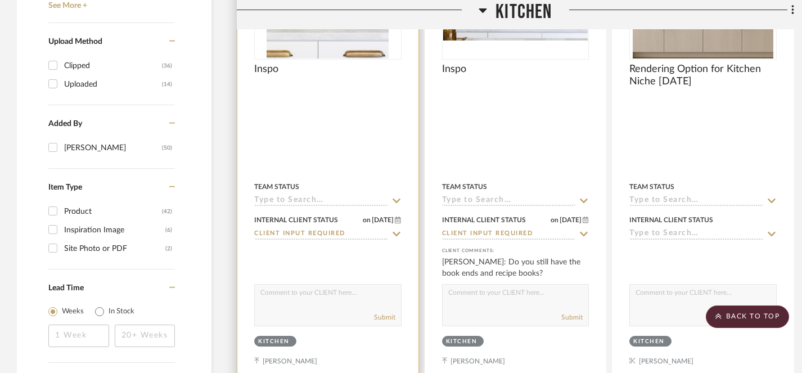
click at [314, 289] on textarea at bounding box center [328, 294] width 146 height 21
type textarea "i"
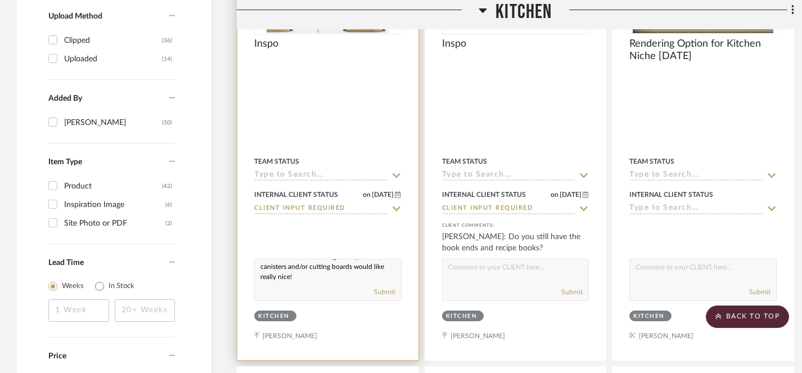
scroll to position [1668, 0]
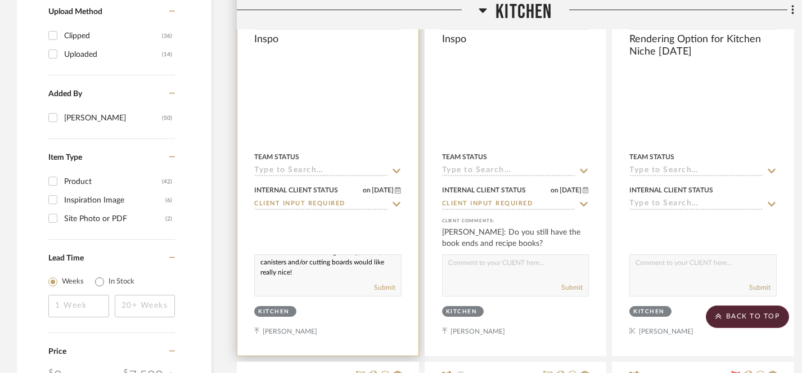
click at [347, 280] on div "Submit" at bounding box center [328, 288] width 146 height 16
click at [383, 260] on textarea "I think a combination of greenery, bowls, canisters and/or cutting boards would…" at bounding box center [328, 265] width 146 height 21
type textarea "I think a combination of greenery, bowls, canisters and/or cutting boards would…"
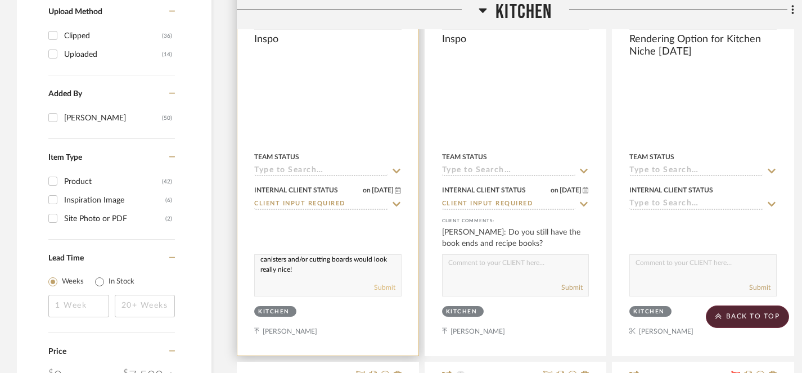
click at [384, 287] on button "Submit" at bounding box center [384, 287] width 21 height 10
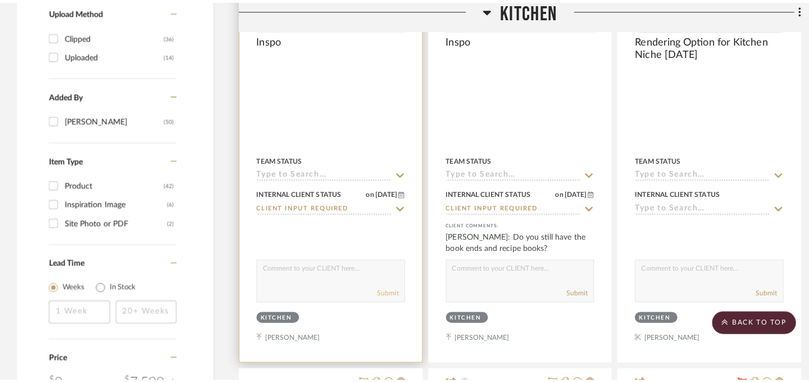
scroll to position [0, 0]
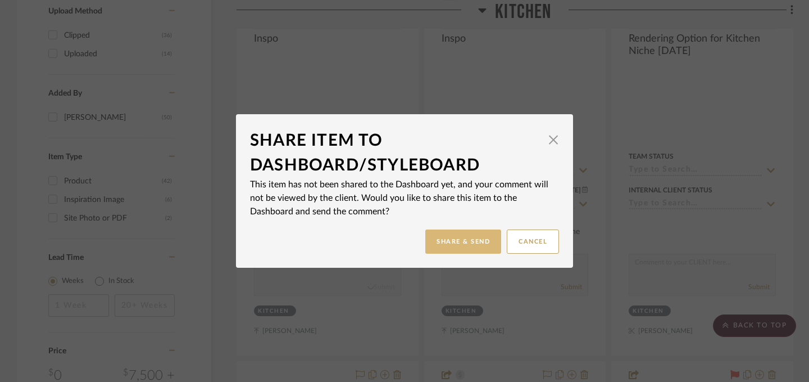
click at [477, 241] on button "Share & Send" at bounding box center [464, 241] width 76 height 24
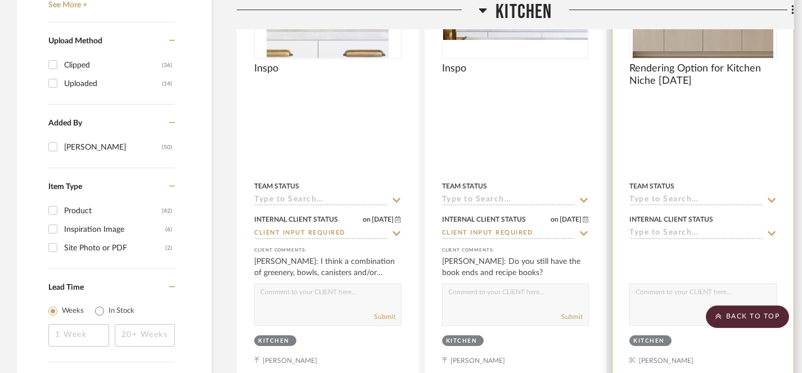
scroll to position [1640, 0]
click at [596, 297] on textarea at bounding box center [703, 293] width 146 height 21
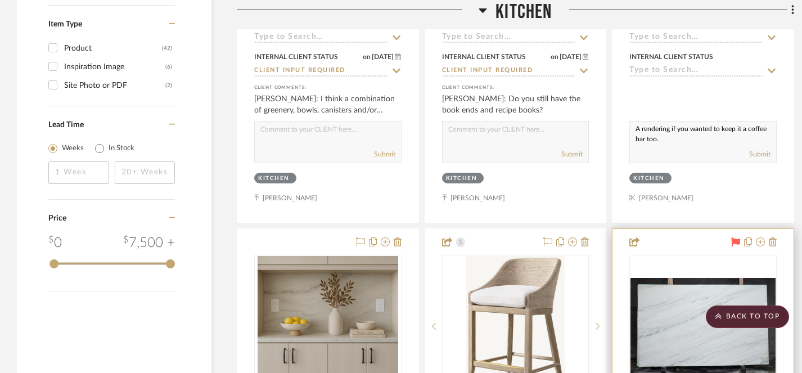
scroll to position [1799, 0]
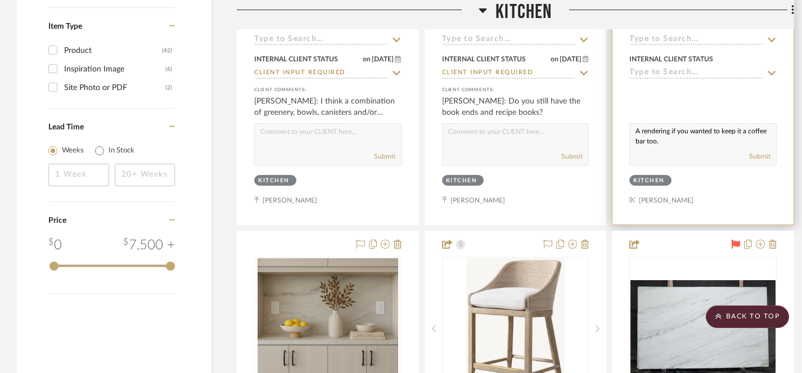
click at [596, 129] on textarea "A rendering if you wanted to keep it a coffee bar too." at bounding box center [703, 134] width 146 height 21
click at [596, 132] on textarea "A rendering option if you wanted to keep it a coffee bar too." at bounding box center [703, 134] width 146 height 21
type textarea "A rendering option if you want to keep it a coffee bar too."
click at [596, 156] on button "Submit" at bounding box center [759, 156] width 21 height 10
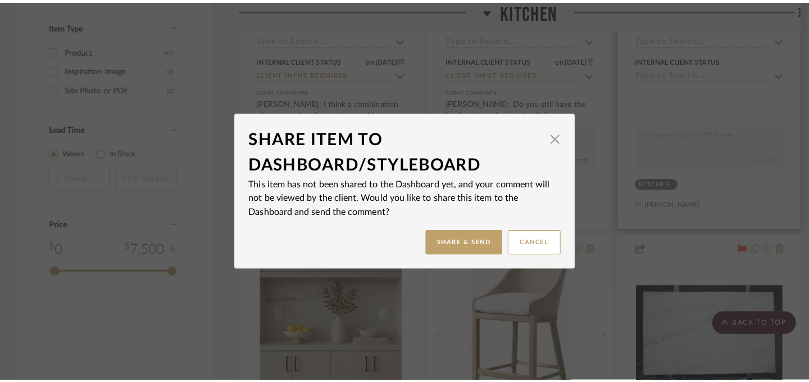
scroll to position [0, 0]
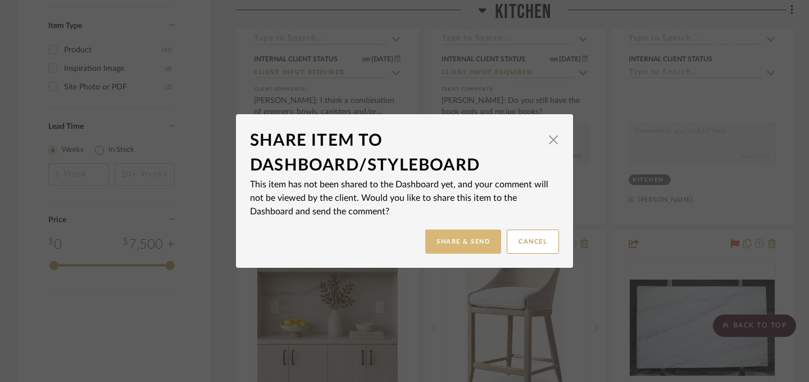
click at [481, 241] on button "Share & Send" at bounding box center [464, 241] width 76 height 24
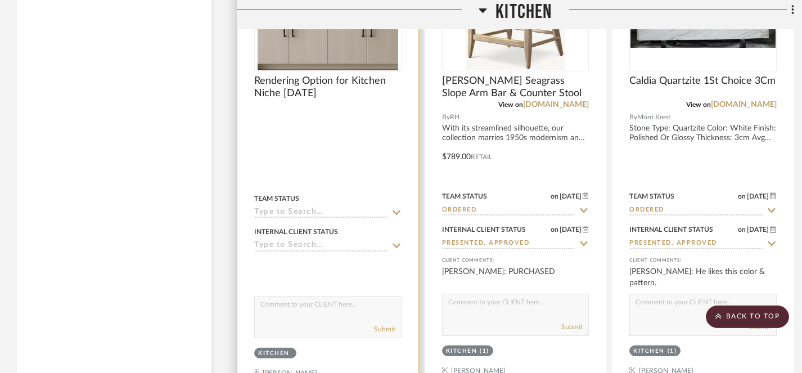
scroll to position [2132, 0]
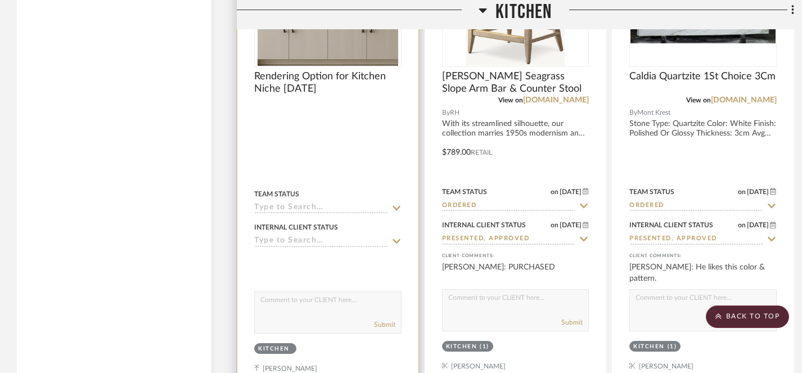
click at [331, 298] on textarea at bounding box center [328, 302] width 146 height 21
type textarea "R"
type textarea "s"
type textarea "Styling option"
click at [388, 323] on button "Submit" at bounding box center [384, 324] width 21 height 10
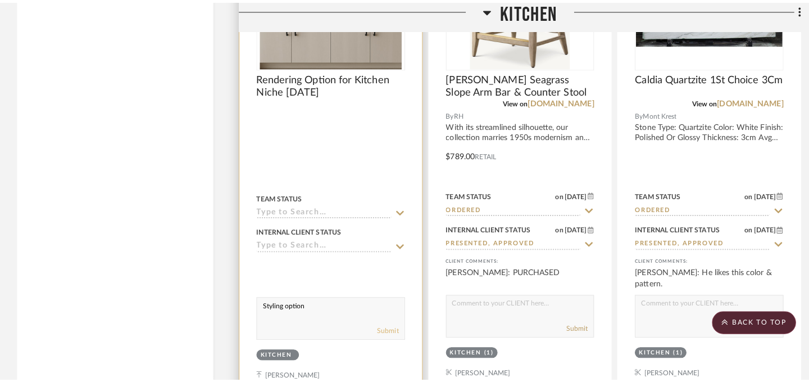
scroll to position [0, 0]
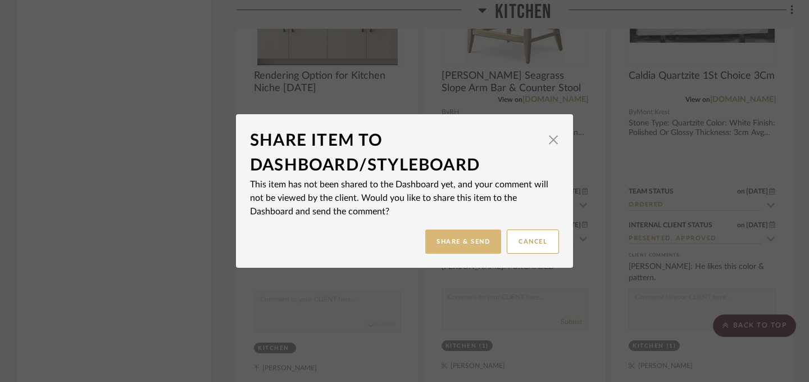
click at [442, 234] on button "Share & Send" at bounding box center [464, 241] width 76 height 24
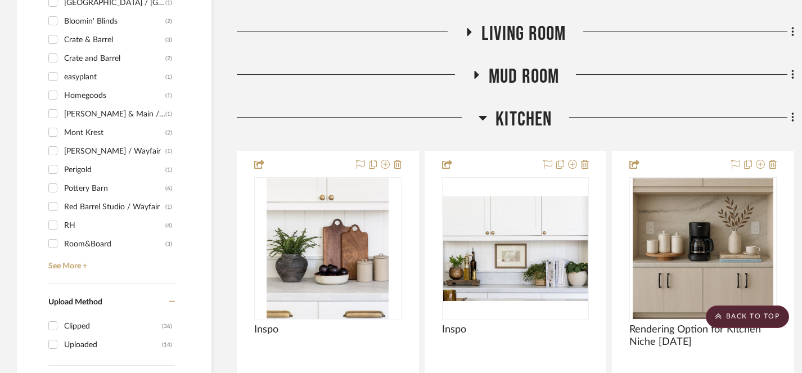
scroll to position [1378, 0]
click at [596, 119] on icon at bounding box center [792, 118] width 3 height 12
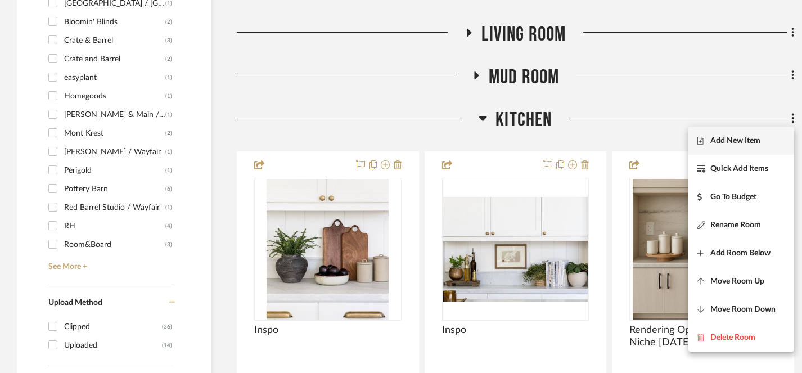
click at [596, 142] on span "Add New Item" at bounding box center [735, 140] width 50 height 10
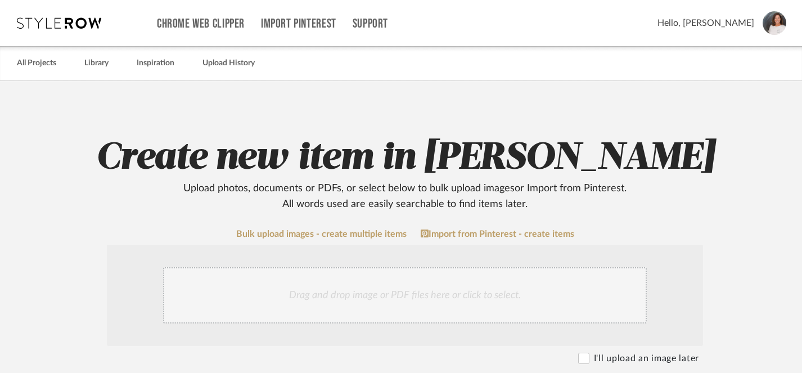
click at [371, 293] on div "Drag and drop image or PDF files here or click to select." at bounding box center [404, 295] width 483 height 56
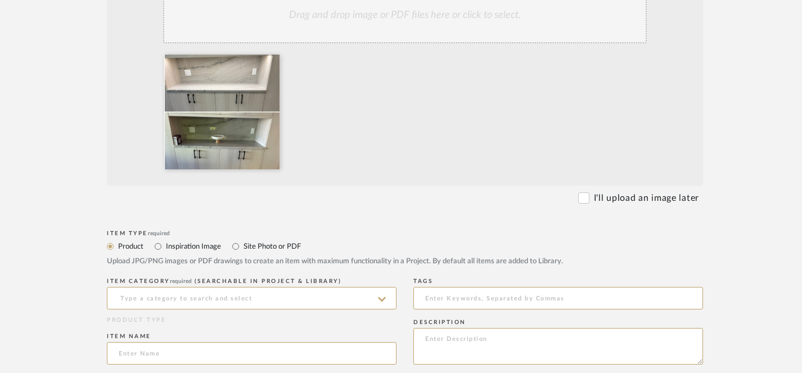
scroll to position [284, 0]
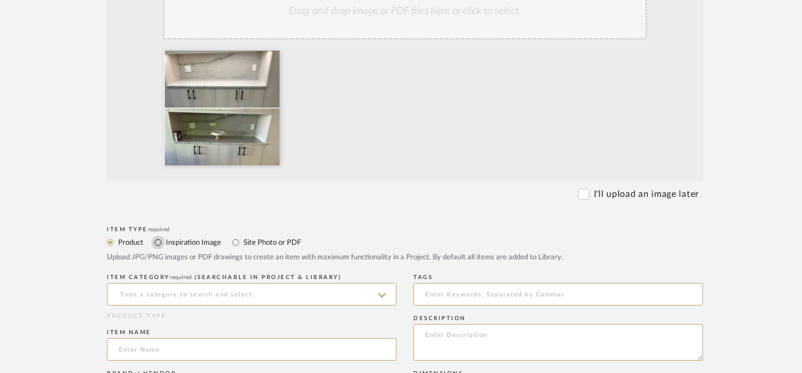
click at [158, 244] on input "Inspiration Image" at bounding box center [157, 242] width 13 height 13
radio input "true"
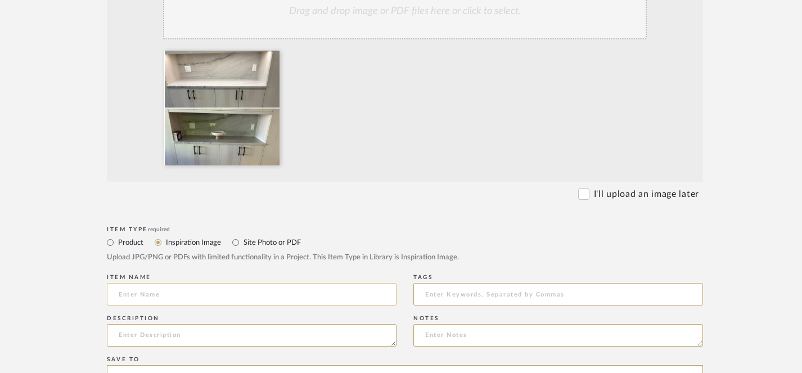
click at [198, 298] on input at bounding box center [251, 294] width 289 height 22
type input "C"
type input "S"
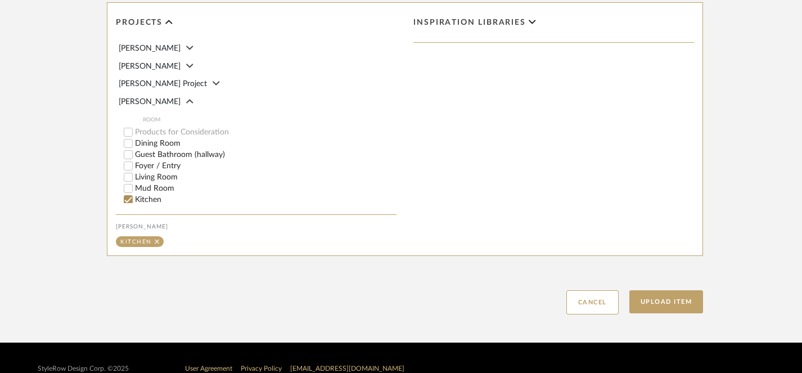
scroll to position [668, 0]
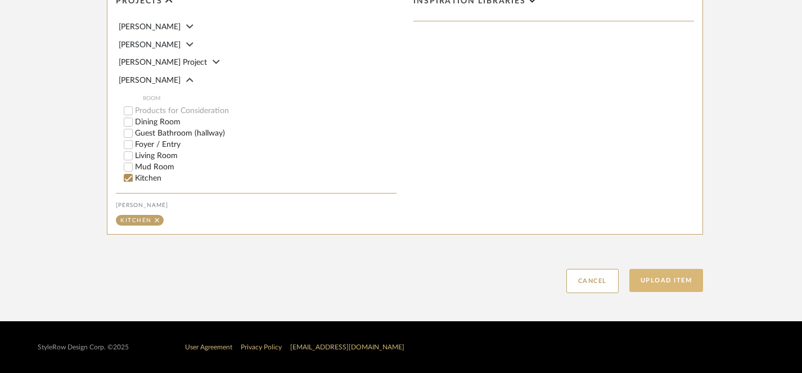
type input "Area being decorated in kitchen niche"
click at [596, 286] on button "Upload Item" at bounding box center [666, 280] width 74 height 23
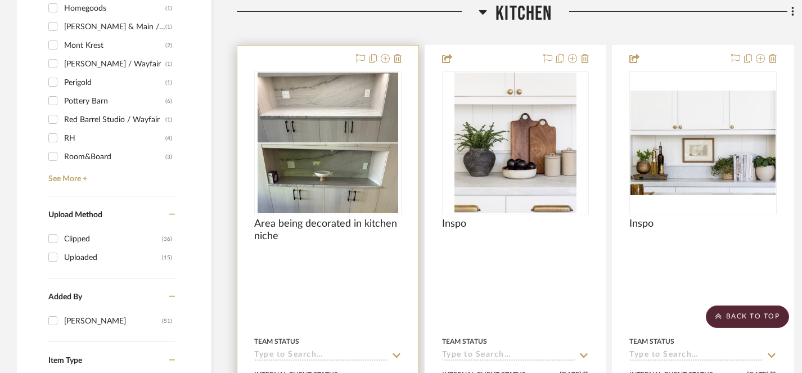
scroll to position [1488, 0]
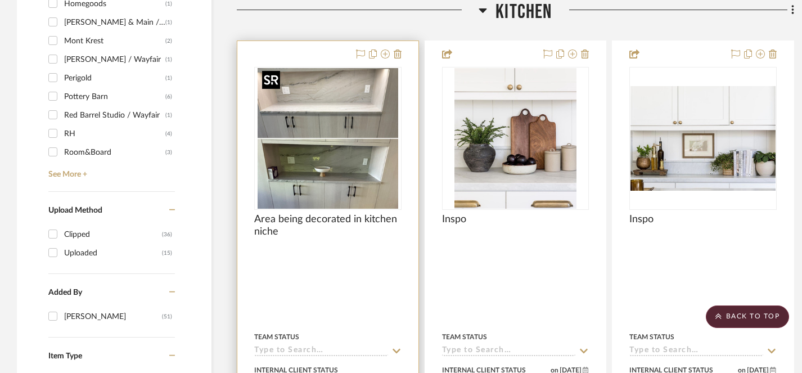
click at [0, 0] on img at bounding box center [0, 0] width 0 height 0
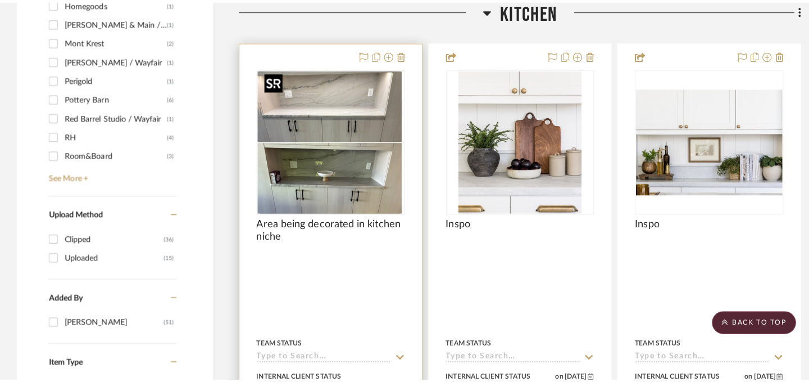
scroll to position [0, 0]
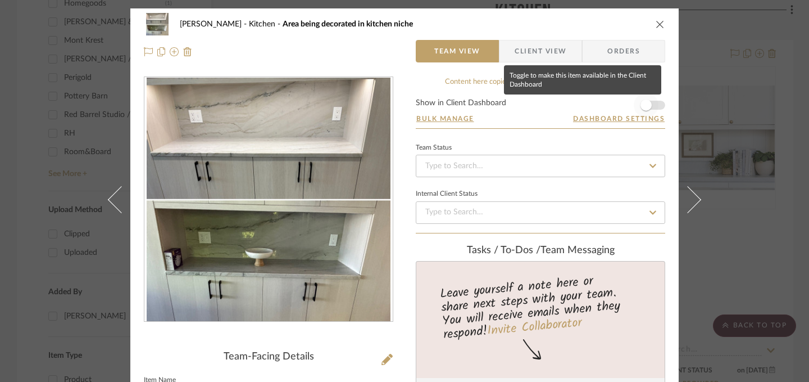
click at [596, 106] on span "button" at bounding box center [646, 104] width 11 height 11
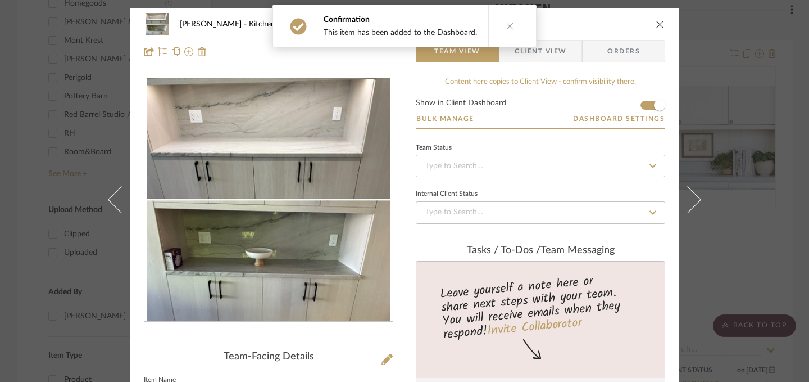
click at [596, 25] on icon "close" at bounding box center [660, 24] width 9 height 9
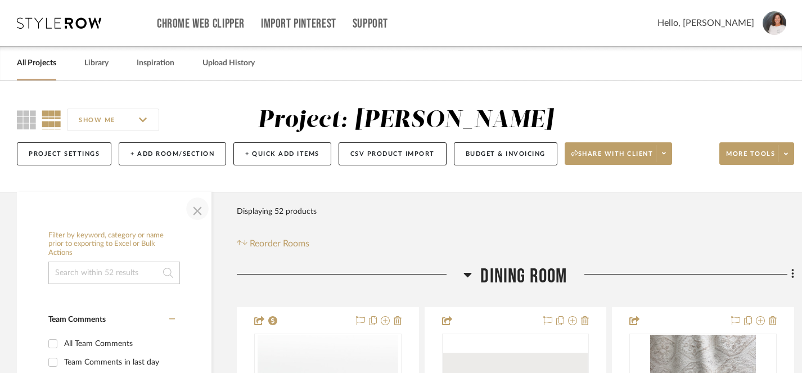
click at [196, 214] on span "button" at bounding box center [197, 208] width 27 height 27
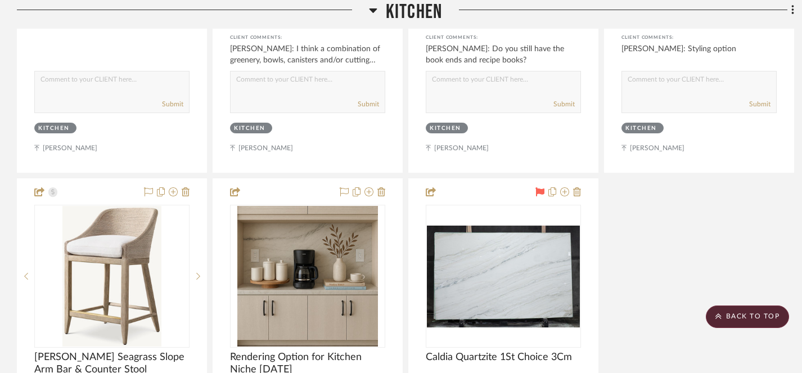
scroll to position [1402, 0]
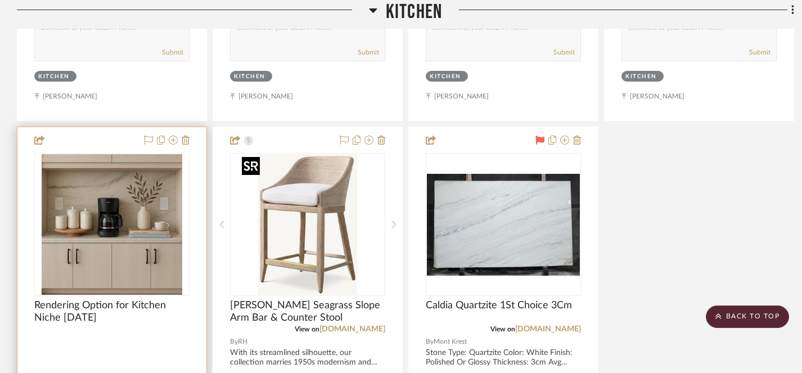
drag, startPoint x: 305, startPoint y: 328, endPoint x: 178, endPoint y: 328, distance: 126.5
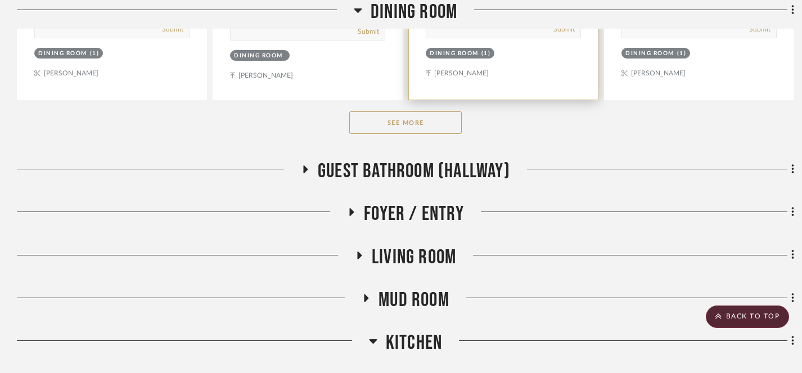
scroll to position [702, 0]
